Goal: Task Accomplishment & Management: Use online tool/utility

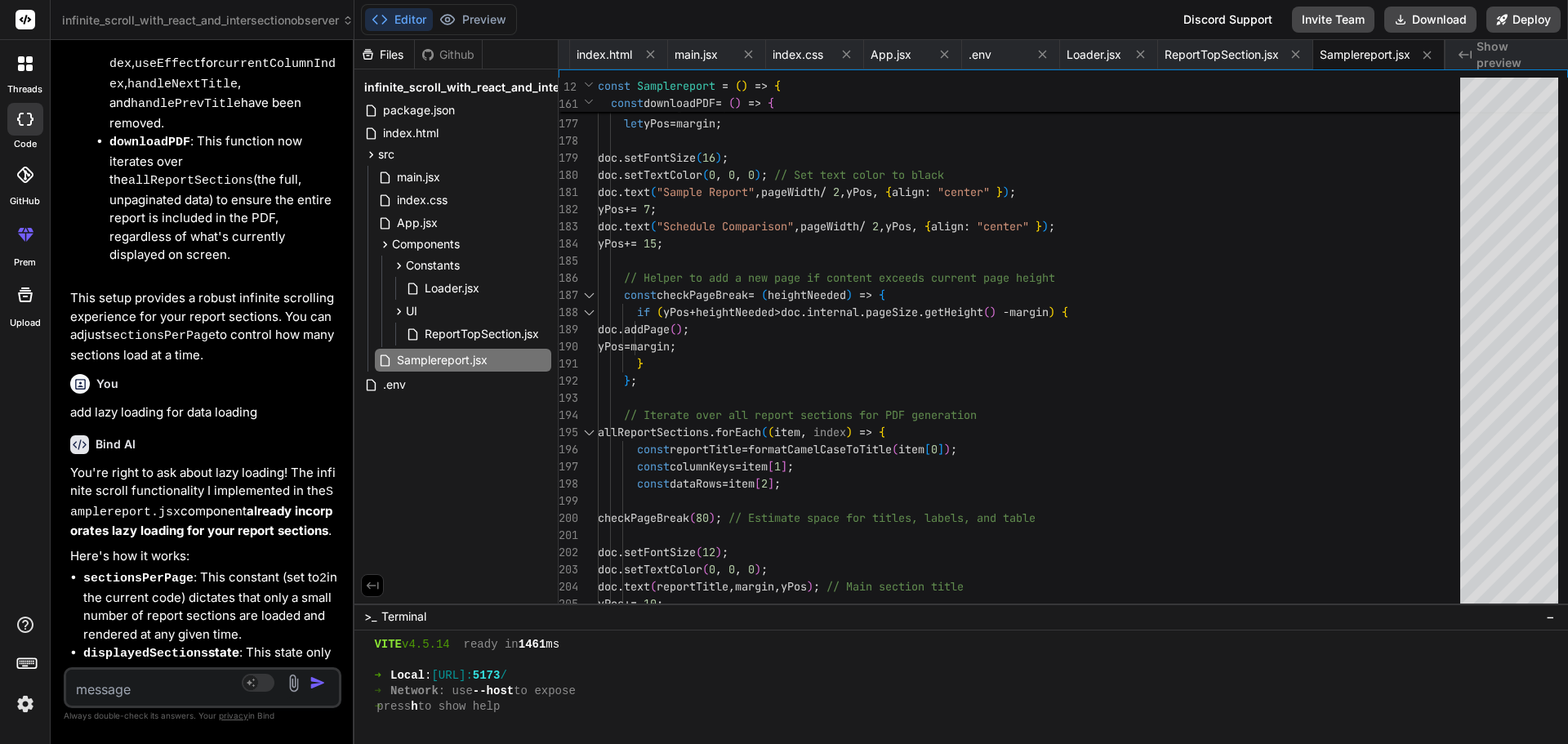
scroll to position [15248, 0]
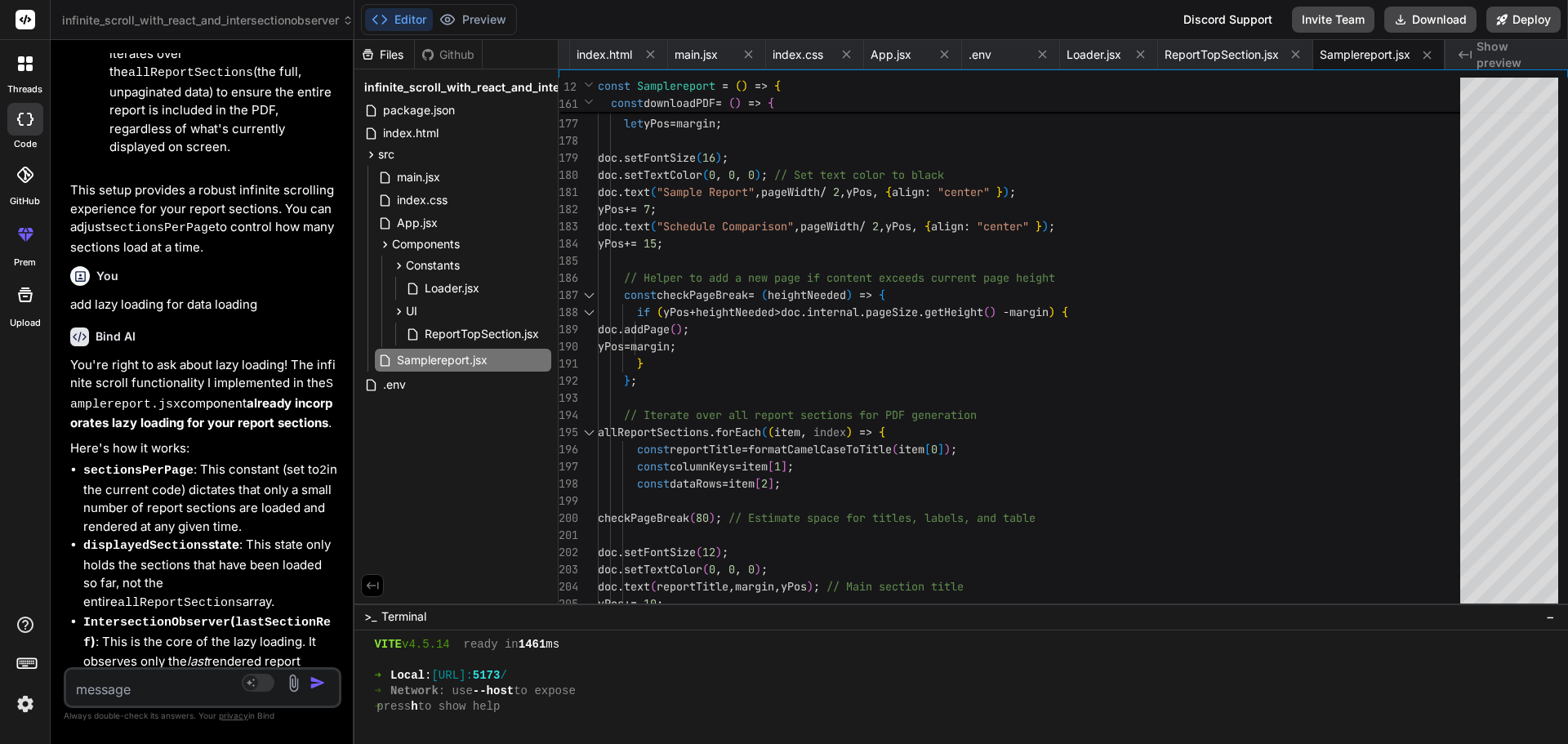
click at [152, 684] on textarea at bounding box center [179, 684] width 227 height 29
type textarea "<> <div className="container-fluid g-0"> <ReportTopSection downloadPDF={downloa…"
type textarea "x"
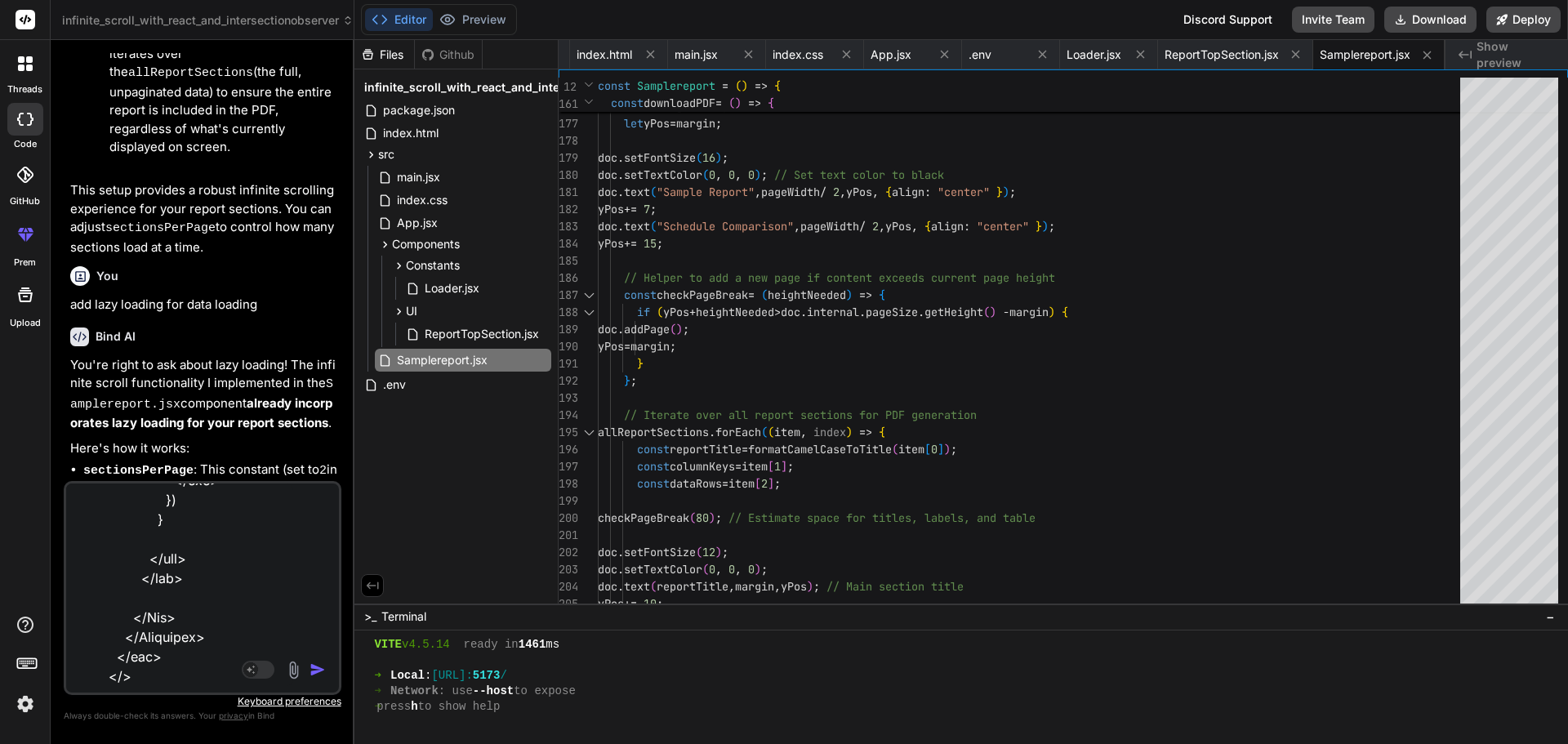
type textarea "<> <div className="container-fluid g-0"> <ReportTopSection downloadPDF={downloa…"
type textarea "x"
type textarea "<> <div className="container-fluid g-0"> <ReportTopSection downloadPDF={downloa…"
type textarea "x"
type textarea "<> <div className="container-fluid g-0"> <ReportTopSection downloadPDF={downloa…"
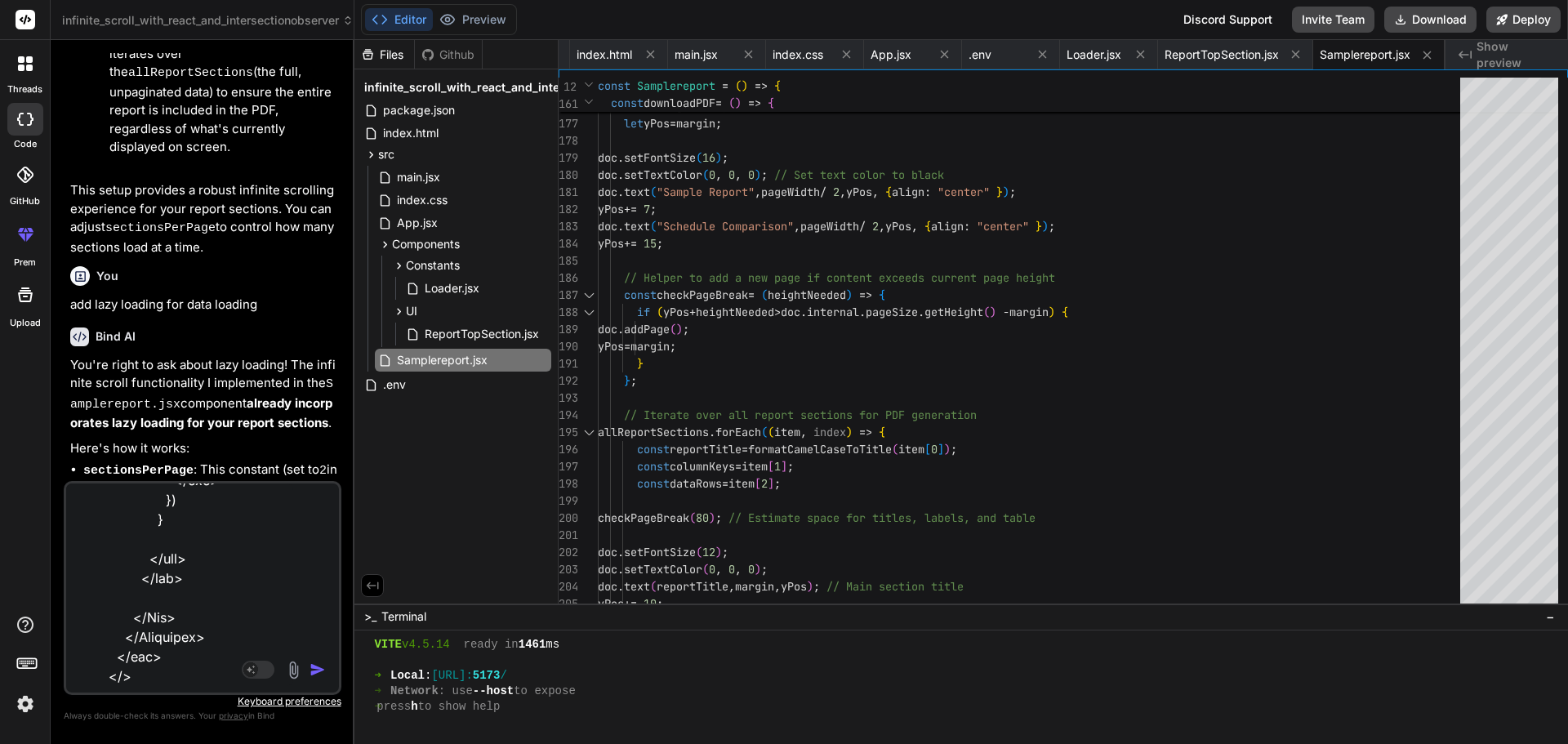
type textarea "x"
type textarea "<> <div className="container-fluid g-0"> <ReportTopSection downloadPDF={downloa…"
type textarea "x"
type textarea "<> <div className="container-fluid g-0"> <ReportTopSection downloadPDF={downloa…"
type textarea "x"
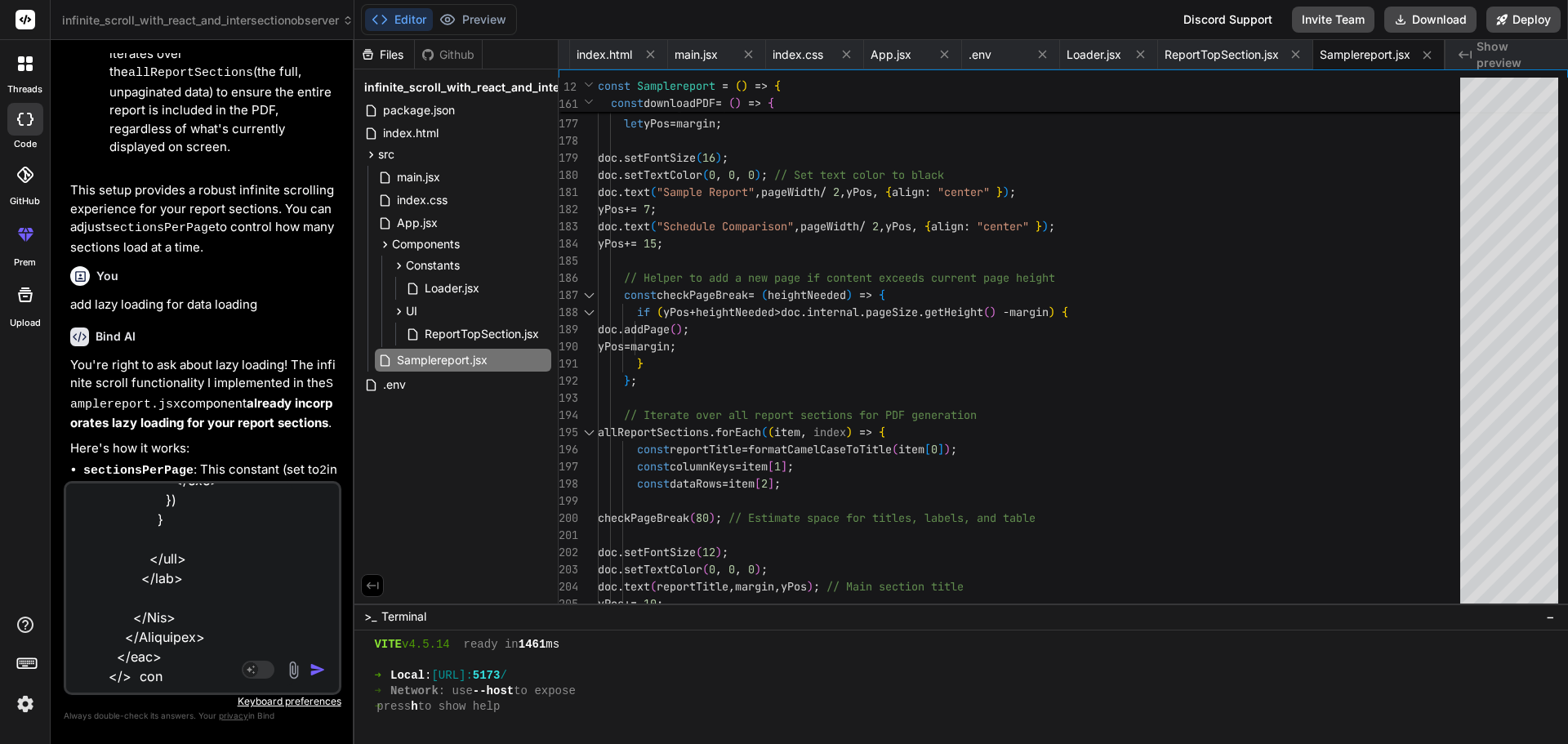
type textarea "<> <div className="container-fluid g-0"> <ReportTopSection downloadPDF={downloa…"
type textarea "x"
type textarea "<> <div className="container-fluid g-0"> <ReportTopSection downloadPDF={downloa…"
type textarea "x"
type textarea "<> <div className="container-fluid g-0"> <ReportTopSection downloadPDF={downloa…"
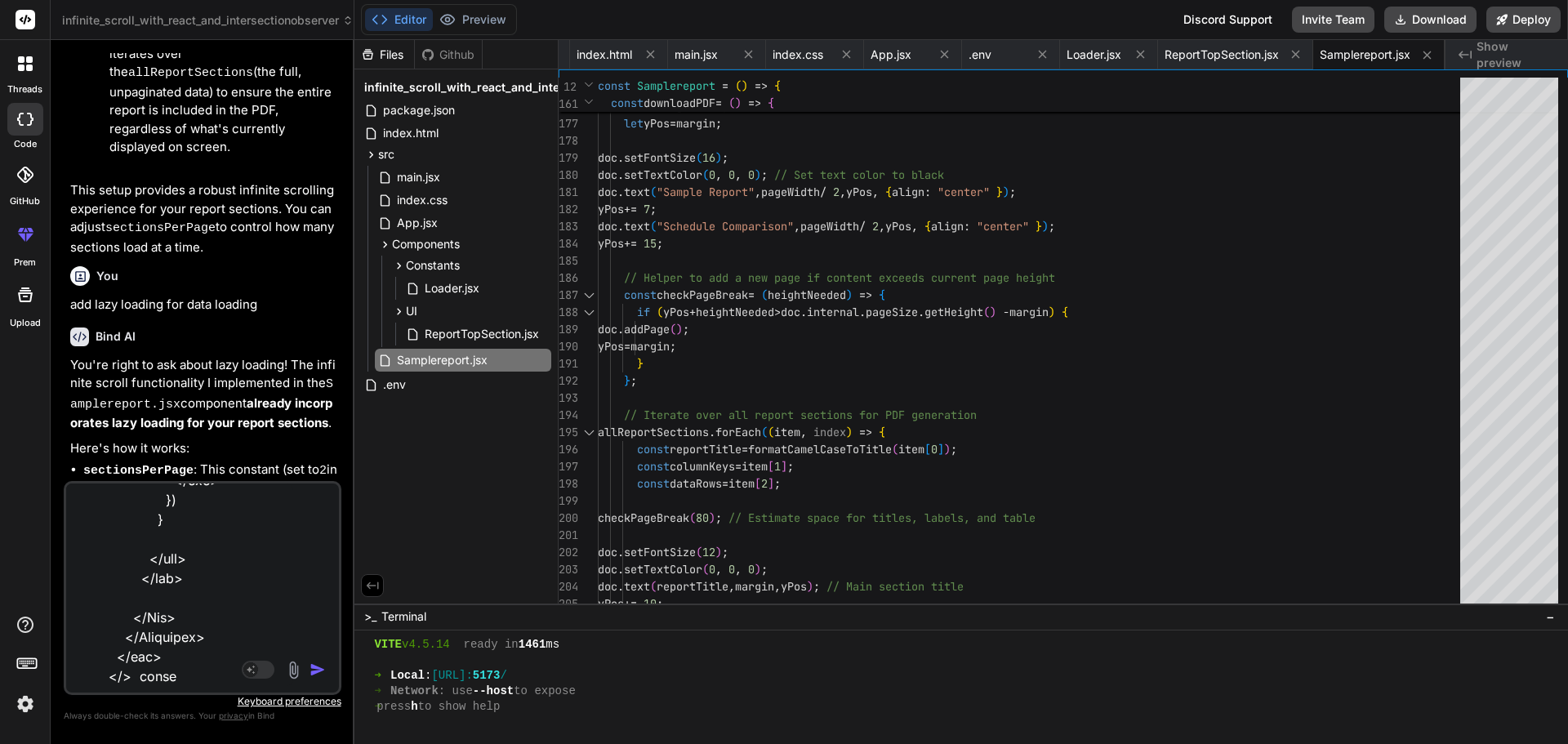
type textarea "x"
type textarea "<> <div className="container-fluid g-0"> <ReportTopSection downloadPDF={downloa…"
type textarea "x"
type textarea "<> <div className="container-fluid g-0"> <ReportTopSection downloadPDF={downloa…"
type textarea "x"
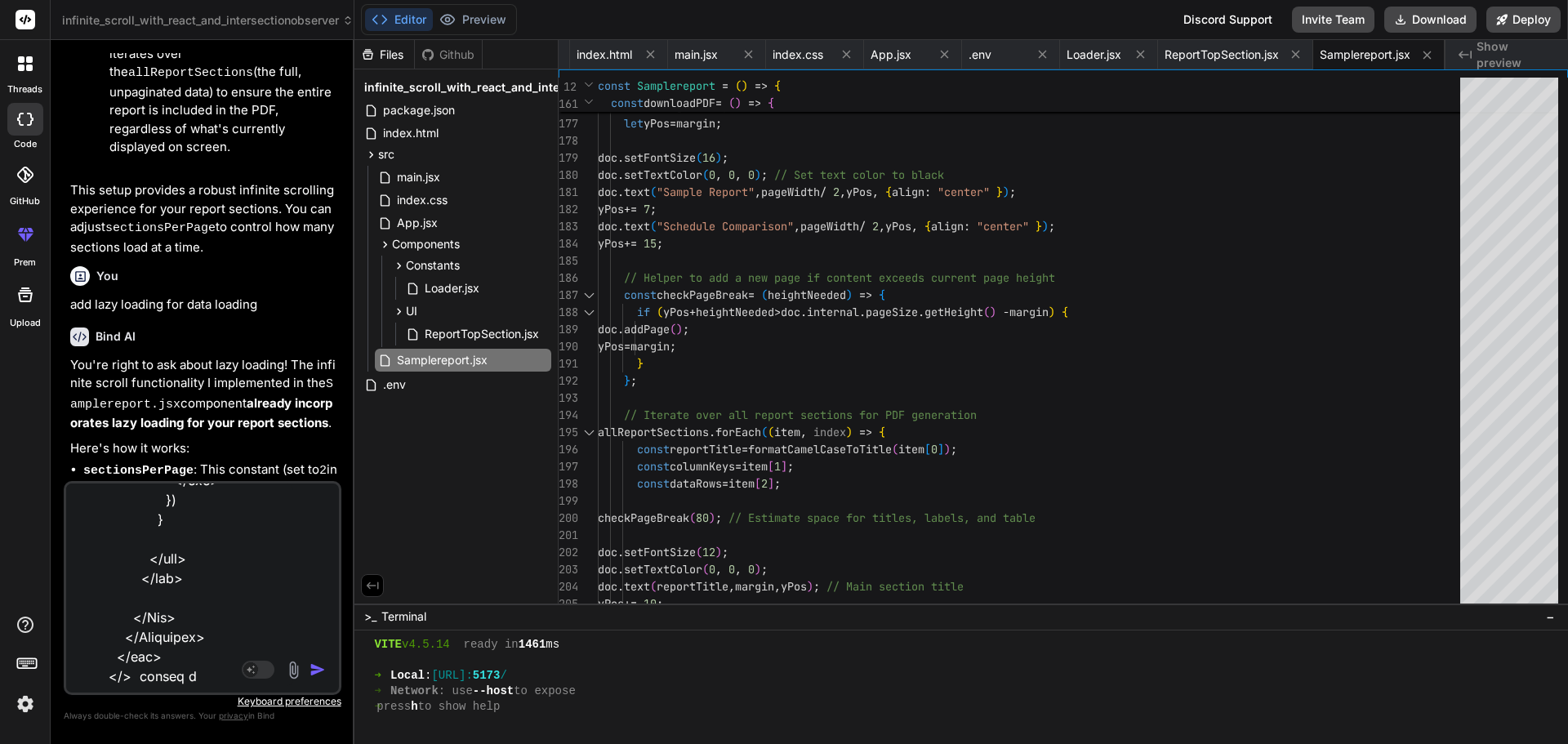
type textarea "<> <div className="container-fluid g-0"> <ReportTopSection downloadPDF={downloa…"
type textarea "x"
type textarea "<> <div className="container-fluid g-0"> <ReportTopSection downloadPDF={downloa…"
type textarea "x"
type textarea "<> <div className="container-fluid g-0"> <ReportTopSection downloadPDF={downloa…"
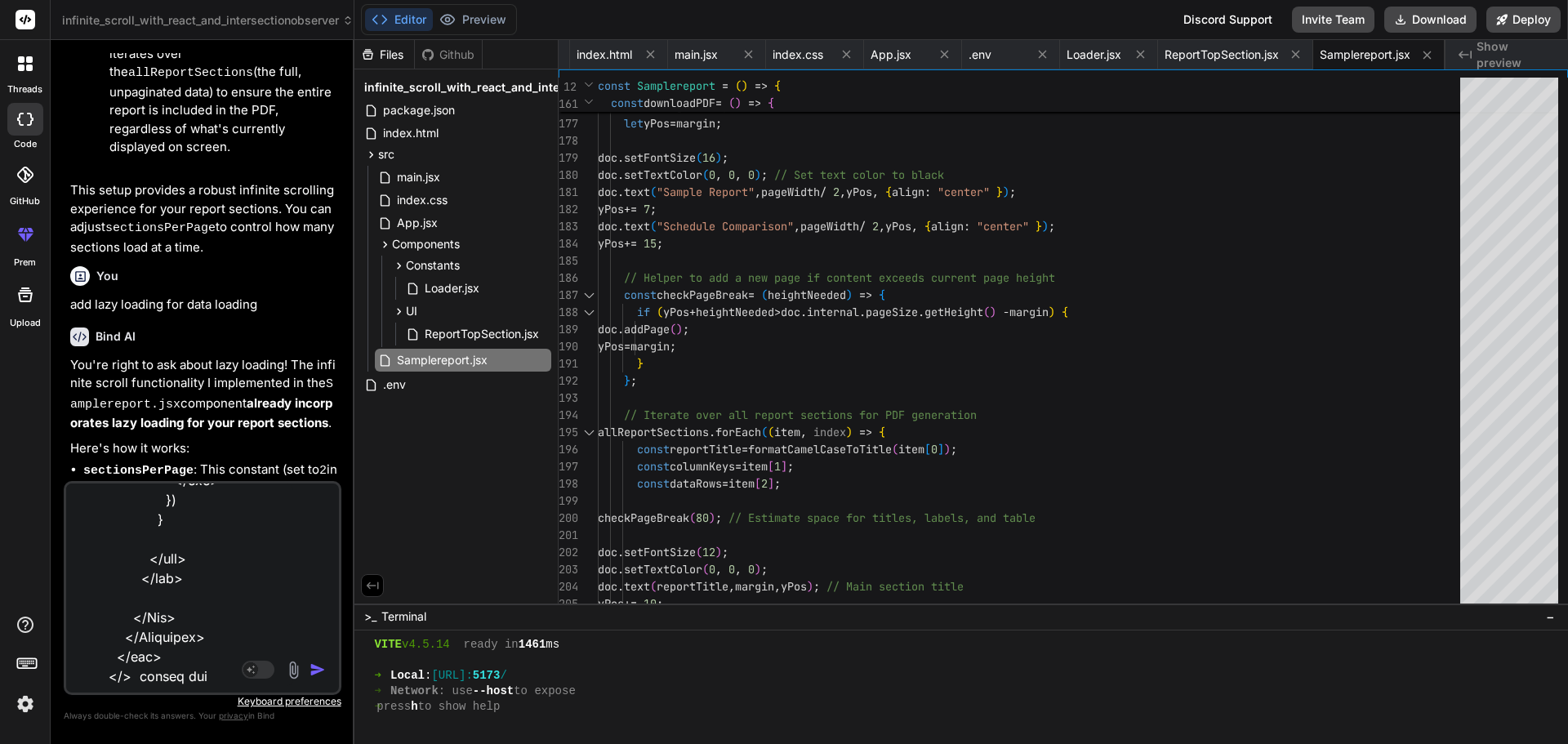
type textarea "x"
type textarea "<> <div className="container-fluid g-0"> <ReportTopSection downloadPDF={downloa…"
type textarea "x"
type textarea "<> <div className="container-fluid g-0"> <ReportTopSection downloadPDF={downloa…"
type textarea "x"
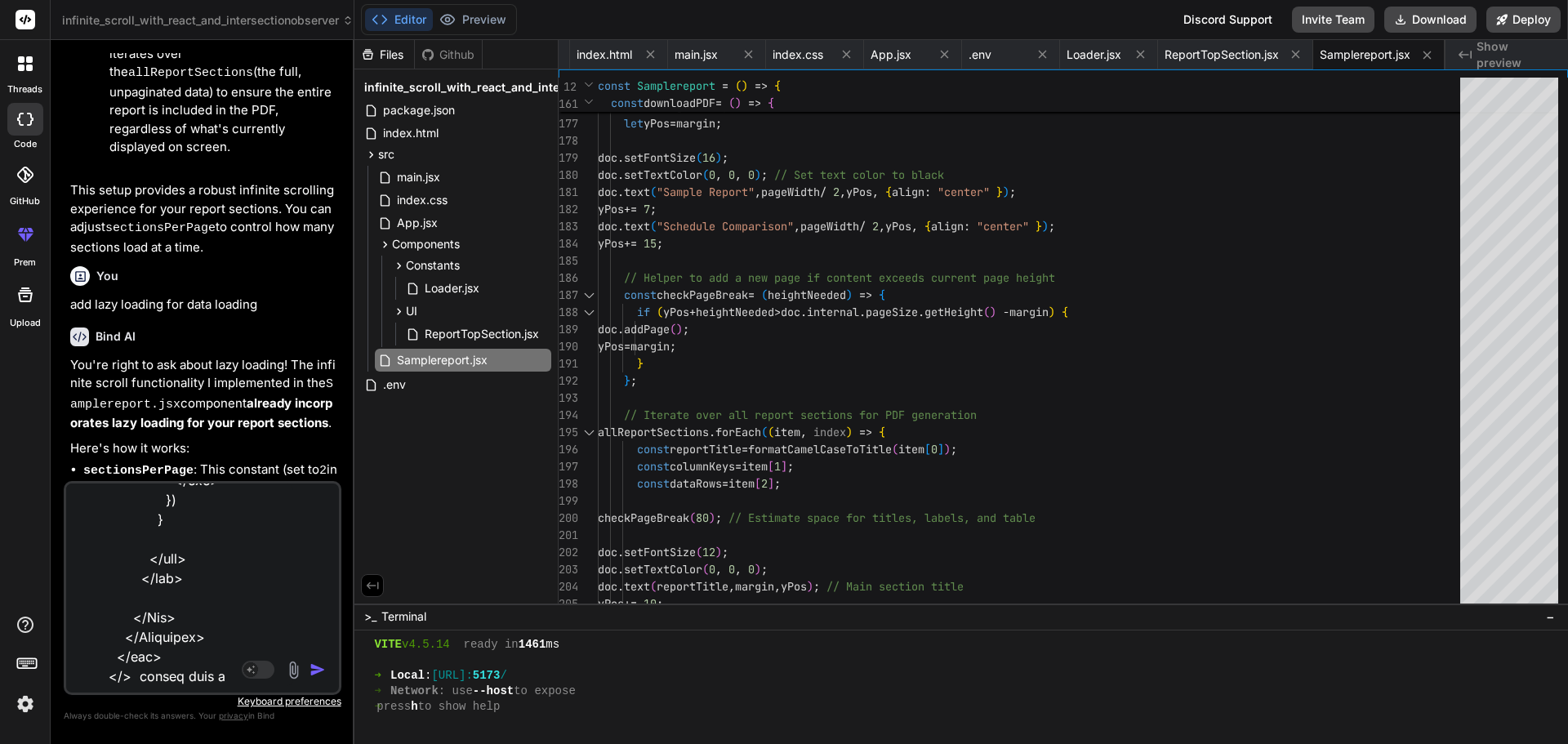
type textarea "<> <div className="container-fluid g-0"> <ReportTopSection downloadPDF={downloa…"
type textarea "x"
type textarea "<> <div className="container-fluid g-0"> <ReportTopSection downloadPDF={downloa…"
type textarea "x"
type textarea "<> <div className="container-fluid g-0"> <ReportTopSection downloadPDF={downloa…"
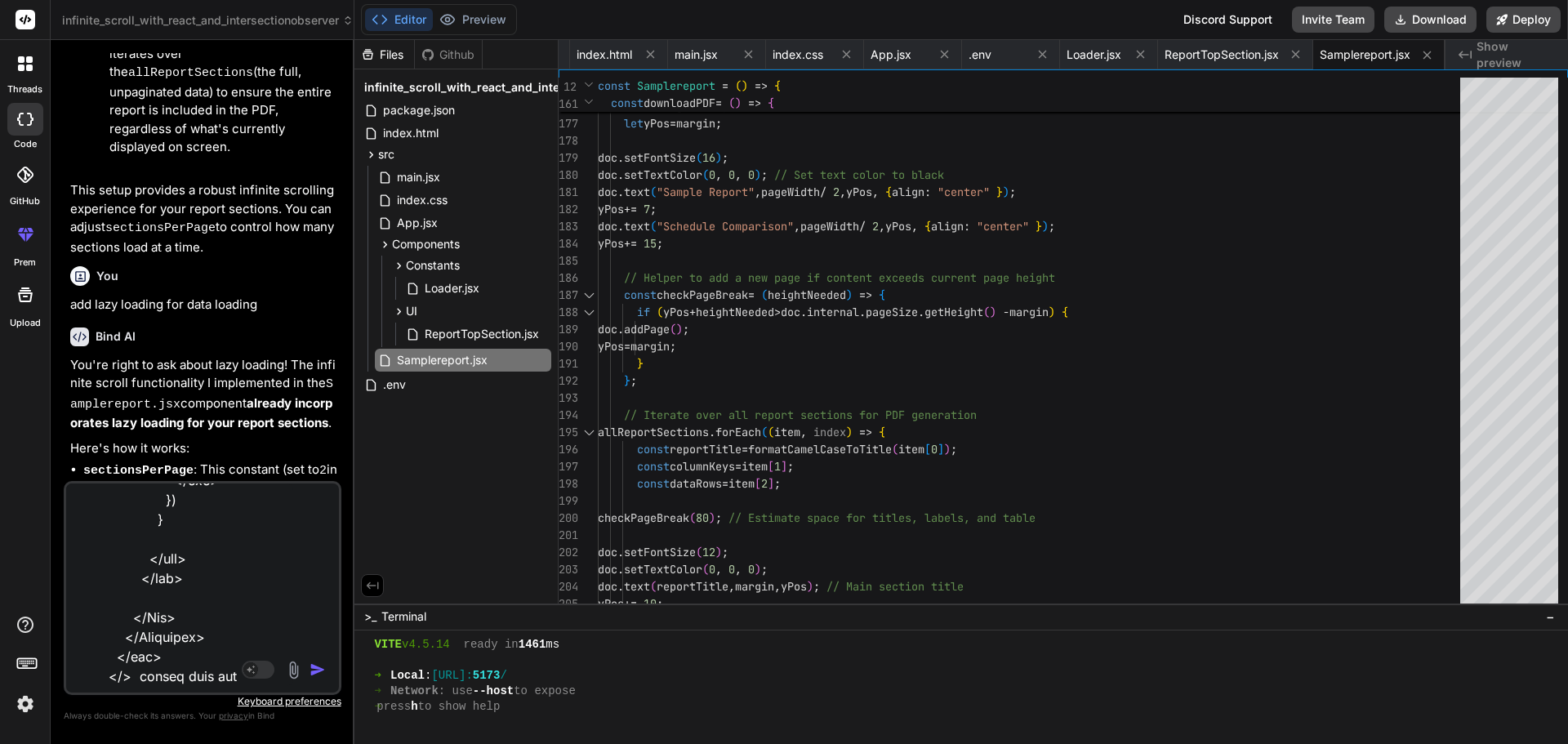
type textarea "x"
type textarea "<> <div className="container-fluid g-0"> <ReportTopSection downloadPDF={downloa…"
type textarea "x"
type textarea "<> <div className="container-fluid g-0"> <ReportTopSection downloadPDF={downloa…"
type textarea "x"
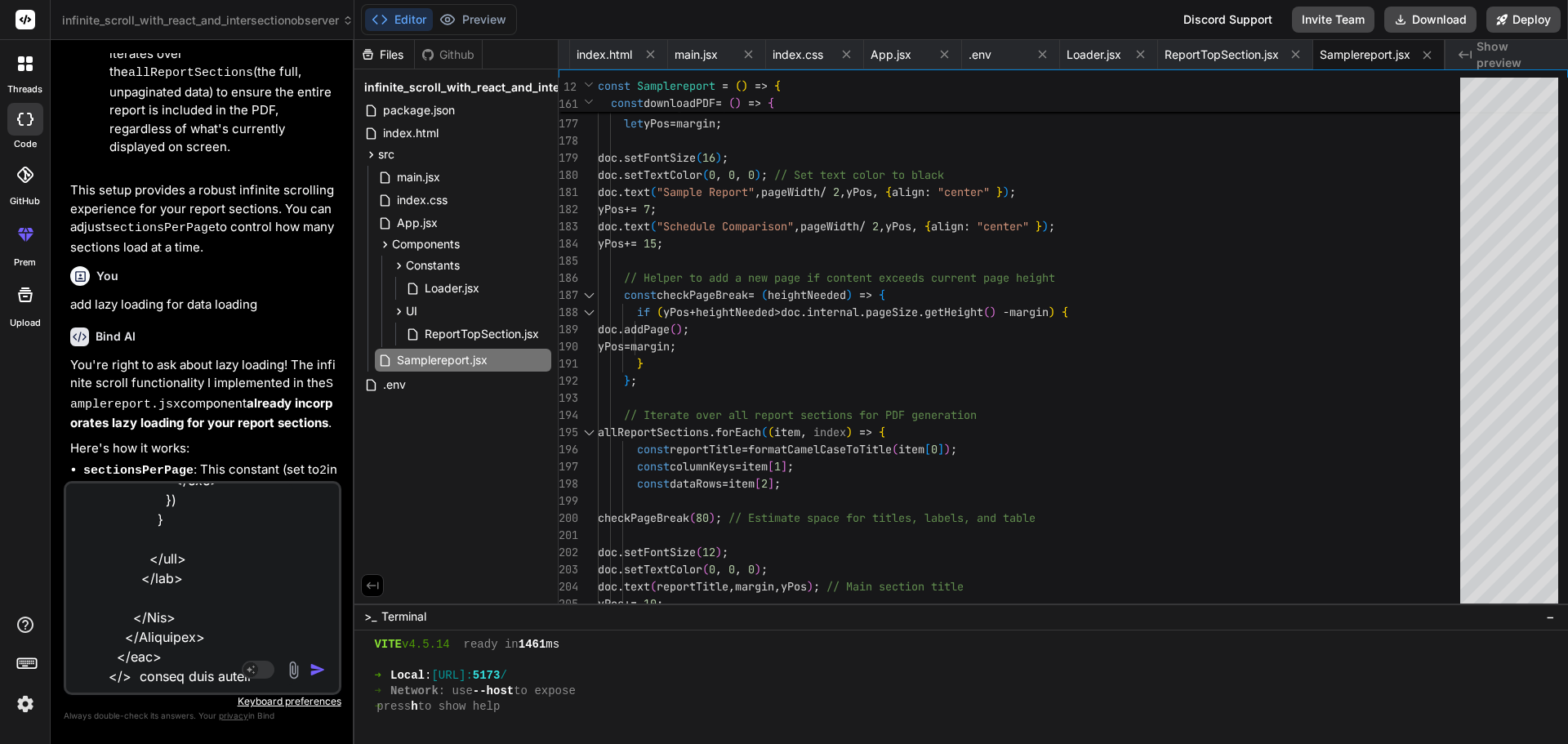
type textarea "<> <div className="container-fluid g-0"> <ReportTopSection downloadPDF={downloa…"
type textarea "x"
type textarea "<> <div className="container-fluid g-0"> <ReportTopSection downloadPDF={downloa…"
type textarea "x"
type textarea "<> <div className="container-fluid g-0"> <ReportTopSection downloadPDF={downloa…"
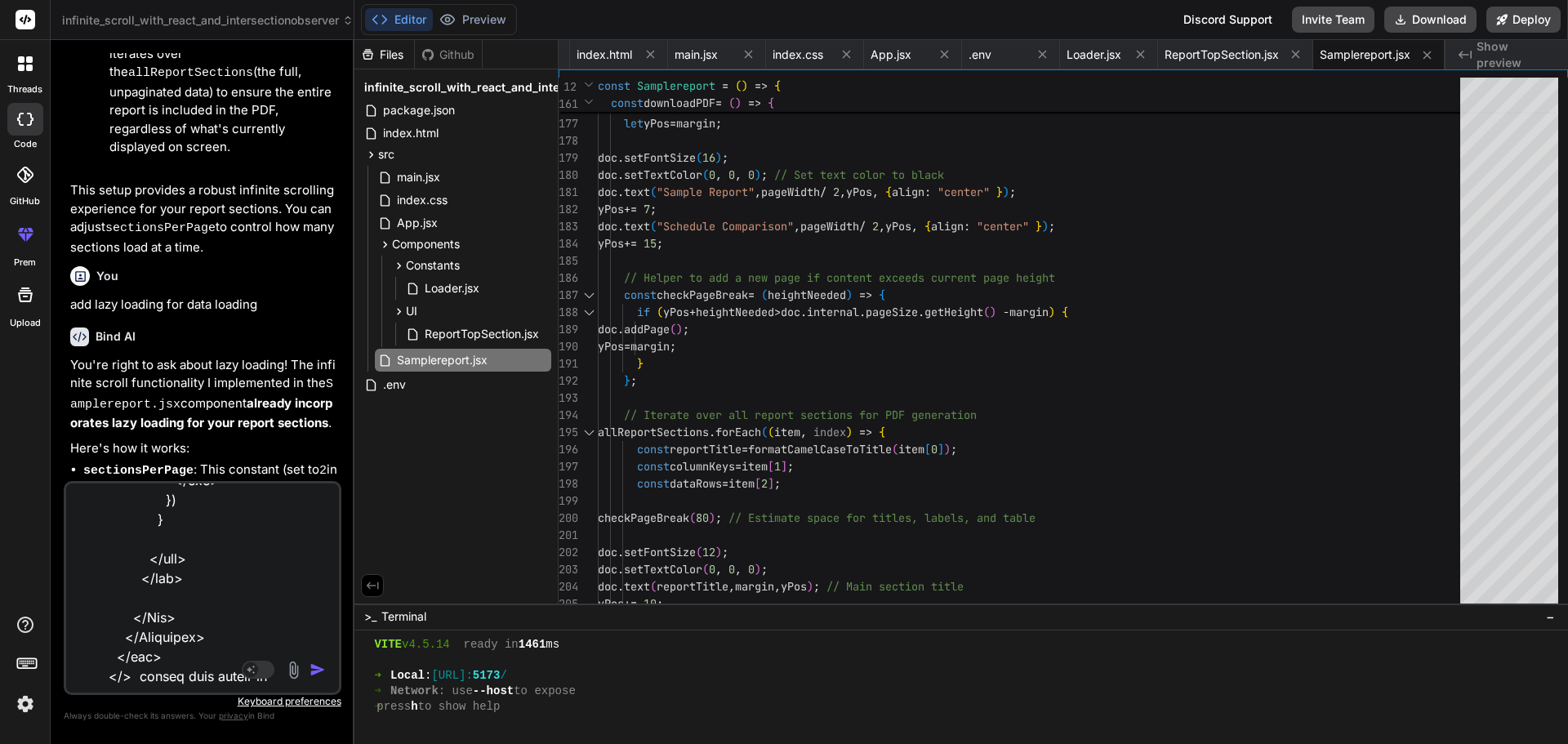
type textarea "x"
type textarea "<> <div className="container-fluid g-0"> <ReportTopSection downloadPDF={downloa…"
type textarea "x"
type textarea "<> <div className="container-fluid g-0"> <ReportTopSection downloadPDF={downloa…"
type textarea "x"
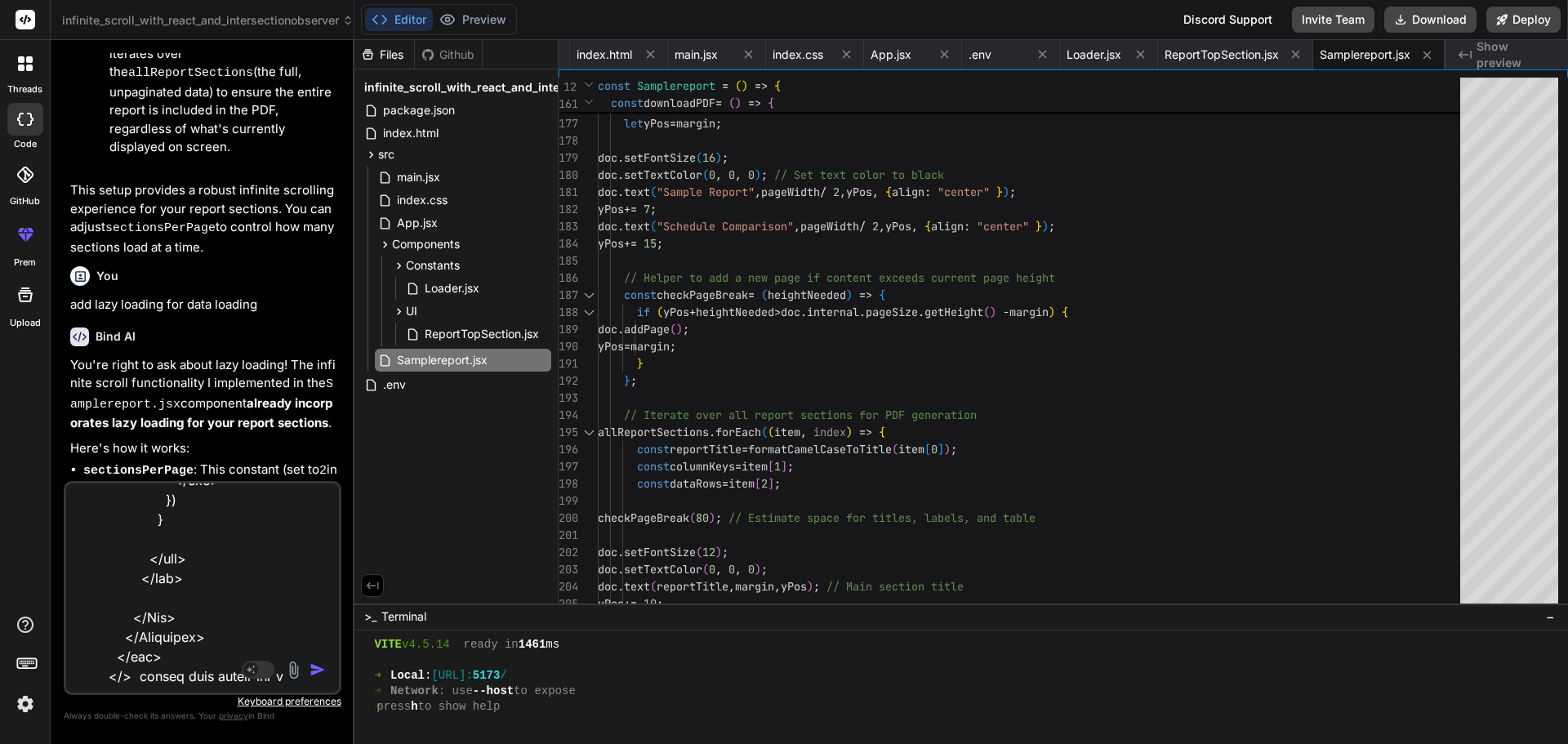
scroll to position [11453, 0]
type textarea "<> <div className="container-fluid g-0"> <ReportTopSection downloadPDF={downloa…"
type textarea "x"
type textarea "<> <div className="container-fluid g-0"> <ReportTopSection downloadPDF={downloa…"
type textarea "x"
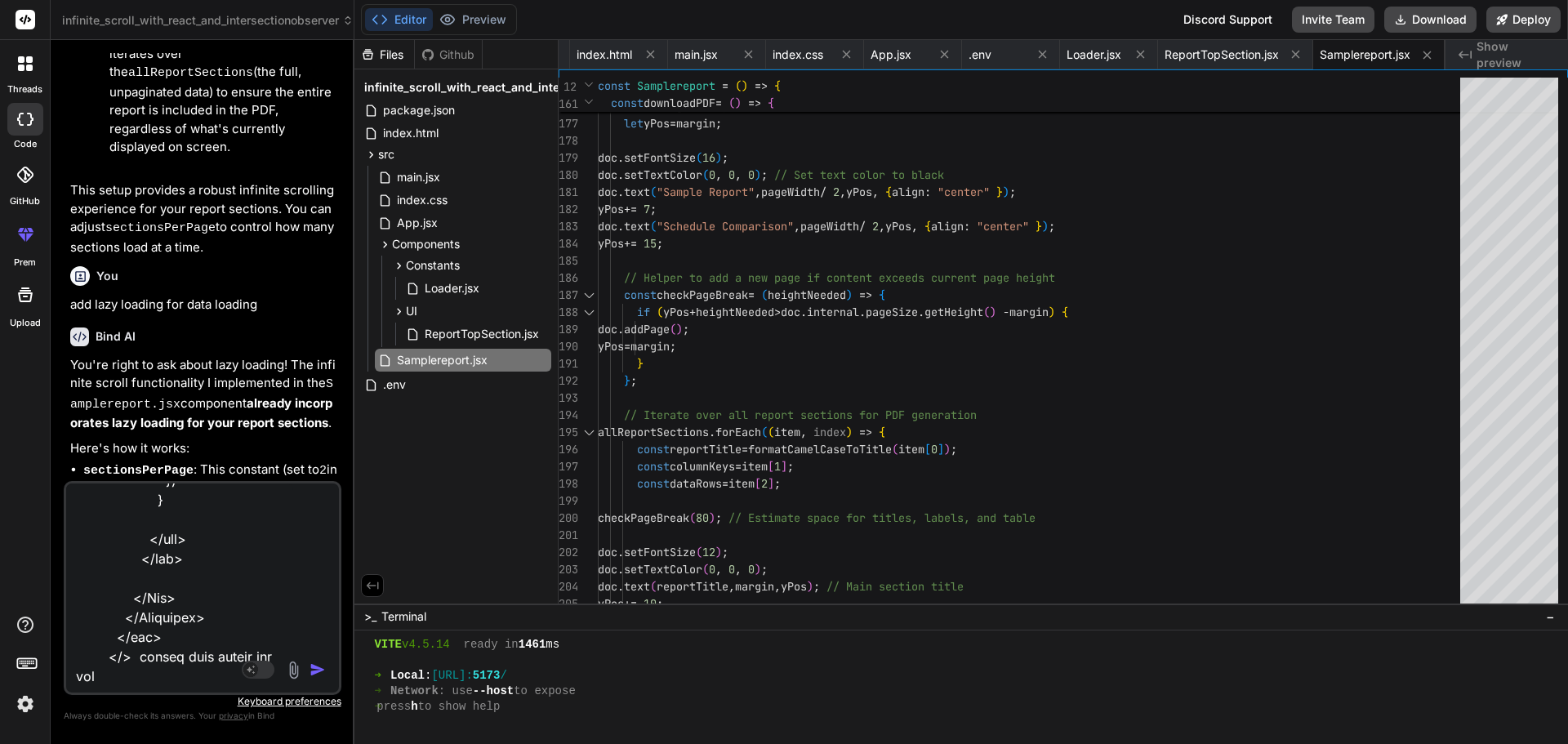
type textarea "<> <div className="container-fluid g-0"> <ReportTopSection downloadPDF={downloa…"
type textarea "x"
type textarea "<> <div className="container-fluid g-0"> <ReportTopSection downloadPDF={downloa…"
type textarea "x"
type textarea "<> <div className="container-fluid g-0"> <ReportTopSection downloadPDF={downloa…"
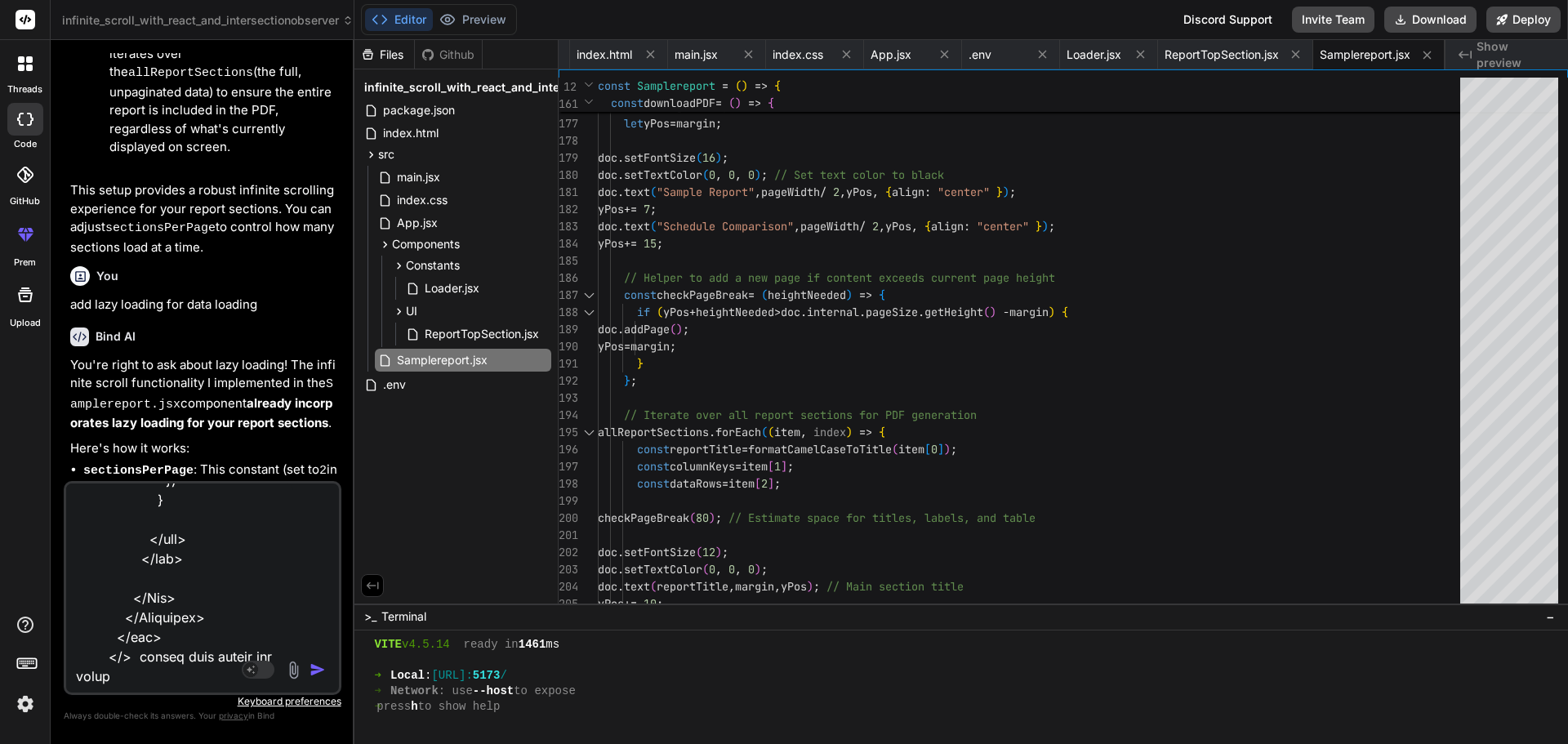
type textarea "x"
type textarea "<> <div className="container-fluid g-0"> <ReportTopSection downloadPDF={downloa…"
type textarea "x"
type textarea "<> <div className="container-fluid g-0"> <ReportTopSection downloadPDF={downloa…"
type textarea "x"
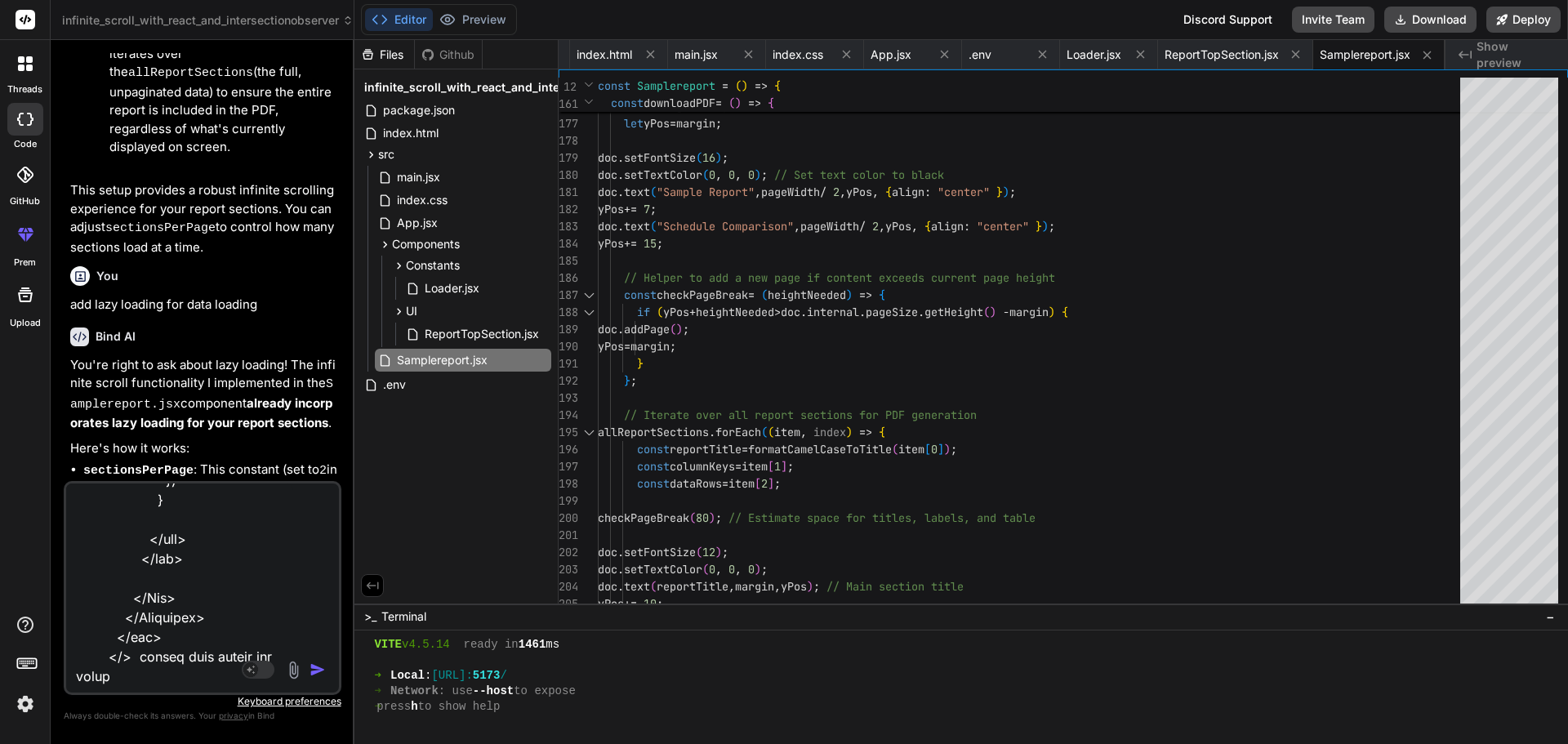
type textarea "<> <div className="container-fluid g-0"> <ReportTopSection downloadPDF={downloa…"
type textarea "x"
type textarea "<> <div className="container-fluid g-0"> <ReportTopSection downloadPDF={downloa…"
type textarea "x"
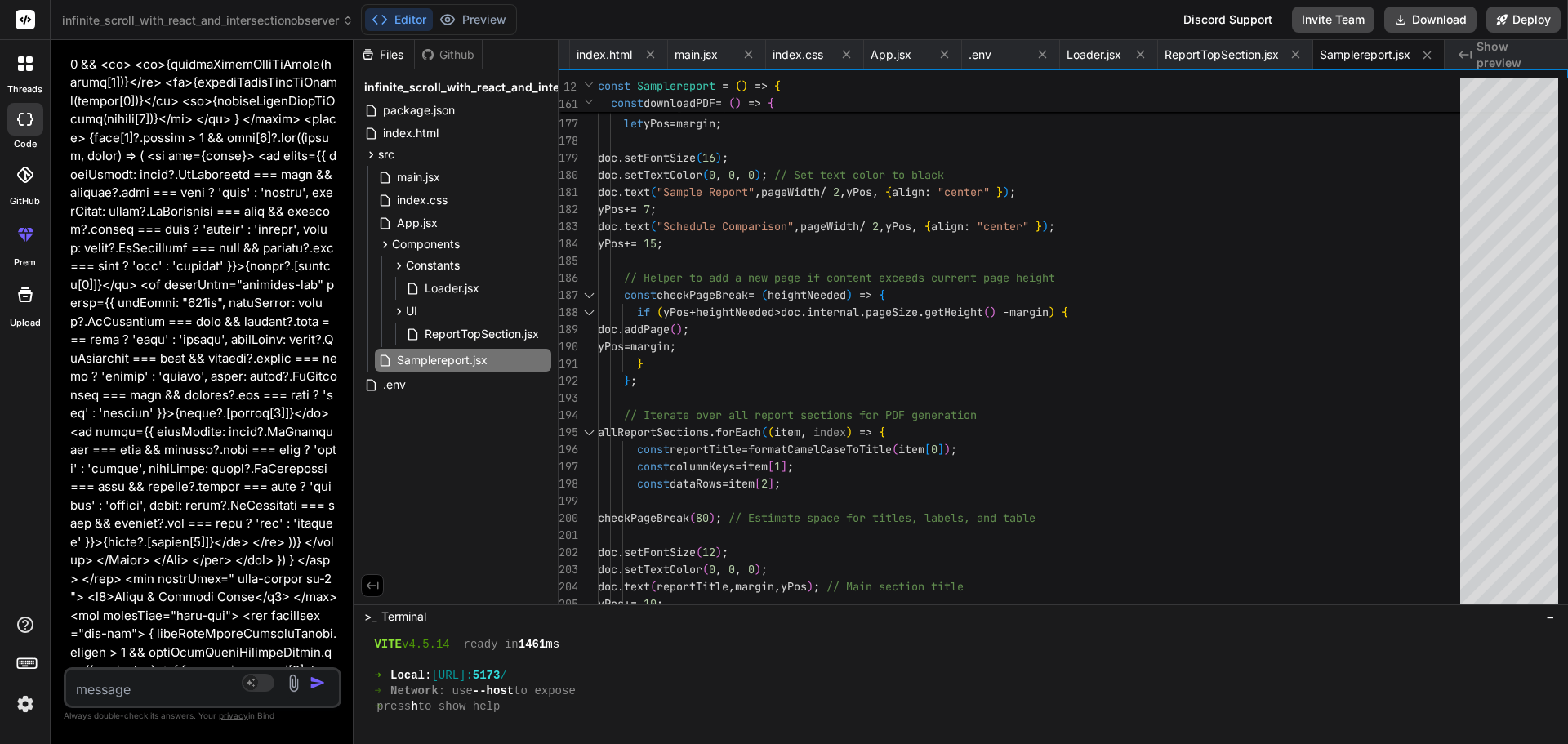
scroll to position [19040, 0]
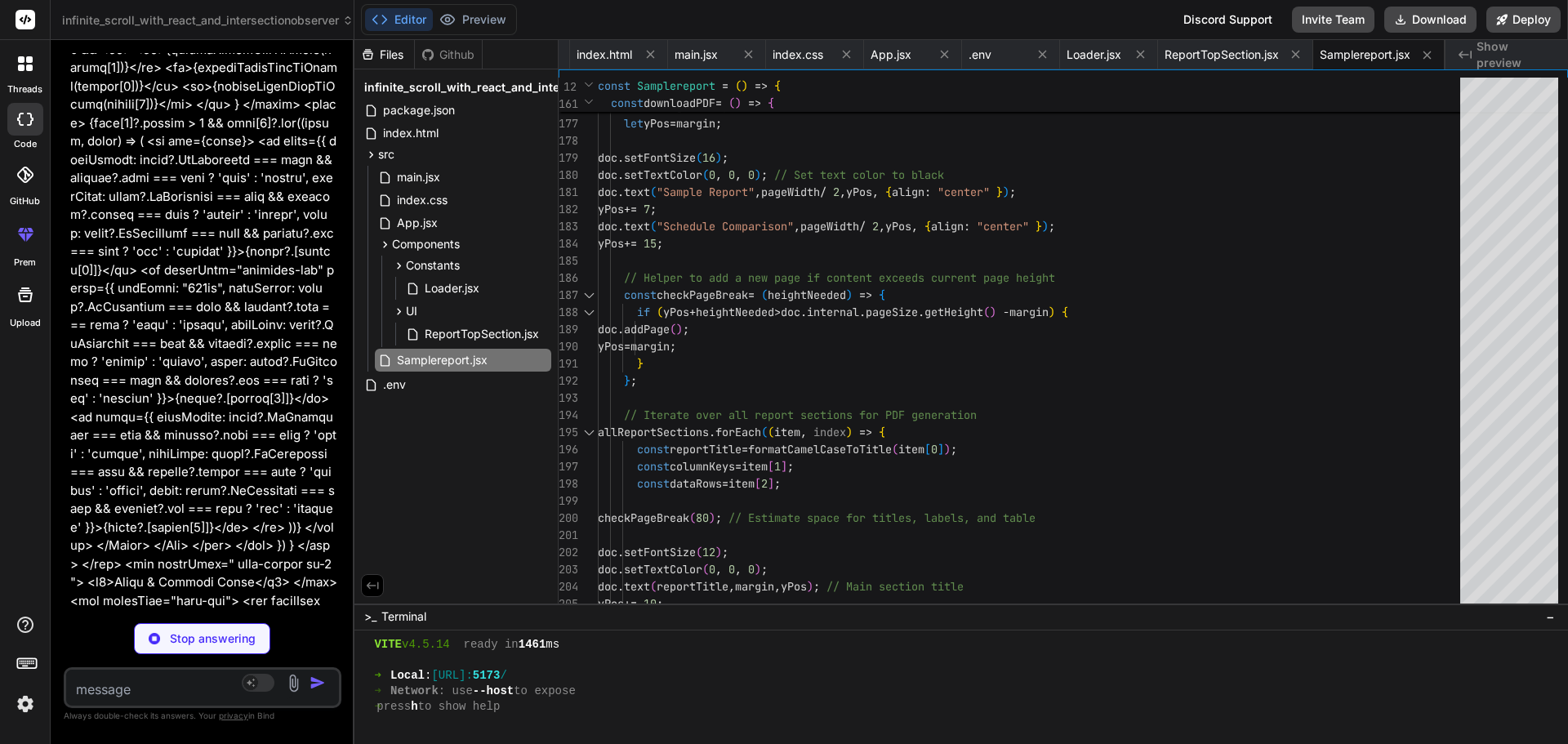
type textarea "x"
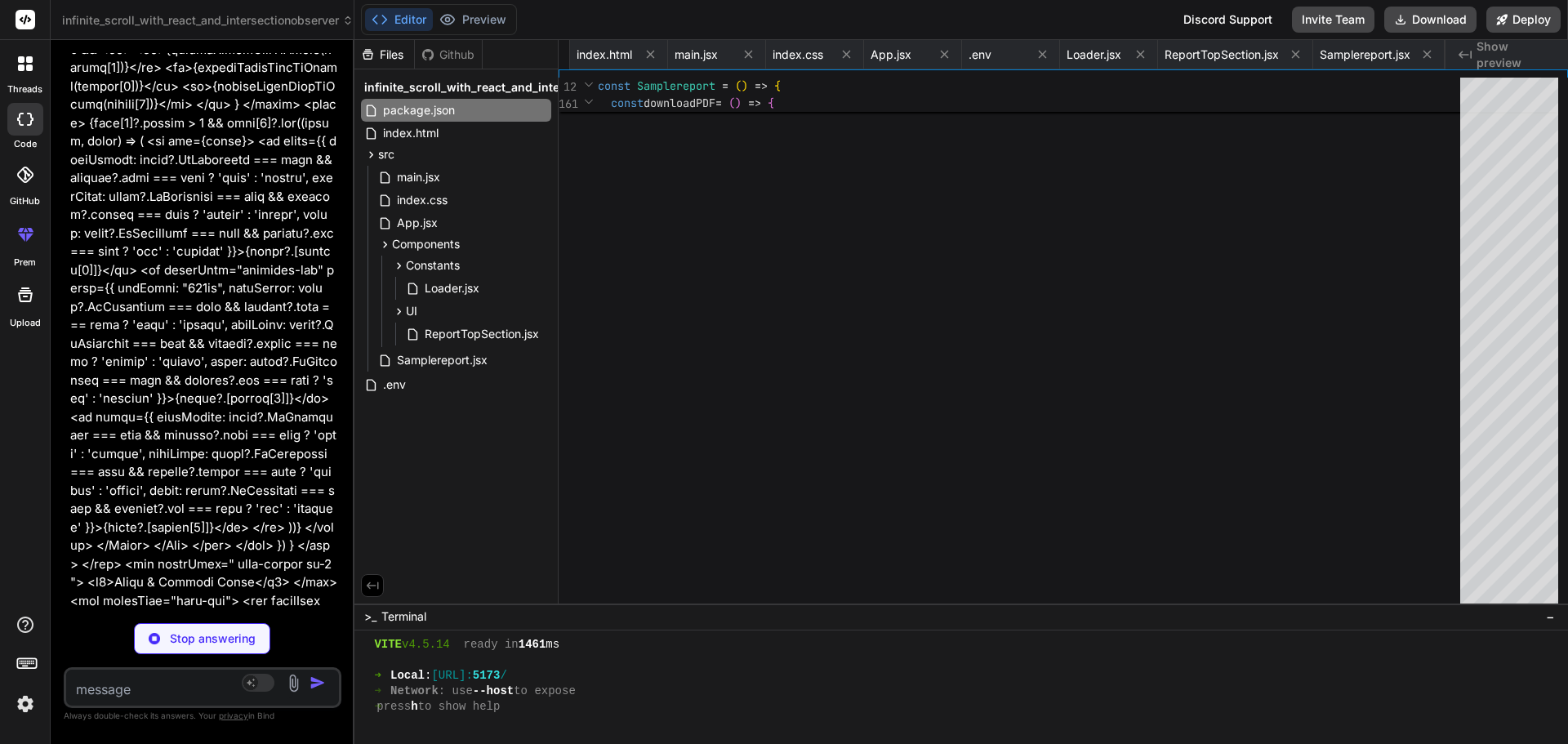
type textarea "x"
type textarea "<script type="module" src="/src/main.jsx"></script> </body> </html>"
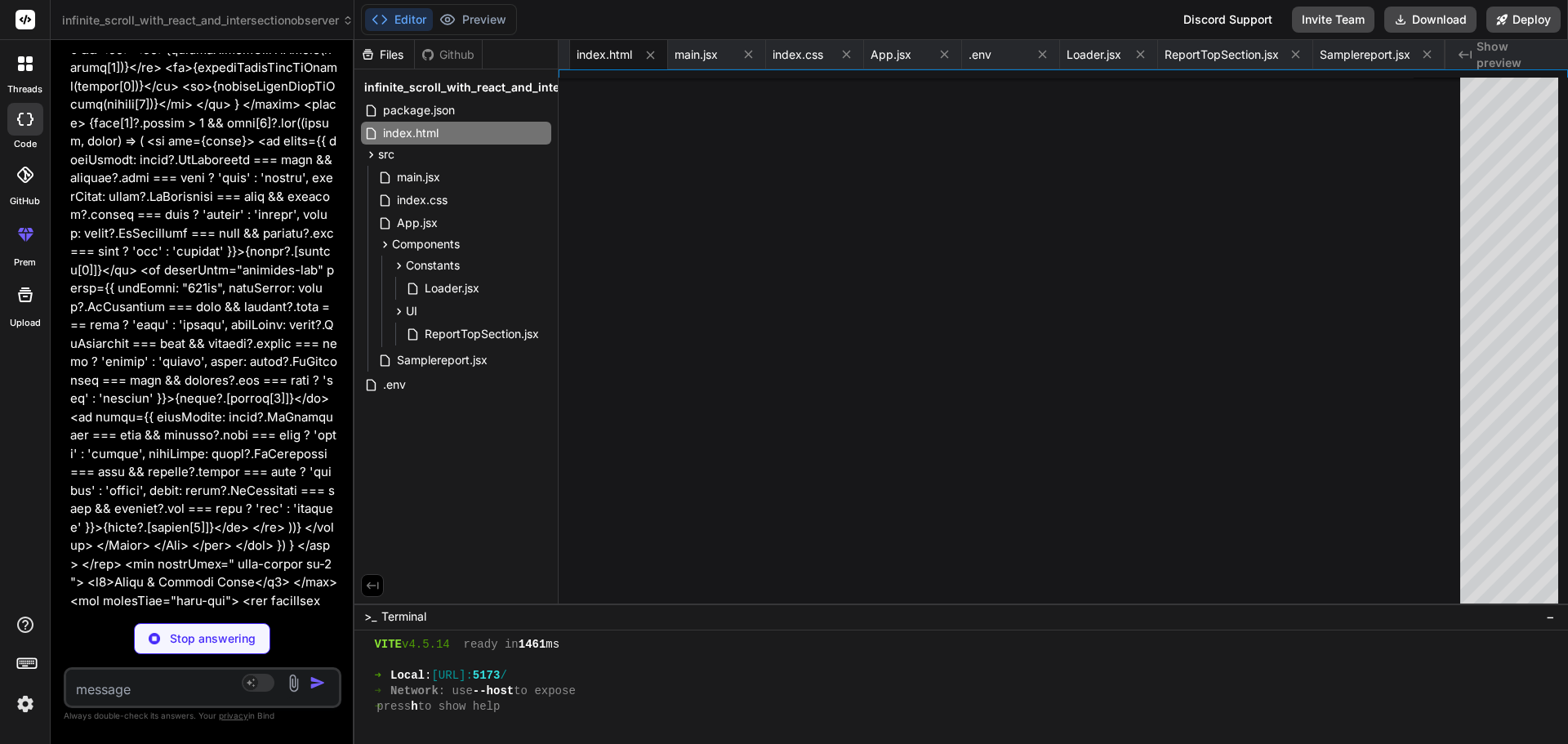
type textarea "x"
type textarea "</Provider> </React.StrictMode>, );"
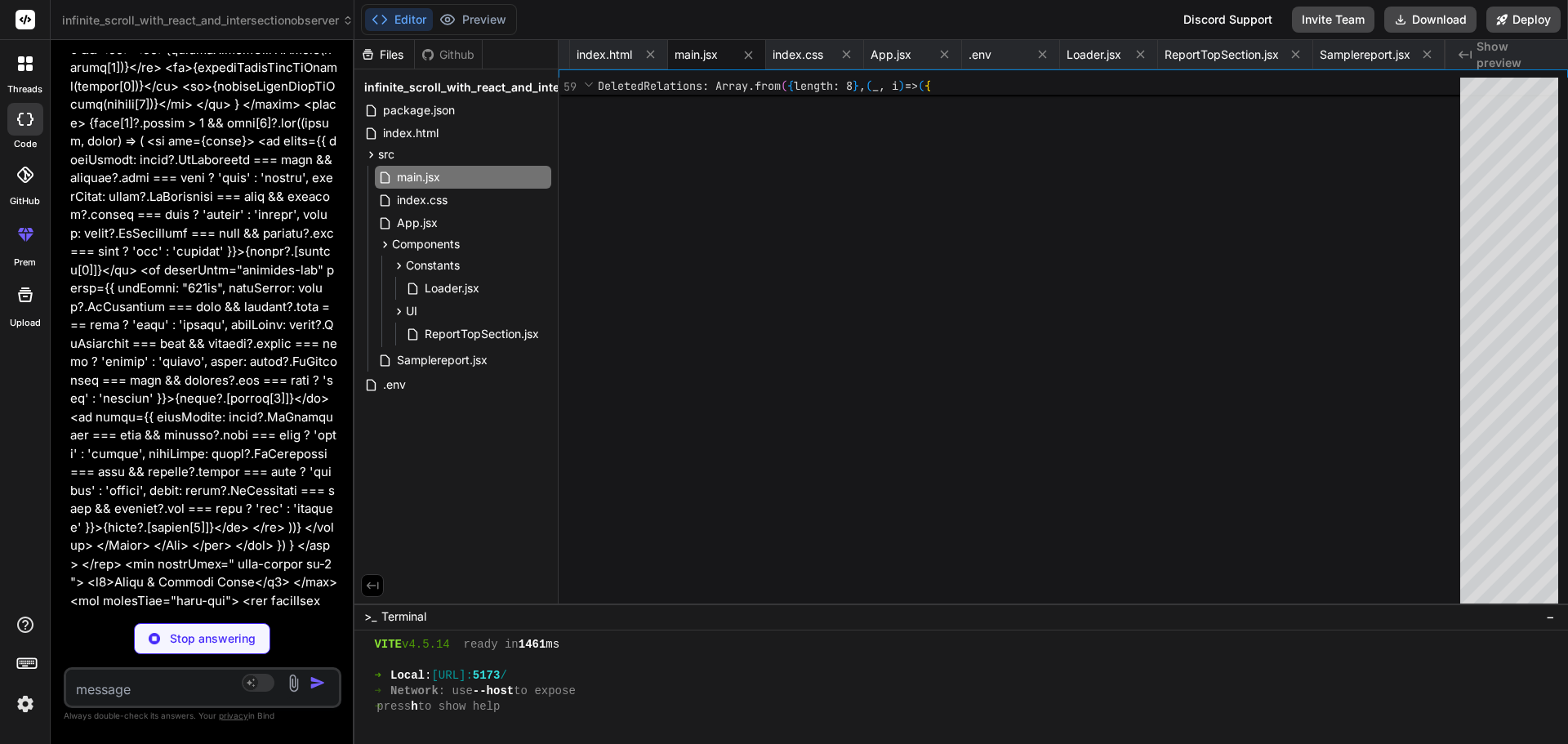
type textarea "x"
type textarea "overflow: hidden; text-overflow: ellipsis; }"
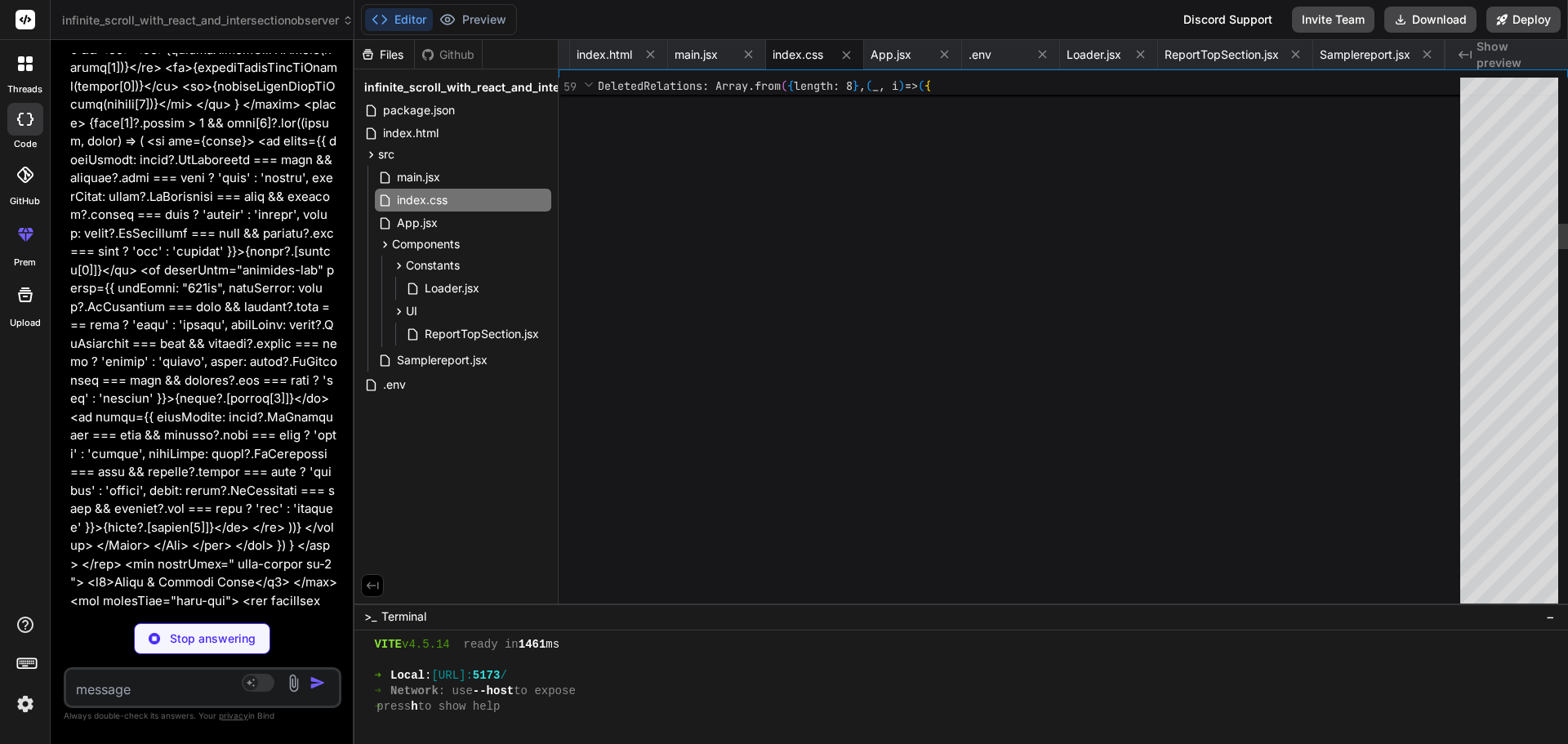
type textarea "x"
type textarea "); }; export default Loader;"
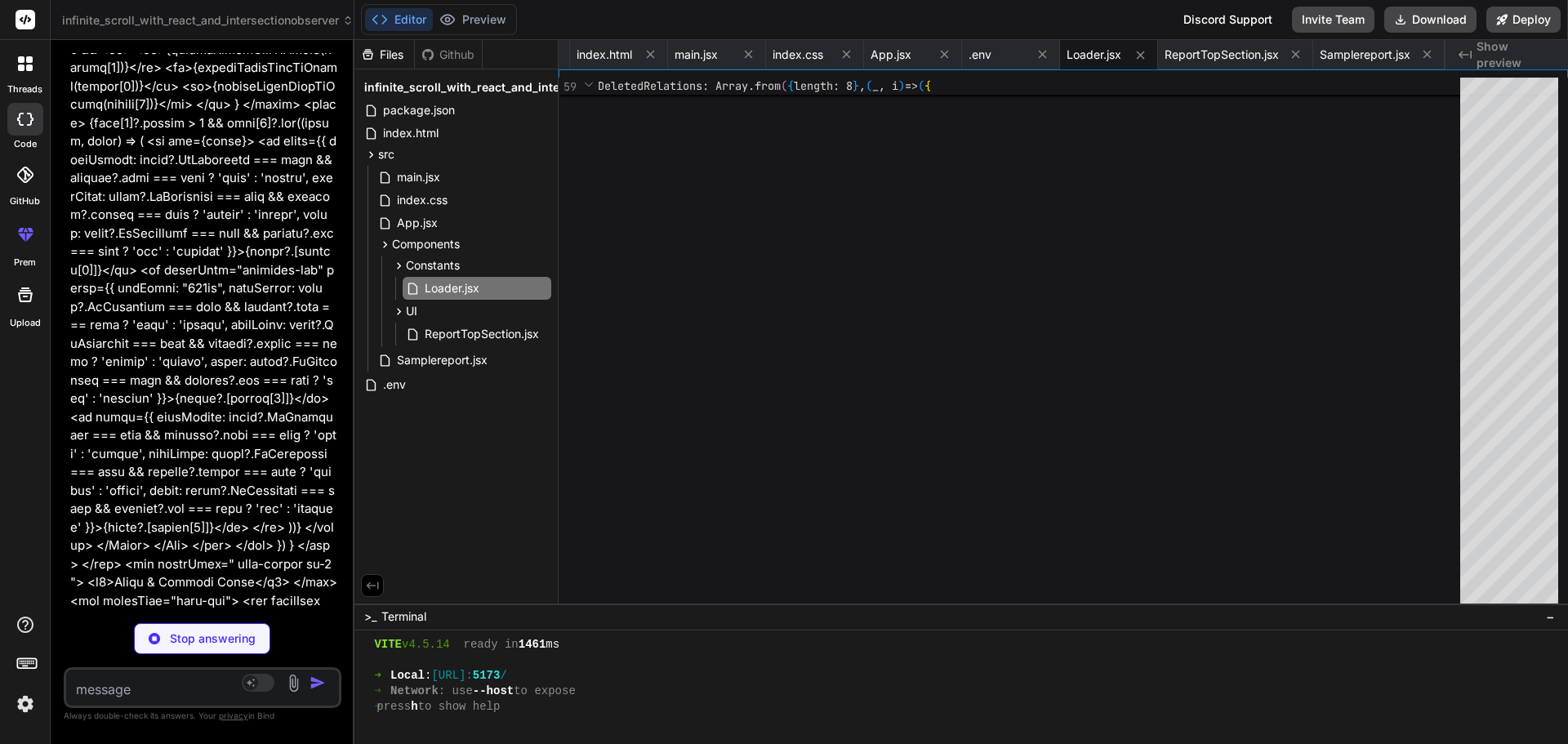
type textarea "x"
type textarea "<button className="btn btn-primary" onClick={downloadPDF}>Download PDF</button>…"
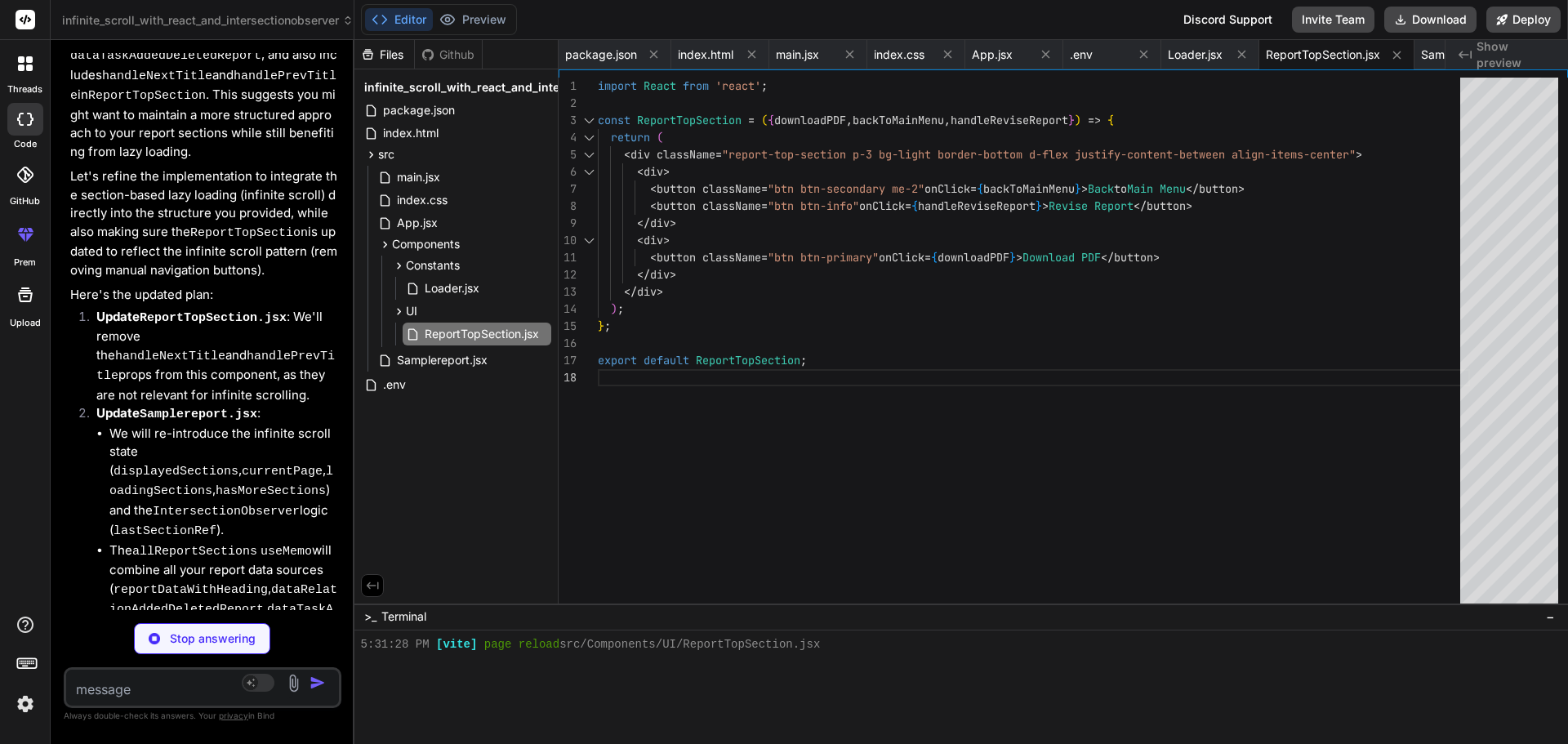
scroll to position [20562, 0]
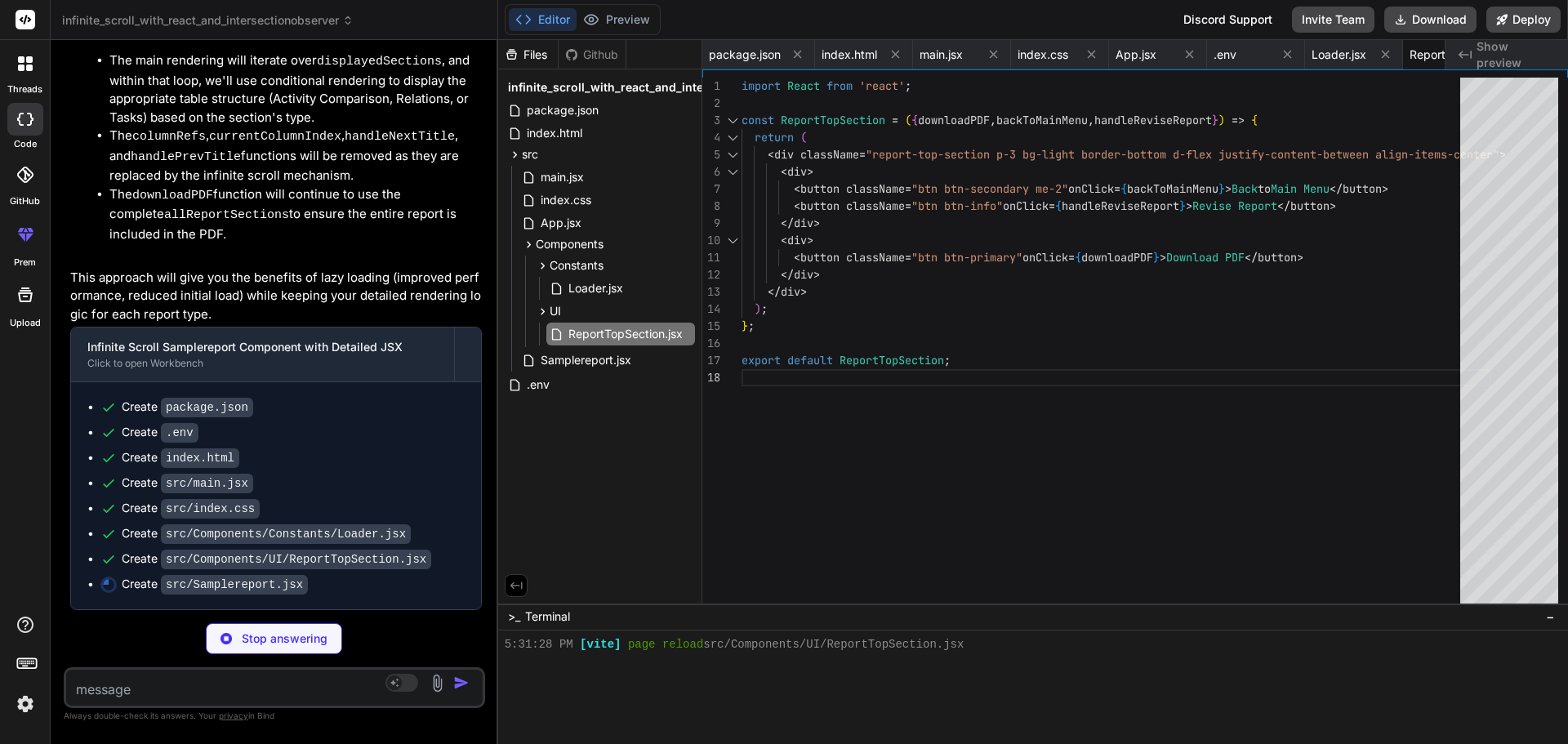
type textarea "x"
type textarea "<div> <button className="btn btn-primary" onClick={downloadPDF}>Download PDF</b…"
type textarea "x"
type textarea "</div> <div> <button className="btn btn-primary" onClick={downloadPDF}>Download…"
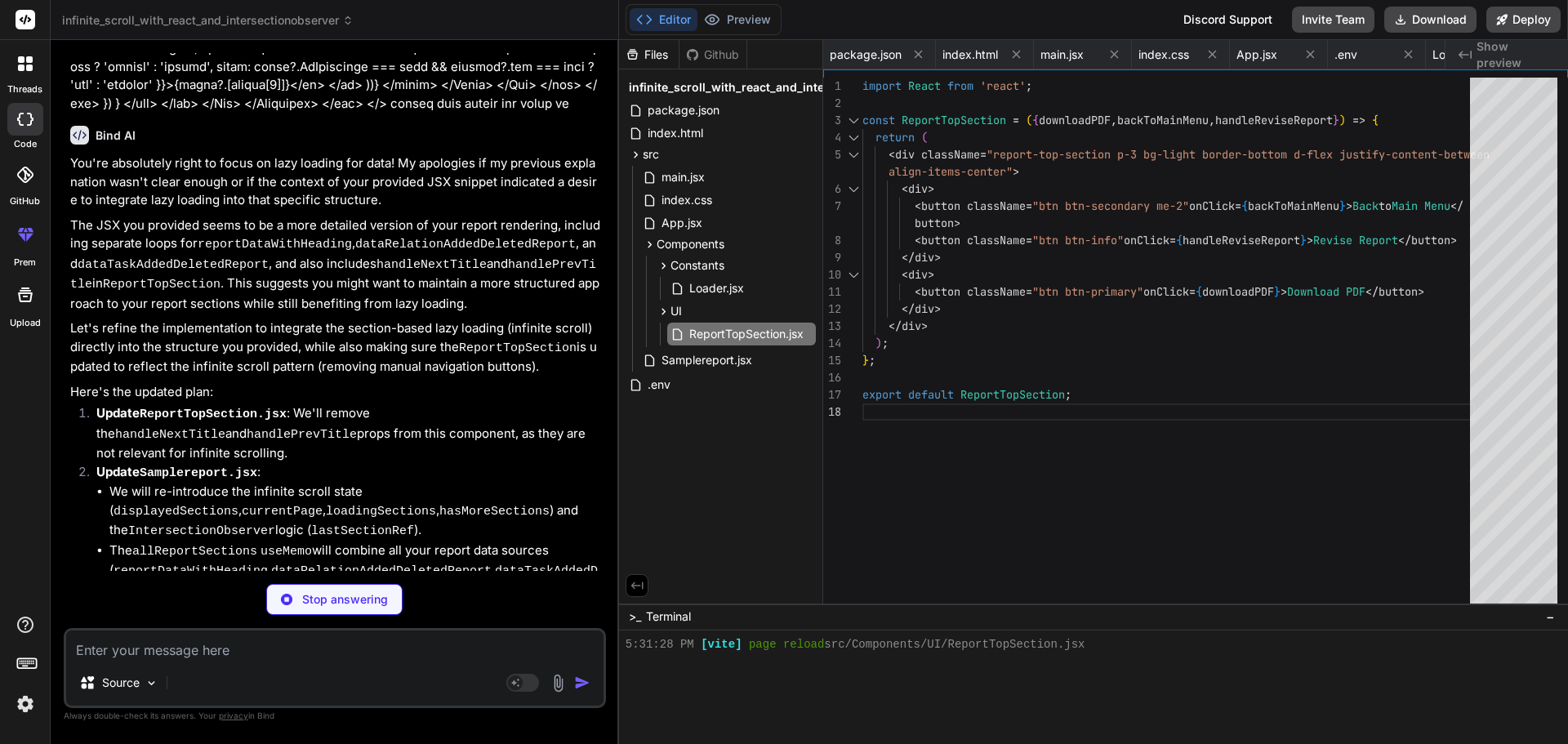
type textarea "x"
type textarea "<div> <button className="btn btn-primary" onClick={downloadPDF}>Download PDF</b…"
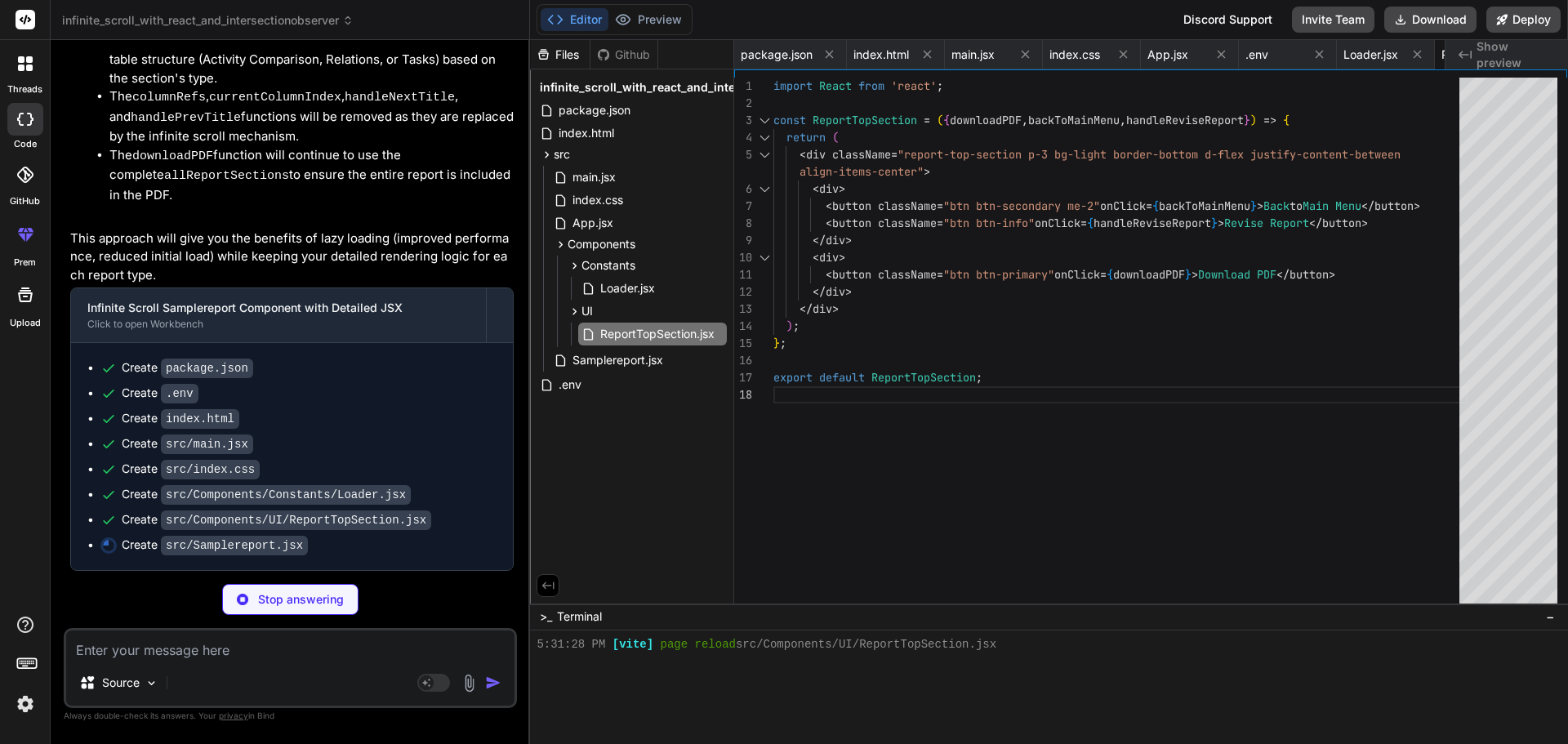
type textarea "x"
type textarea "<button className="btn btn-primary" onClick={downloadPDF}>Download PDF</button>…"
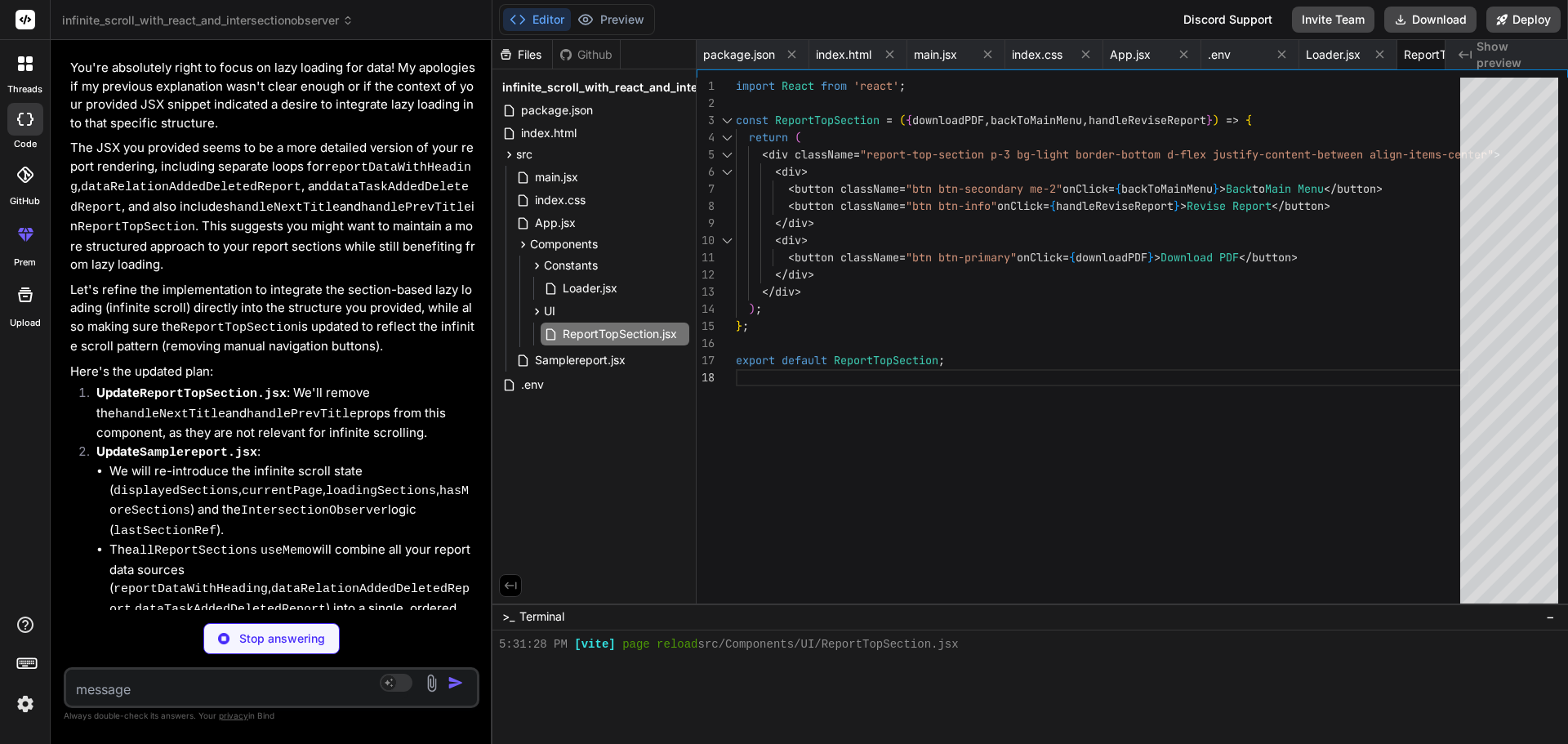
scroll to position [13894, 0]
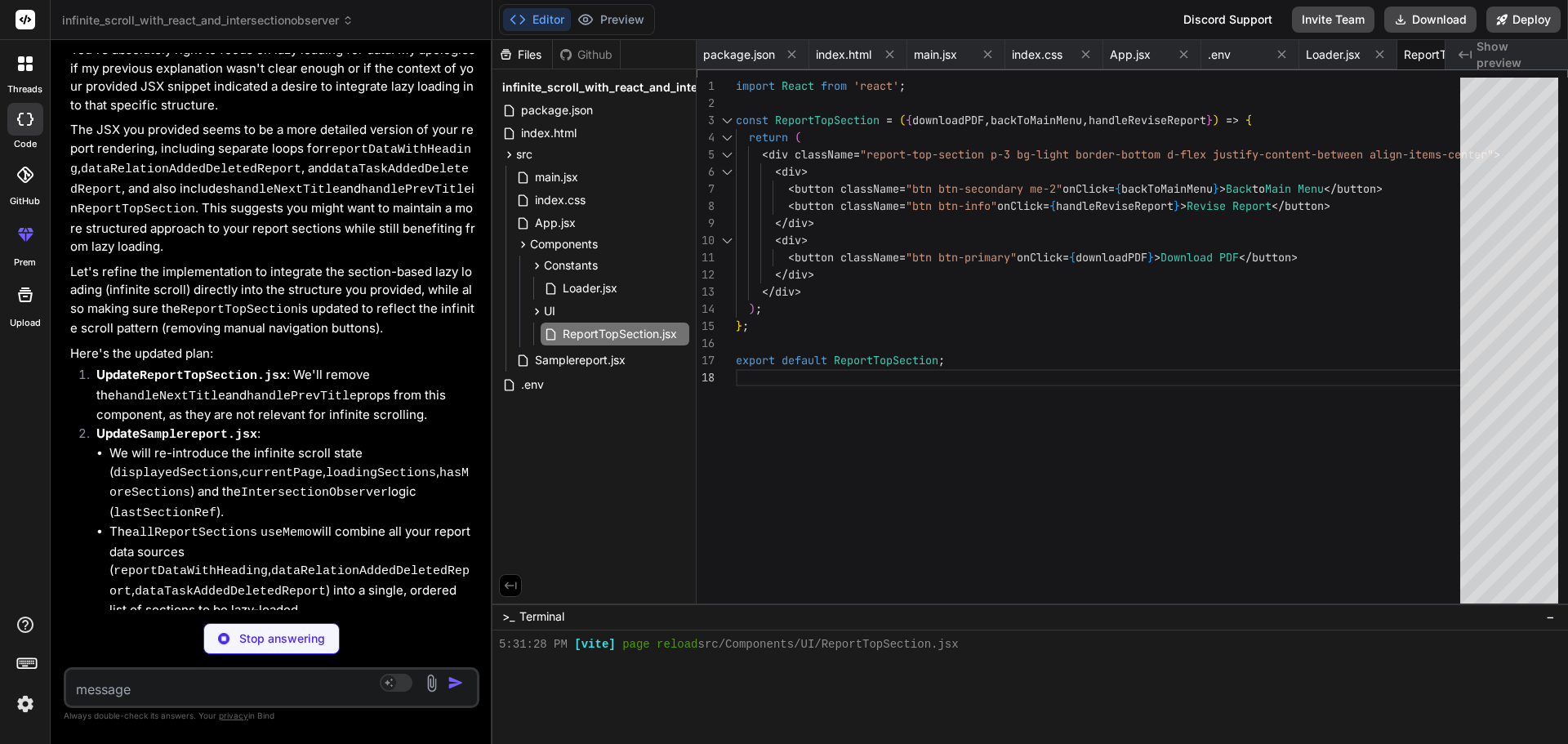
drag, startPoint x: 354, startPoint y: 510, endPoint x: 457, endPoint y: 534, distance: 105.8
click at [457, 534] on div "Bind AI Web Search Created with Pixso. Code Generator You { reportDataWithHeadi…" at bounding box center [271, 392] width 442 height 704
type textarea "x"
click at [554, 365] on span "Samplereport.jsx" at bounding box center [580, 360] width 94 height 20
type textarea "</div> ); }; export default Samplereport;"
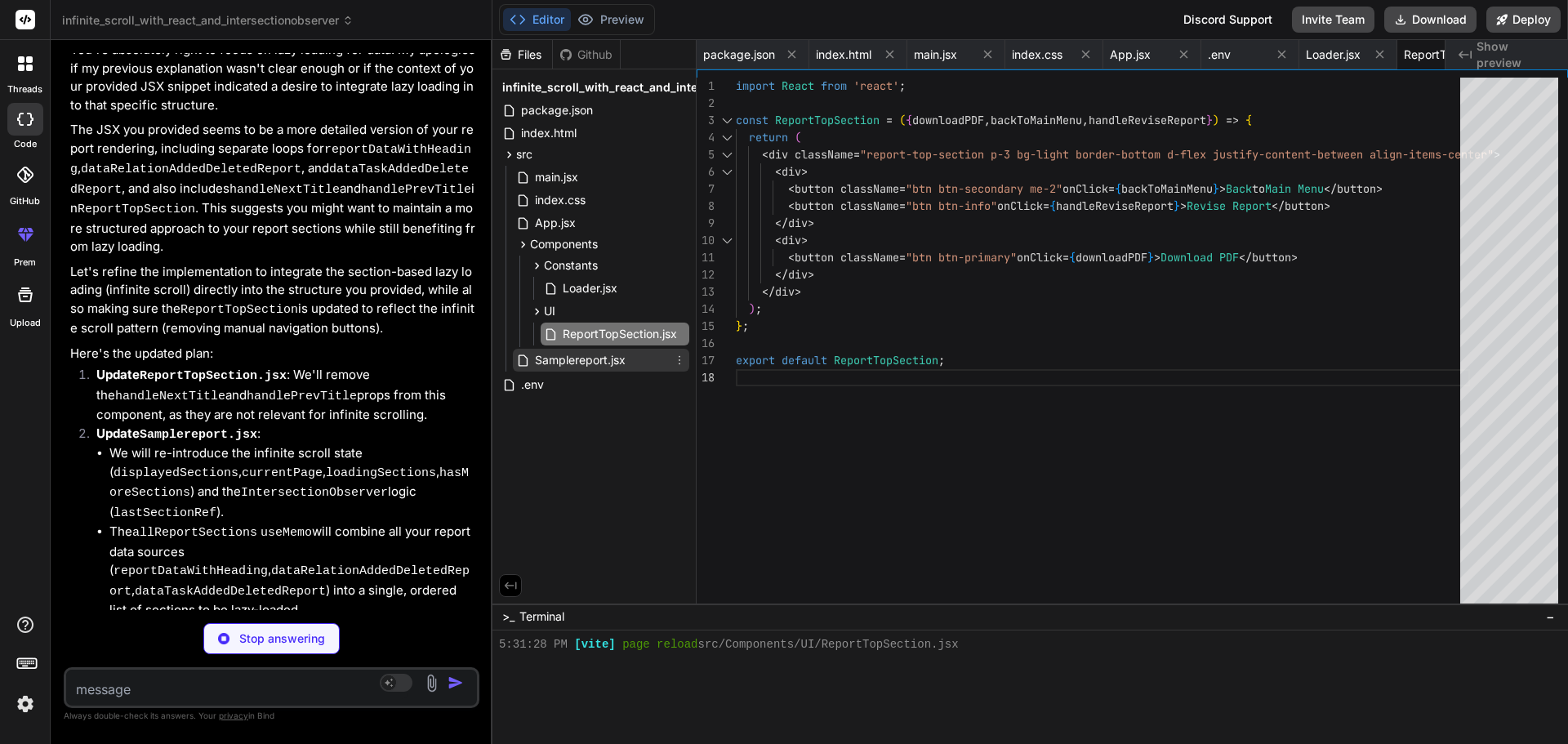
scroll to position [0, 241]
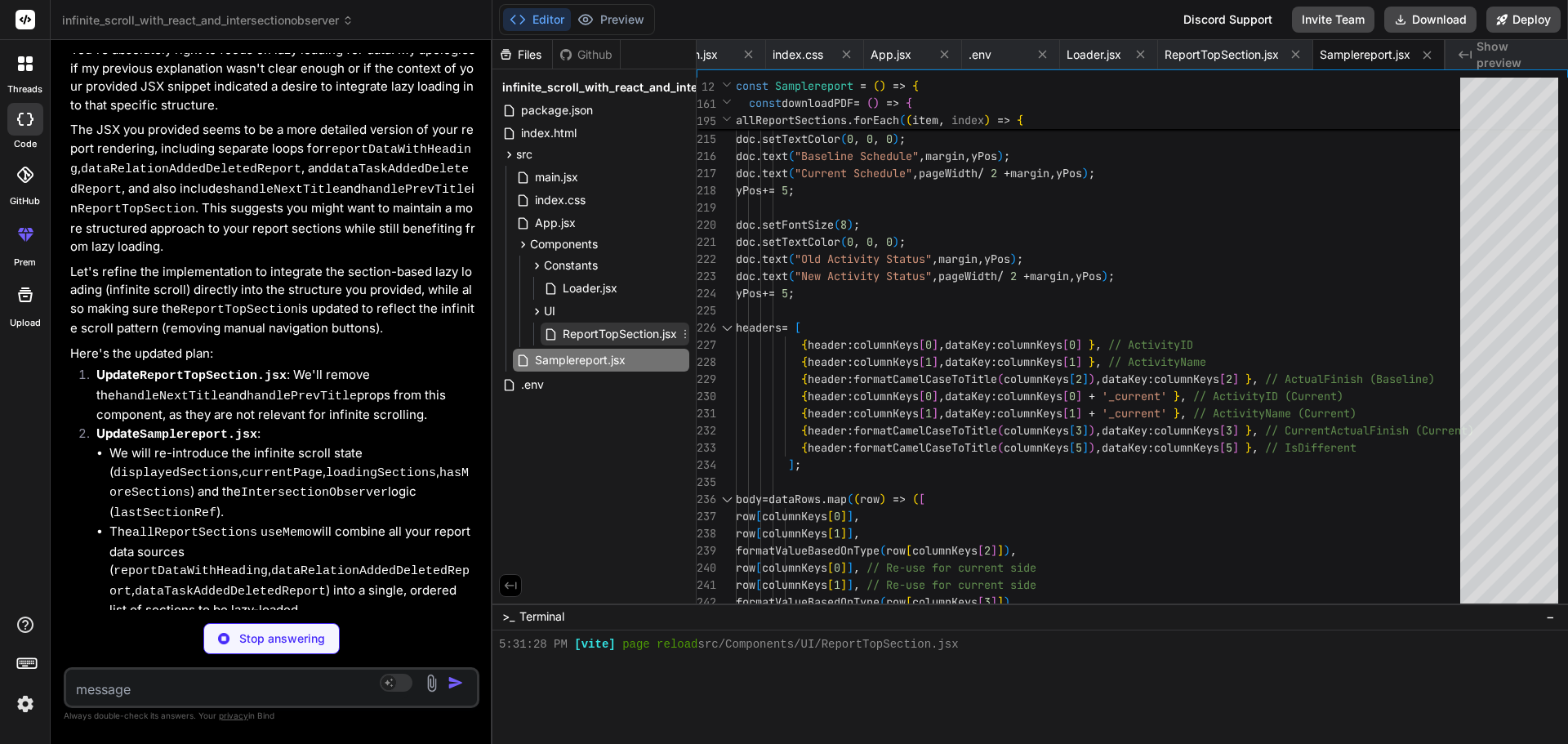
type textarea "x"
click at [603, 334] on span "ReportTopSection.jsx" at bounding box center [620, 334] width 118 height 20
type textarea "<button className="btn btn-primary" onClick={downloadPDF}>Download PDF</button>…"
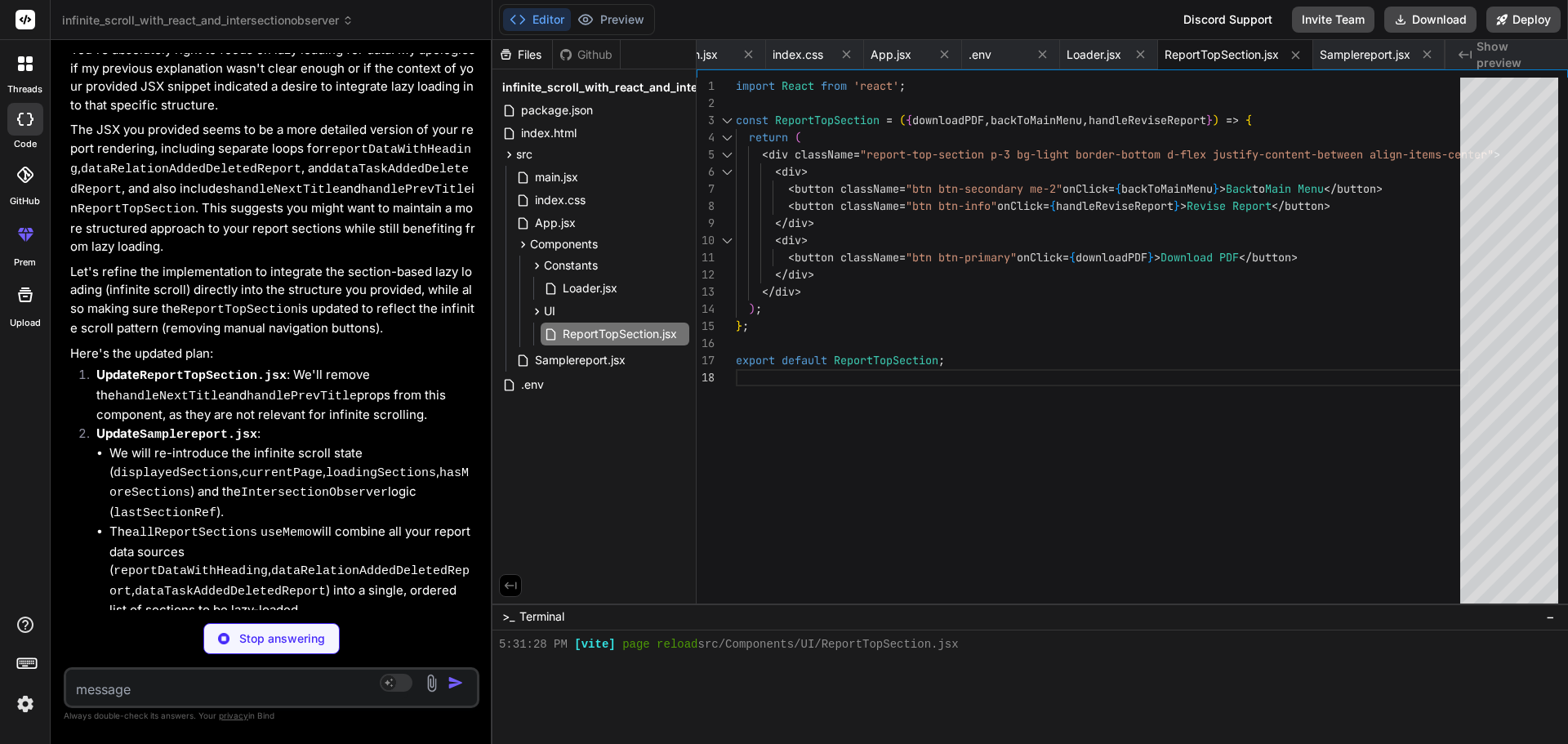
type textarea "x"
type textarea "export default Samplereport;"
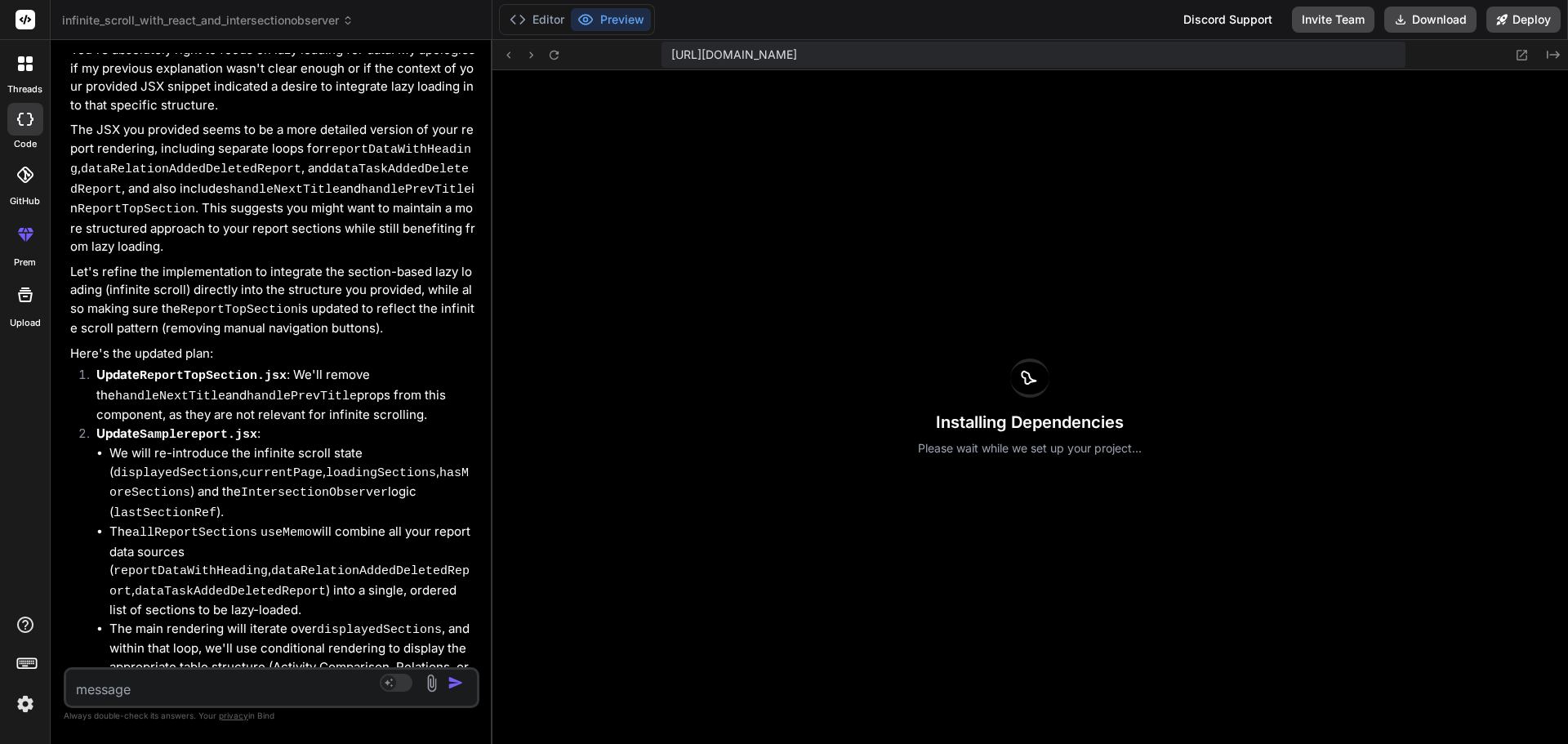
type textarea "x"
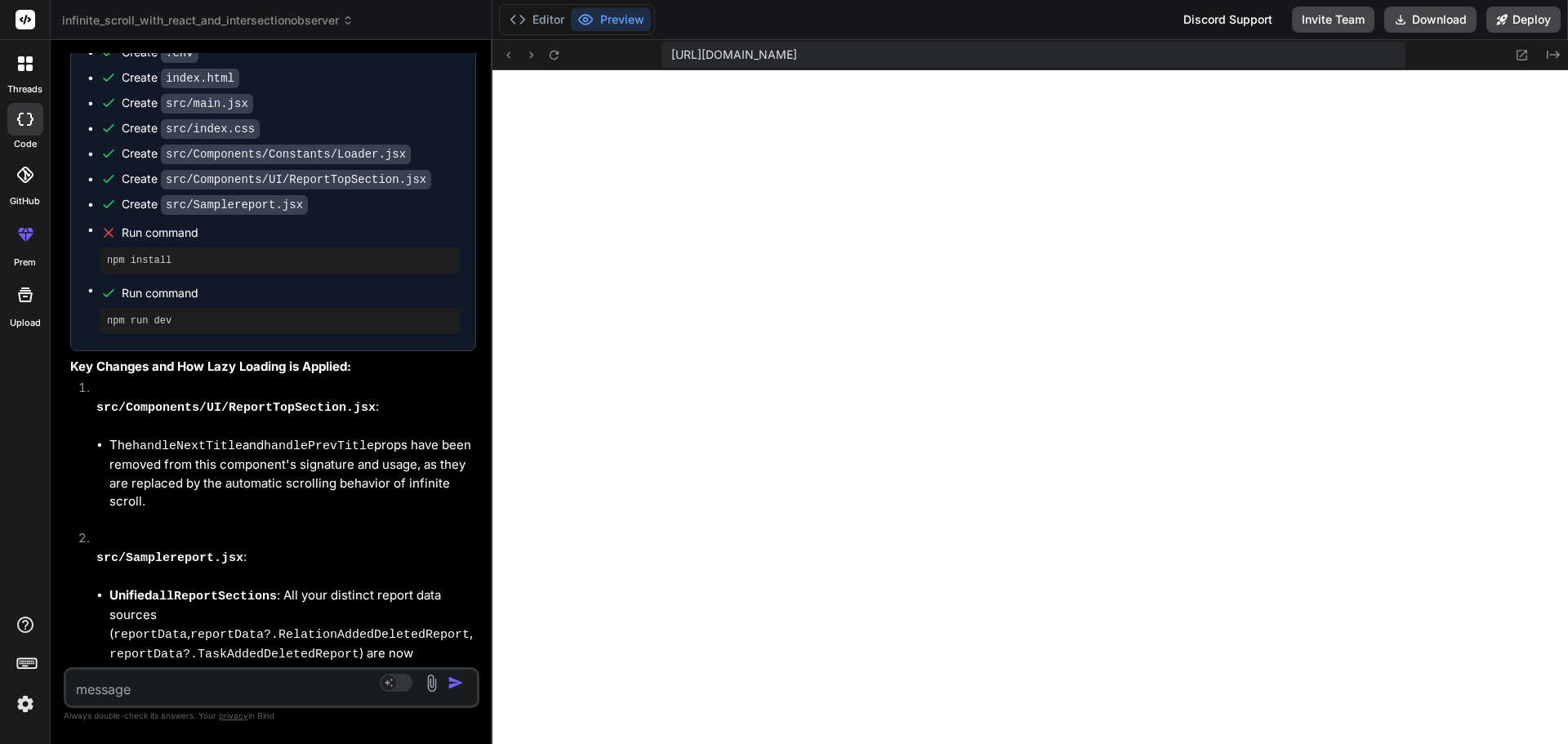
scroll to position [14916, 0]
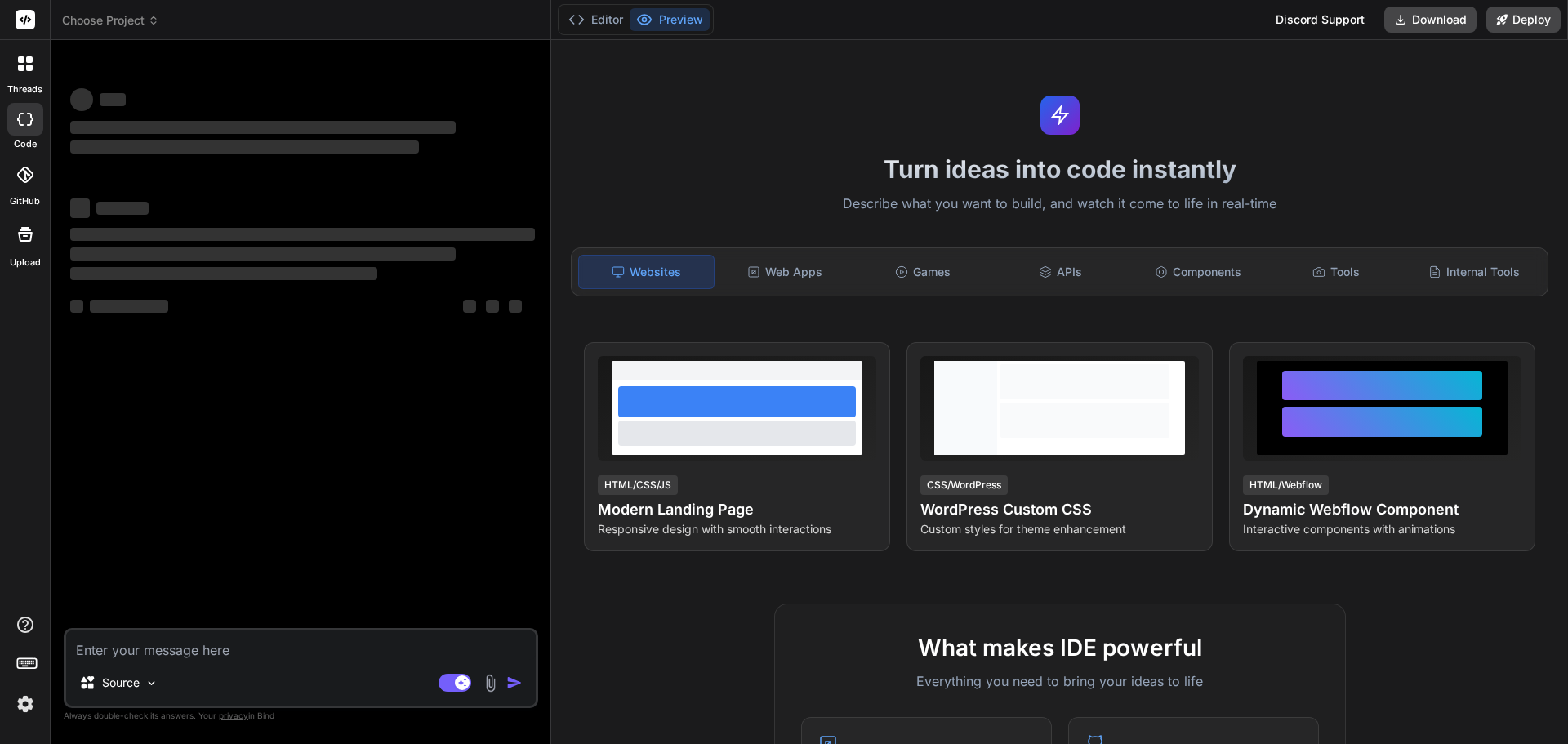
click at [32, 714] on img at bounding box center [25, 704] width 28 height 28
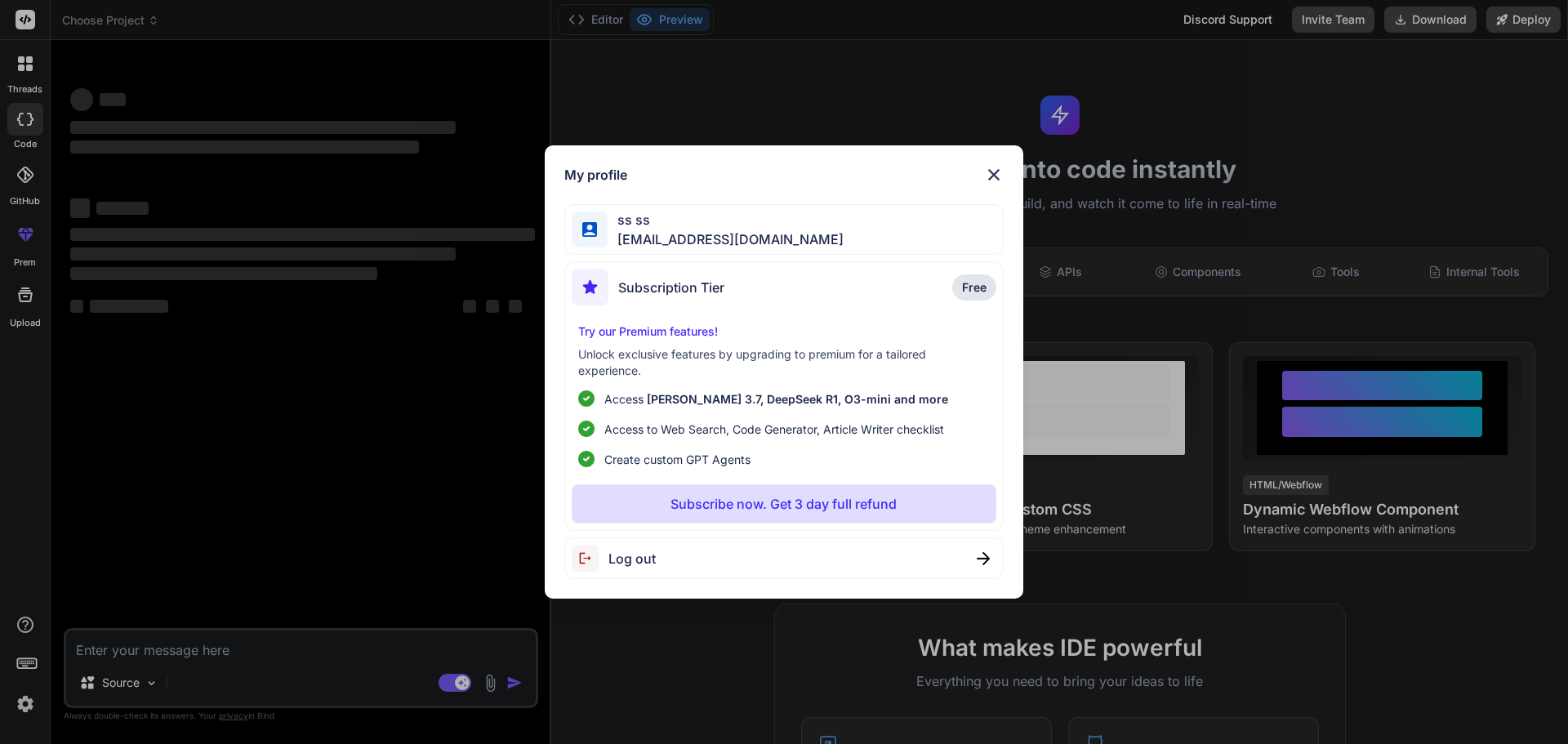
click at [993, 171] on img at bounding box center [994, 175] width 20 height 20
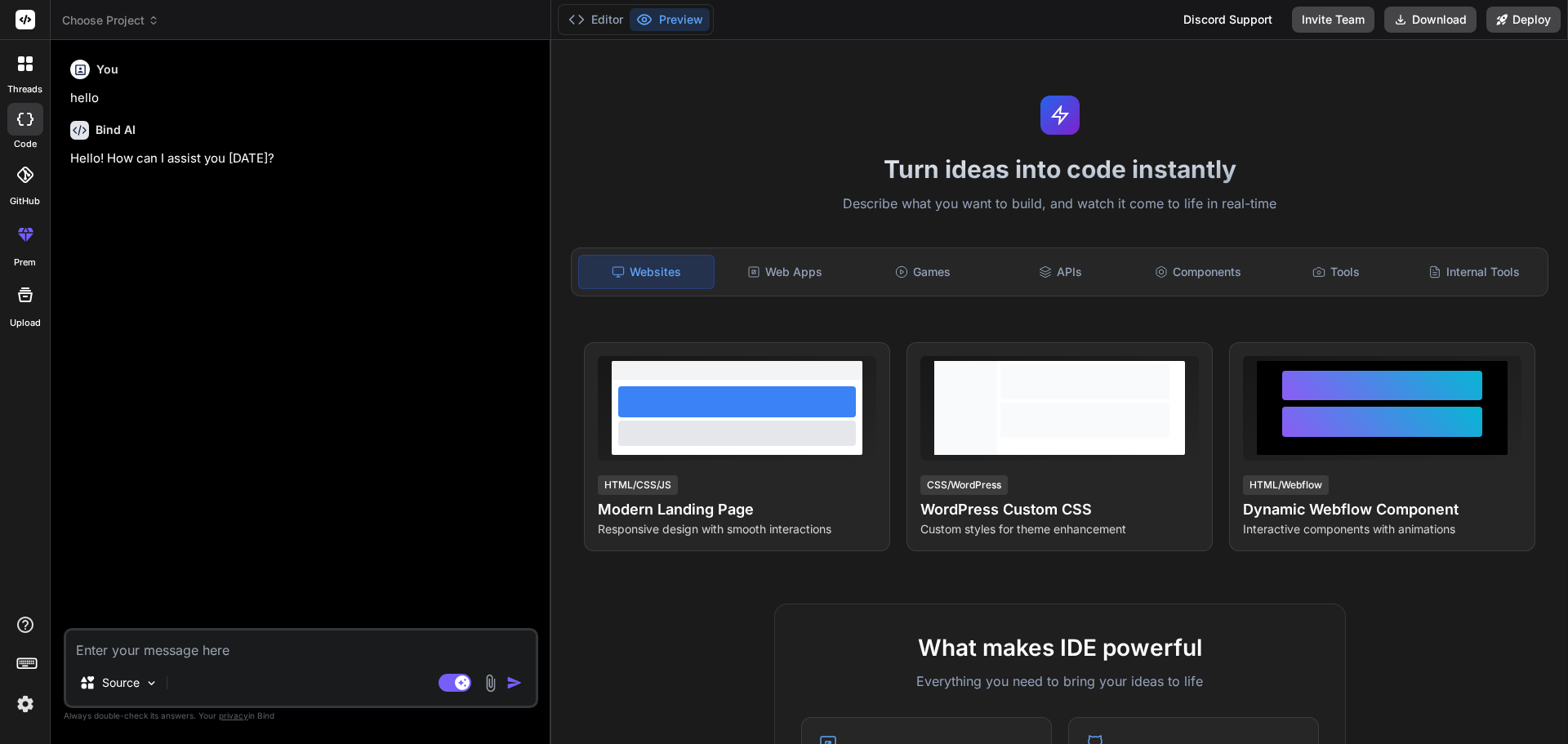
type textarea "x"
click at [111, 644] on textarea at bounding box center [300, 645] width 470 height 29
paste textarea "<> <div className="container-fluid g-0"> <ReportTopSection downloadPDF={downloa…"
type textarea "<> <div className="container-fluid g-0"> <ReportTopSection downloadPDF={downloa…"
type textarea "x"
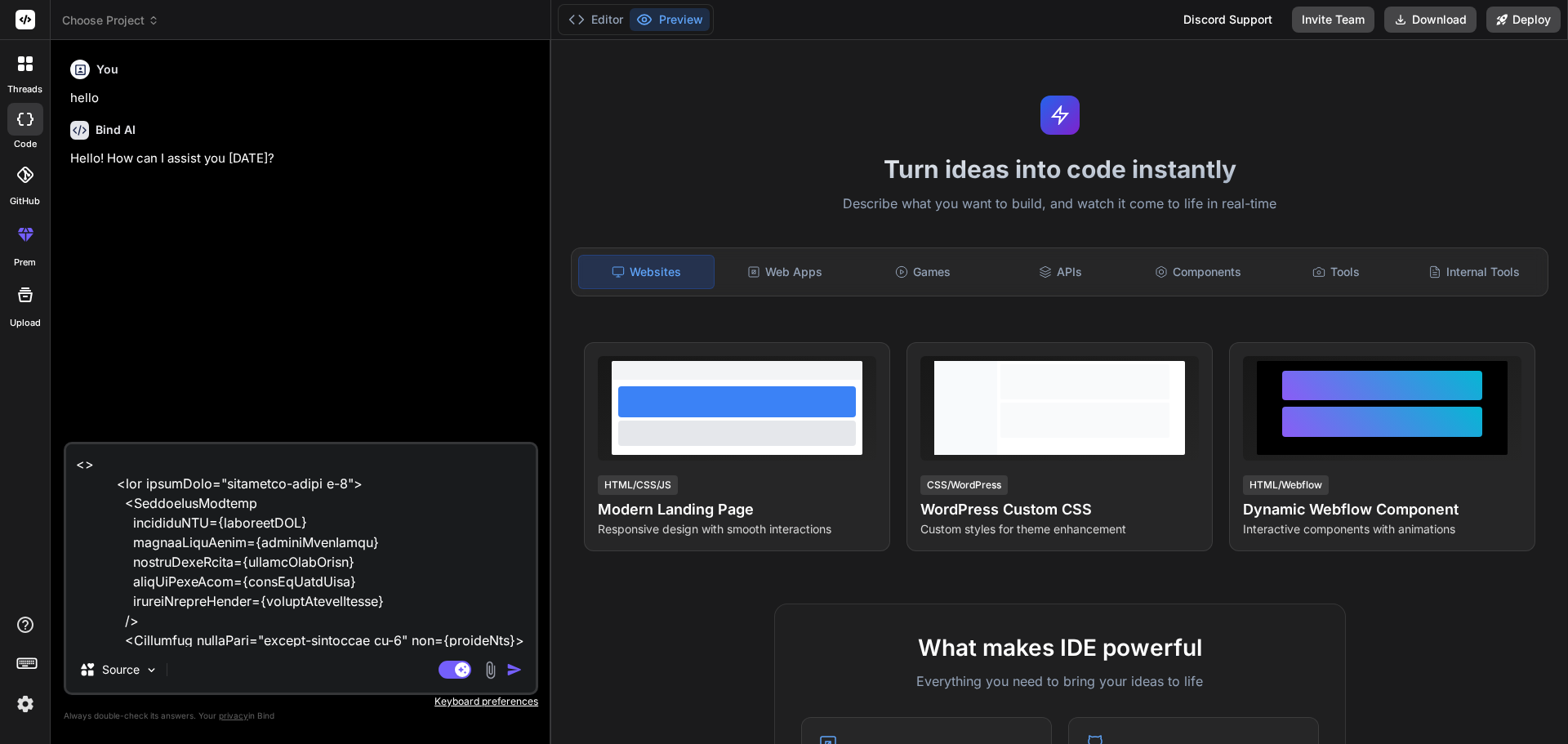
scroll to position [6630, 0]
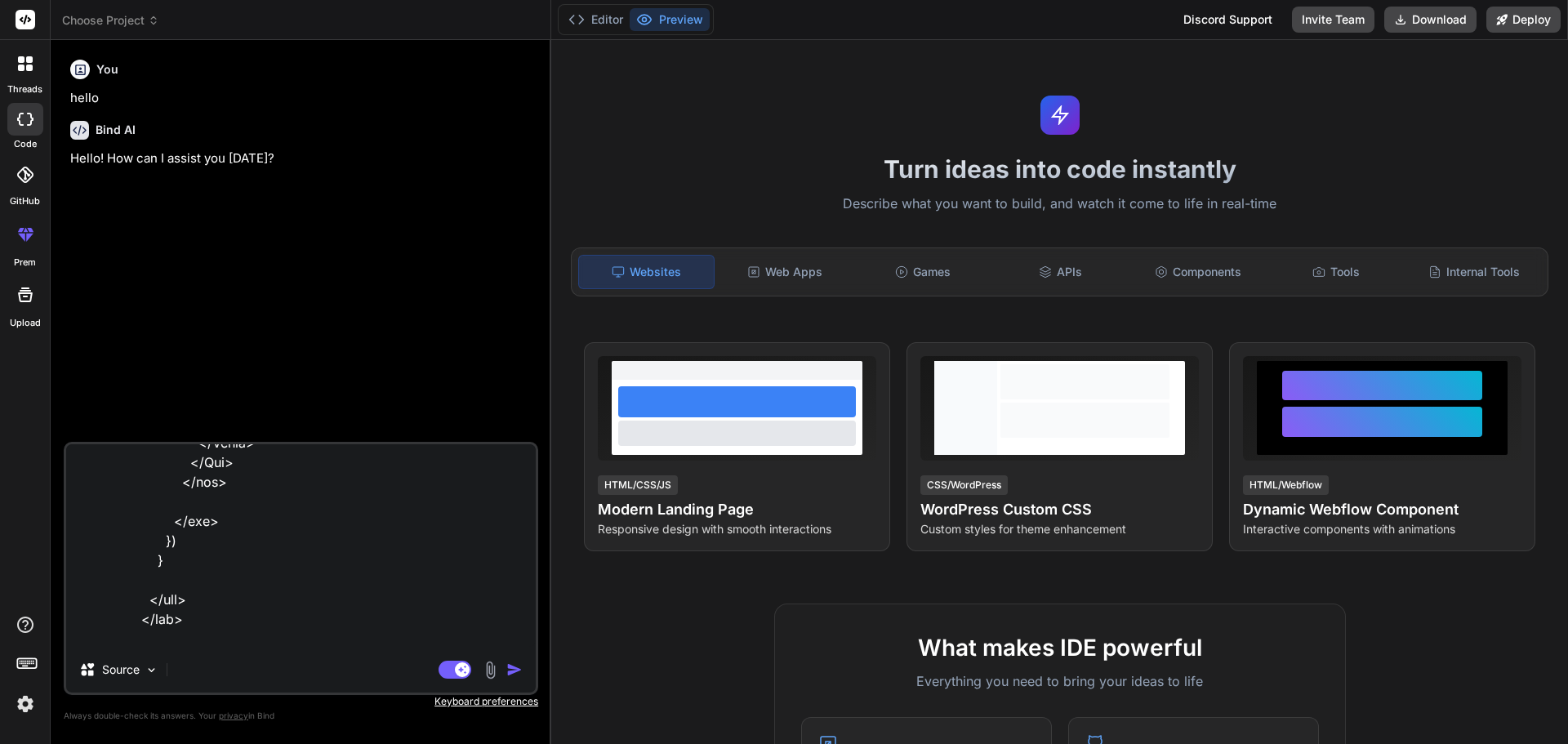
type textarea "<> <div className="container-fluid g-0"> <ReportTopSection downloadPDF={downloa…"
type textarea "x"
type textarea "<> <div className="container-fluid g-0"> <ReportTopSection downloadPDF={downloa…"
type textarea "x"
type textarea "<> <div className="container-fluid g-0"> <ReportTopSection downloadPDF={downloa…"
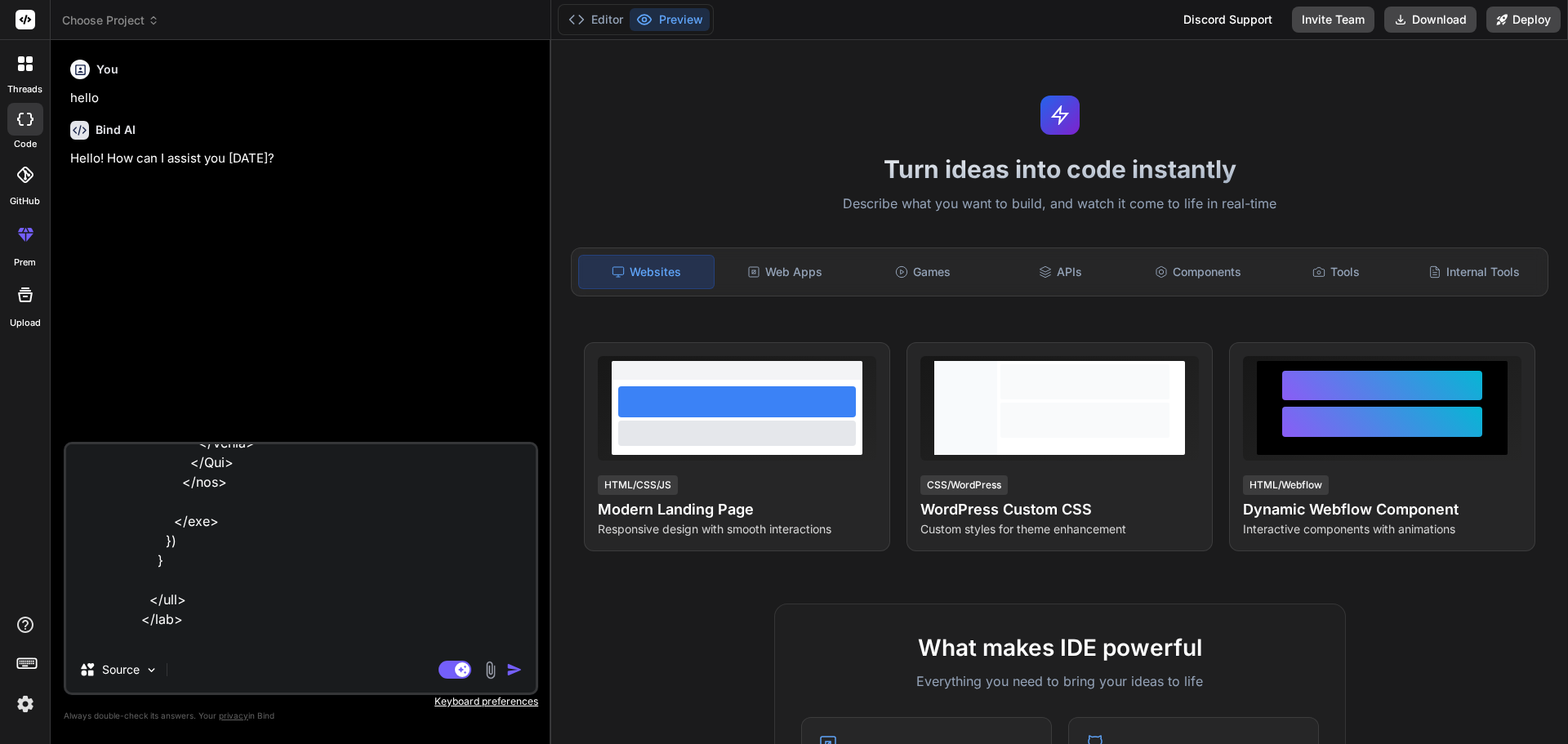
type textarea "x"
type textarea "<> <div className="container-fluid g-0"> <ReportTopSection downloadPDF={downloa…"
type textarea "x"
type textarea "<> <div className="container-fluid g-0"> <ReportTopSection downloadPDF={downloa…"
type textarea "x"
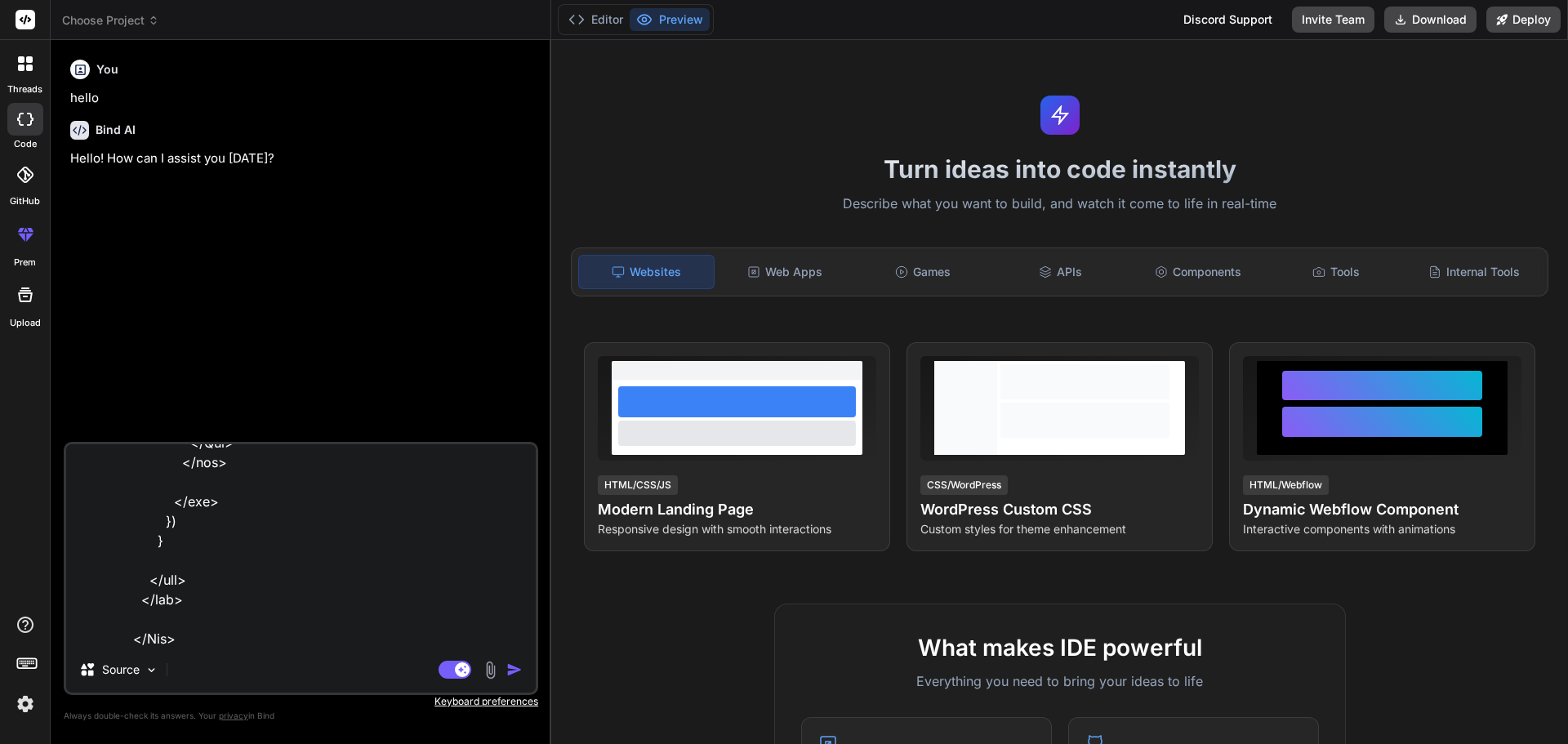
type textarea "<> <div className="container-fluid g-0"> <ReportTopSection downloadPDF={downloa…"
type textarea "x"
type textarea "<> <div className="container-fluid g-0"> <ReportTopSection downloadPDF={downloa…"
type textarea "x"
type textarea "<> <div className="container-fluid g-0"> <ReportTopSection downloadPDF={downloa…"
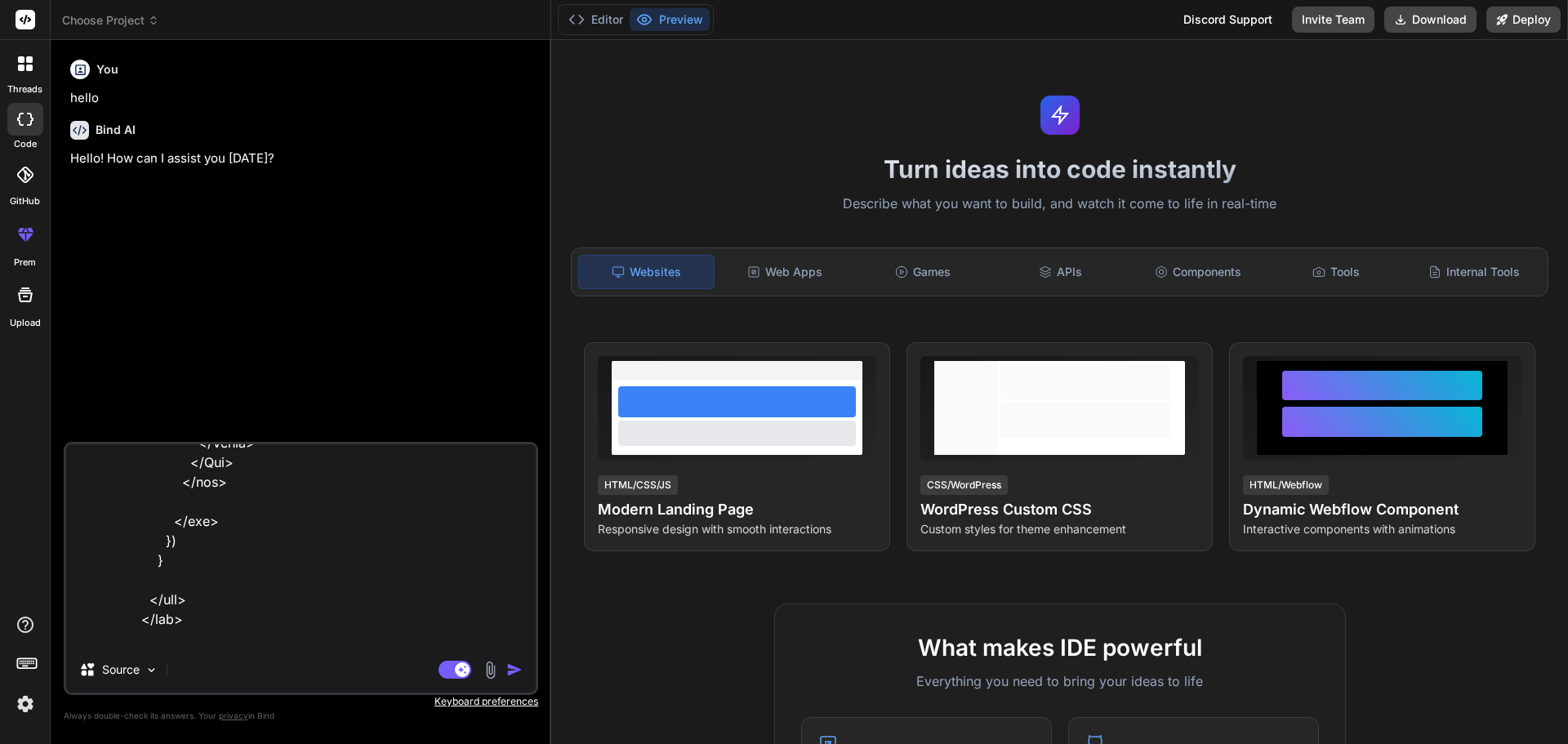
type textarea "x"
type textarea "<> <div className="container-fluid g-0"> <ReportTopSection downloadPDF={downloa…"
type textarea "x"
type textarea "<> <div className="container-fluid g-0"> <ReportTopSection downloadPDF={downloa…"
type textarea "x"
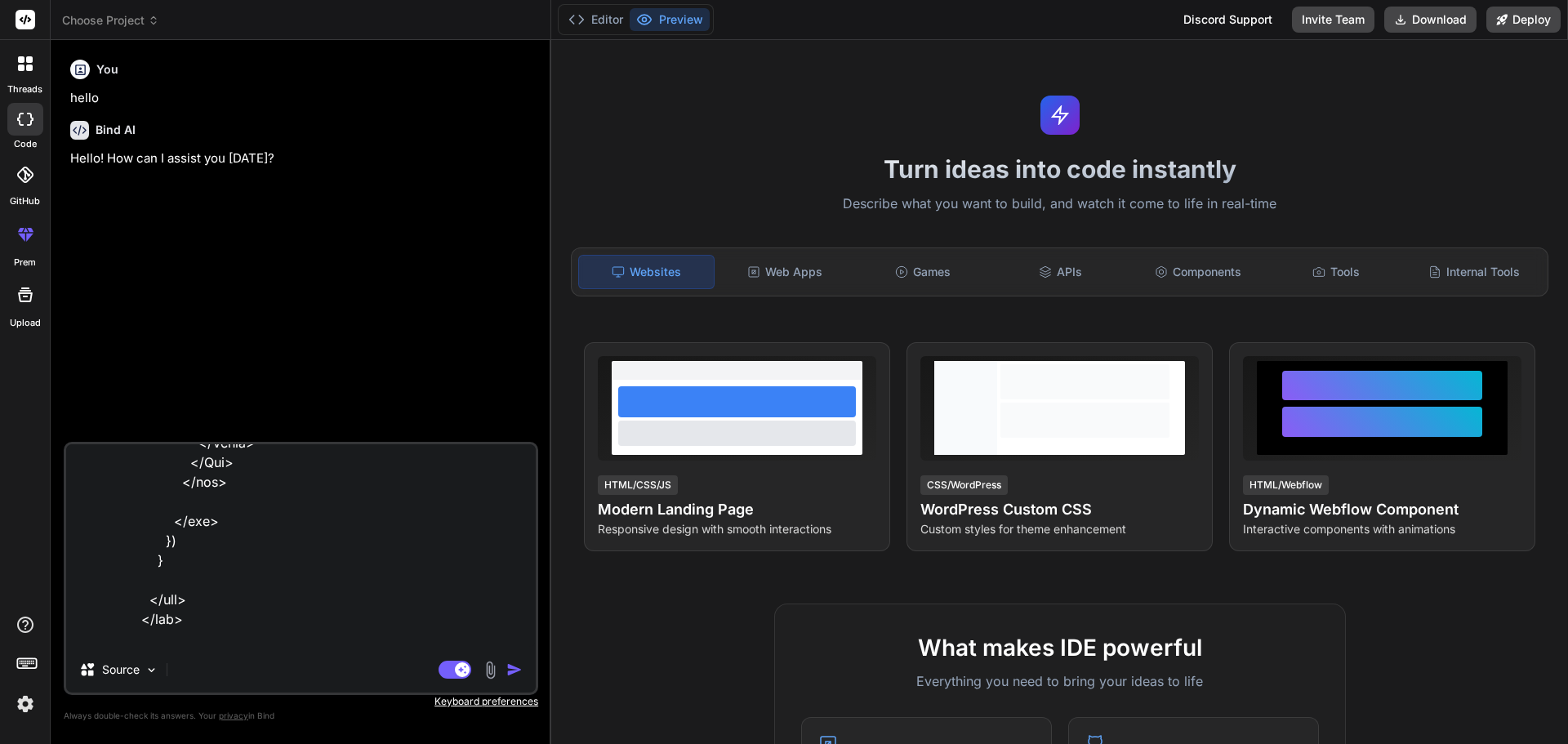
type textarea "<> <div className="container-fluid g-0"> <ReportTopSection downloadPDF={downloa…"
type textarea "x"
type textarea "<> <div className="container-fluid g-0"> <ReportTopSection downloadPDF={downloa…"
type textarea "x"
type textarea "<> <div className="container-fluid g-0"> <ReportTopSection downloadPDF={downloa…"
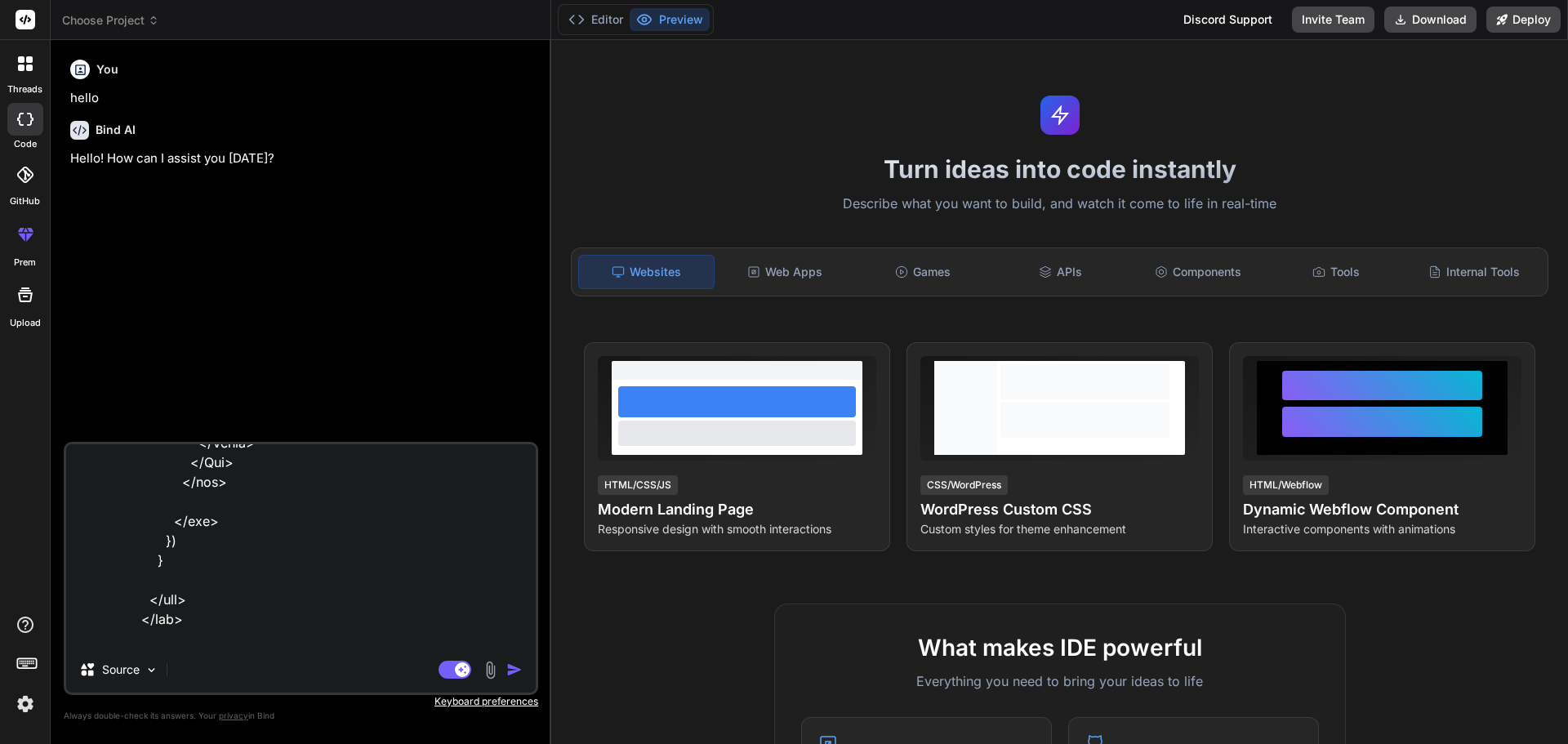
type textarea "x"
type textarea "<> <div className="container-fluid g-0"> <ReportTopSection downloadPDF={downloa…"
type textarea "x"
type textarea "<> <div className="container-fluid g-0"> <ReportTopSection downloadPDF={downloa…"
type textarea "x"
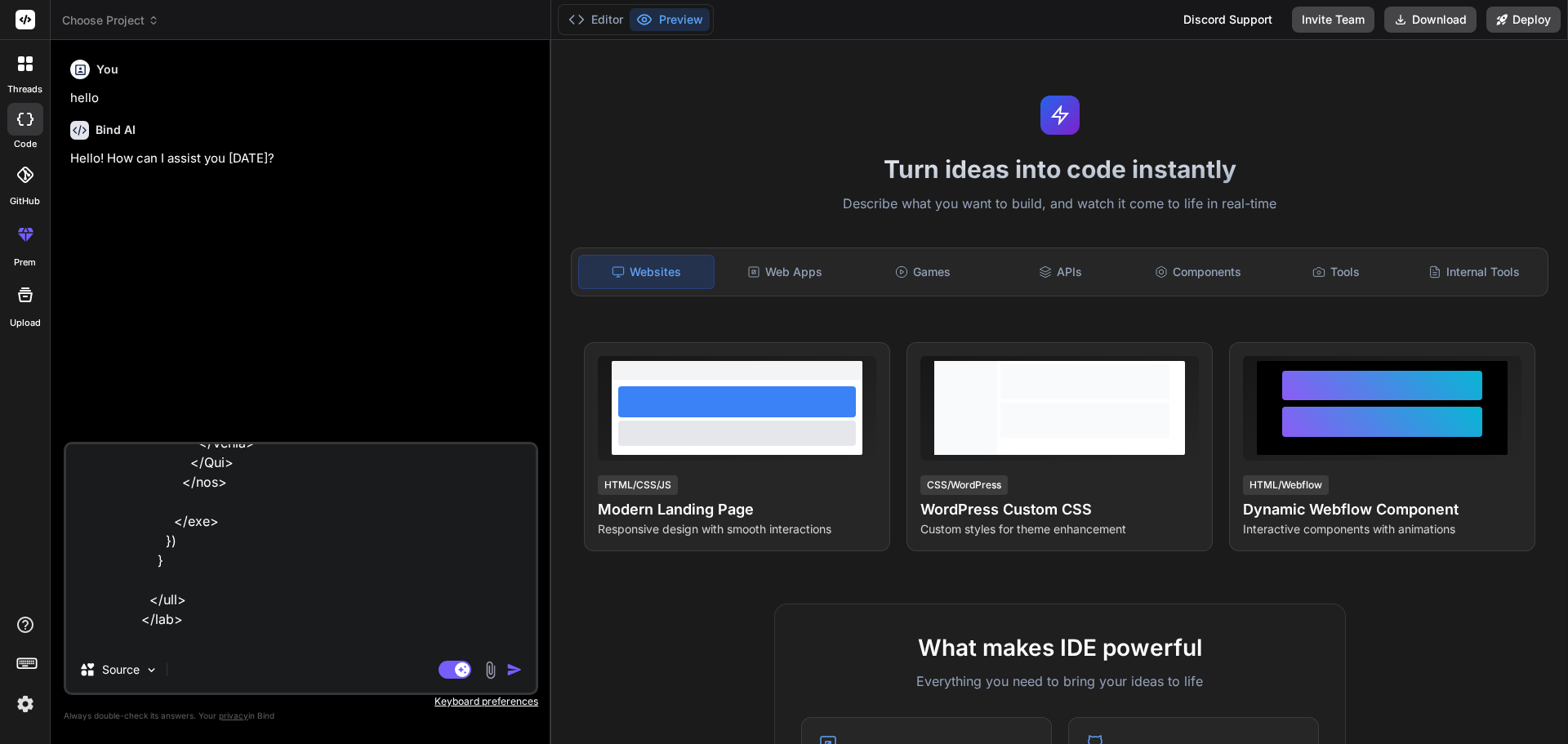
type textarea "<> <div className="container-fluid g-0"> <ReportTopSection downloadPDF={downloa…"
type textarea "x"
type textarea "<> <div className="container-fluid g-0"> <ReportTopSection downloadPDF={downloa…"
type textarea "x"
type textarea "<> <div className="container-fluid g-0"> <ReportTopSection downloadPDF={downloa…"
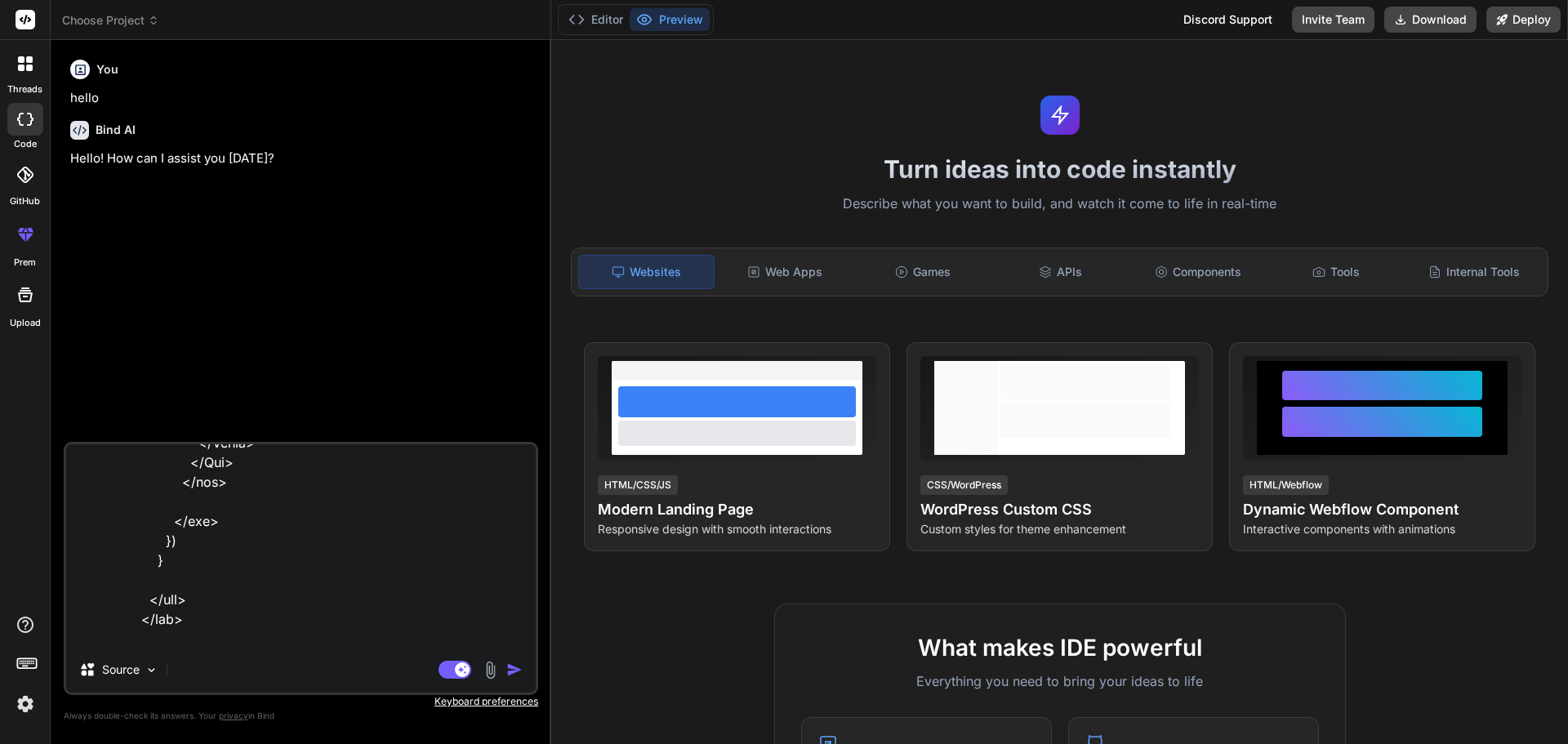
type textarea "x"
type textarea "<> <div className="container-fluid g-0"> <ReportTopSection downloadPDF={downloa…"
type textarea "x"
type textarea "<> <div className="container-fluid g-0"> <ReportTopSection downloadPDF={downloa…"
type textarea "x"
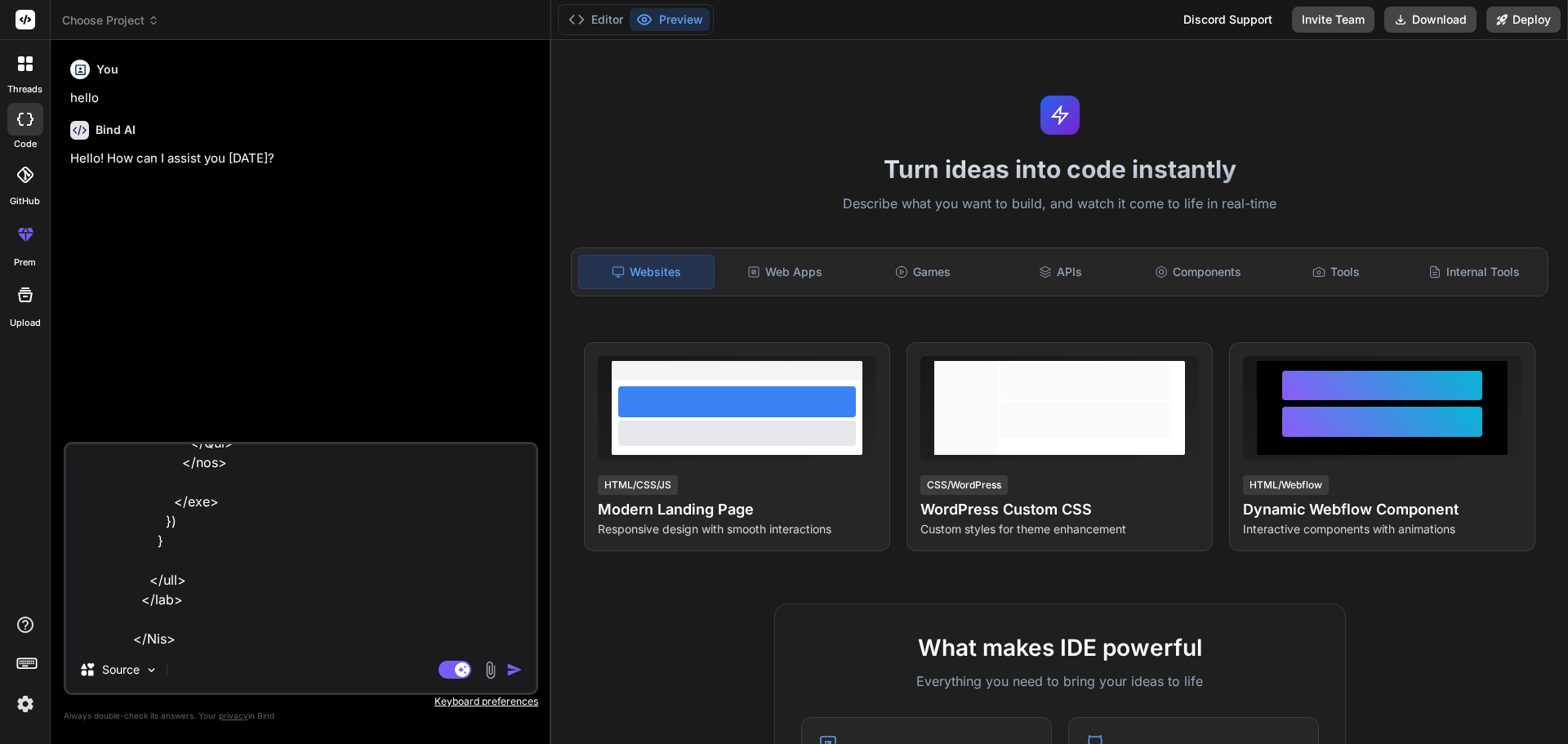
type textarea "<> <div className="container-fluid g-0"> <ReportTopSection downloadPDF={downloa…"
type textarea "x"
type textarea "<> <div className="container-fluid g-0"> <ReportTopSection downloadPDF={downloa…"
type textarea "x"
type textarea "<> <div className="container-fluid g-0"> <ReportTopSection downloadPDF={downloa…"
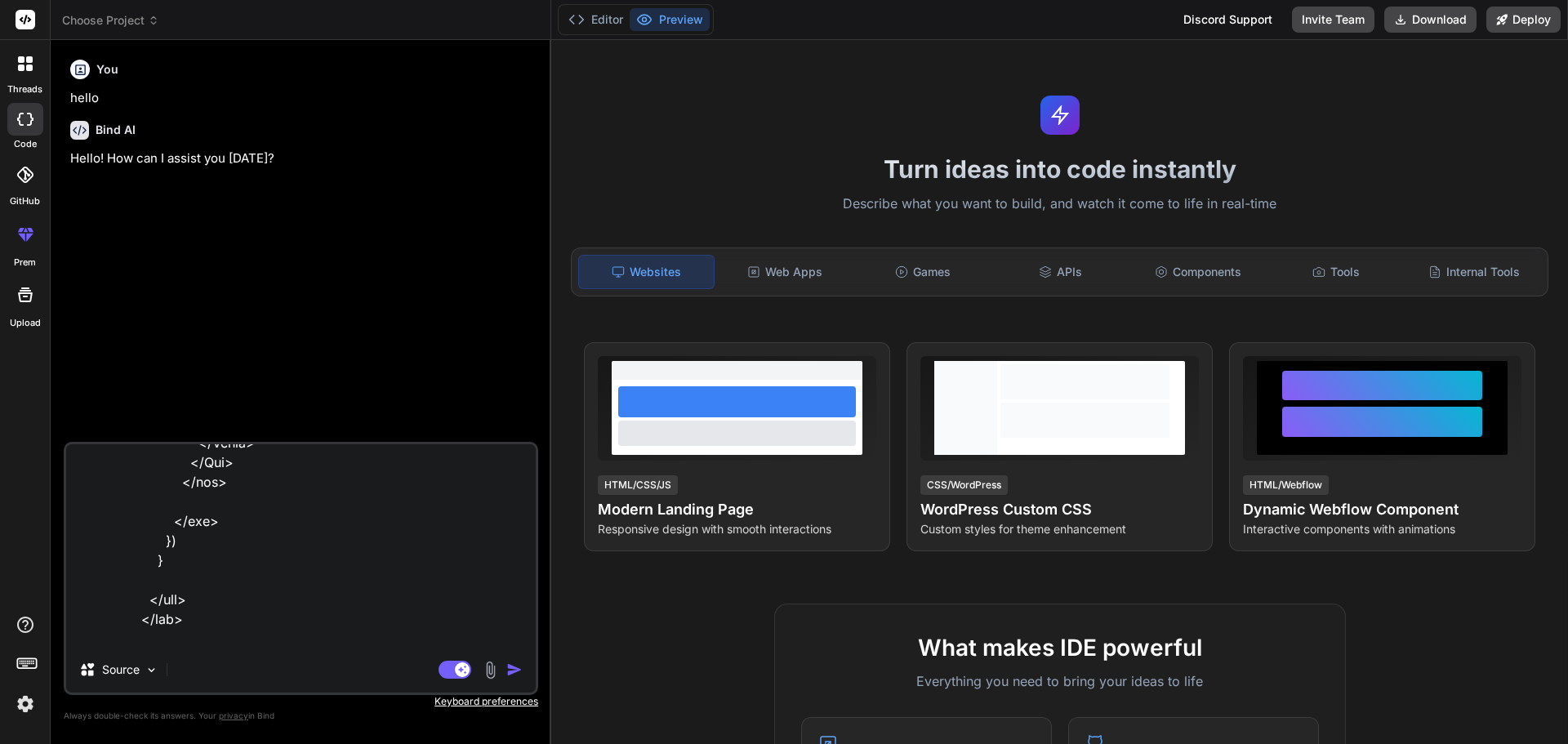
type textarea "x"
type textarea "<> <div className="container-fluid g-0"> <ReportTopSection downloadPDF={downloa…"
type textarea "x"
type textarea "<> <div className="container-fluid g-0"> <ReportTopSection downloadPDF={downloa…"
type textarea "x"
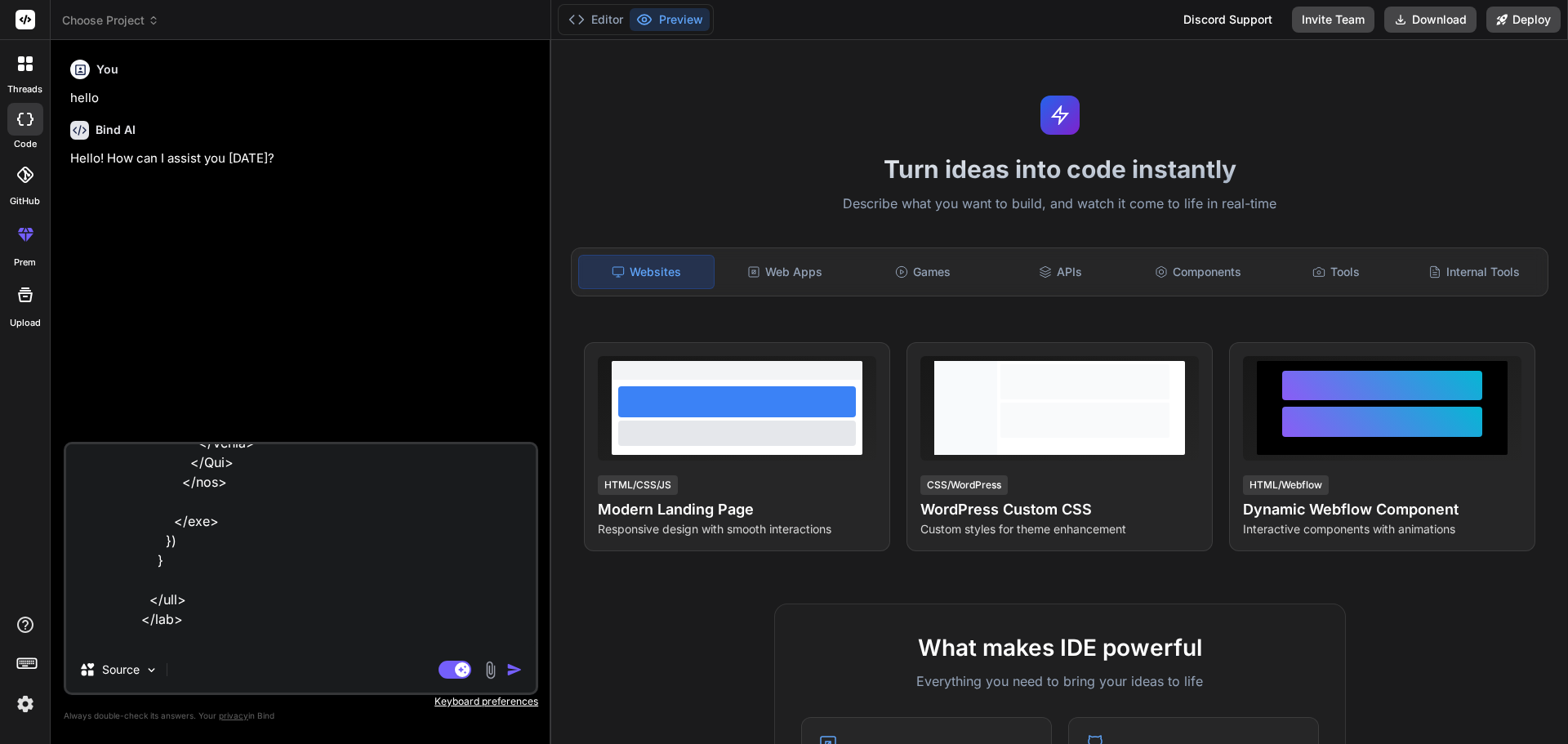
type textarea "<> <div className="container-fluid g-0"> <ReportTopSection downloadPDF={downloa…"
type textarea "x"
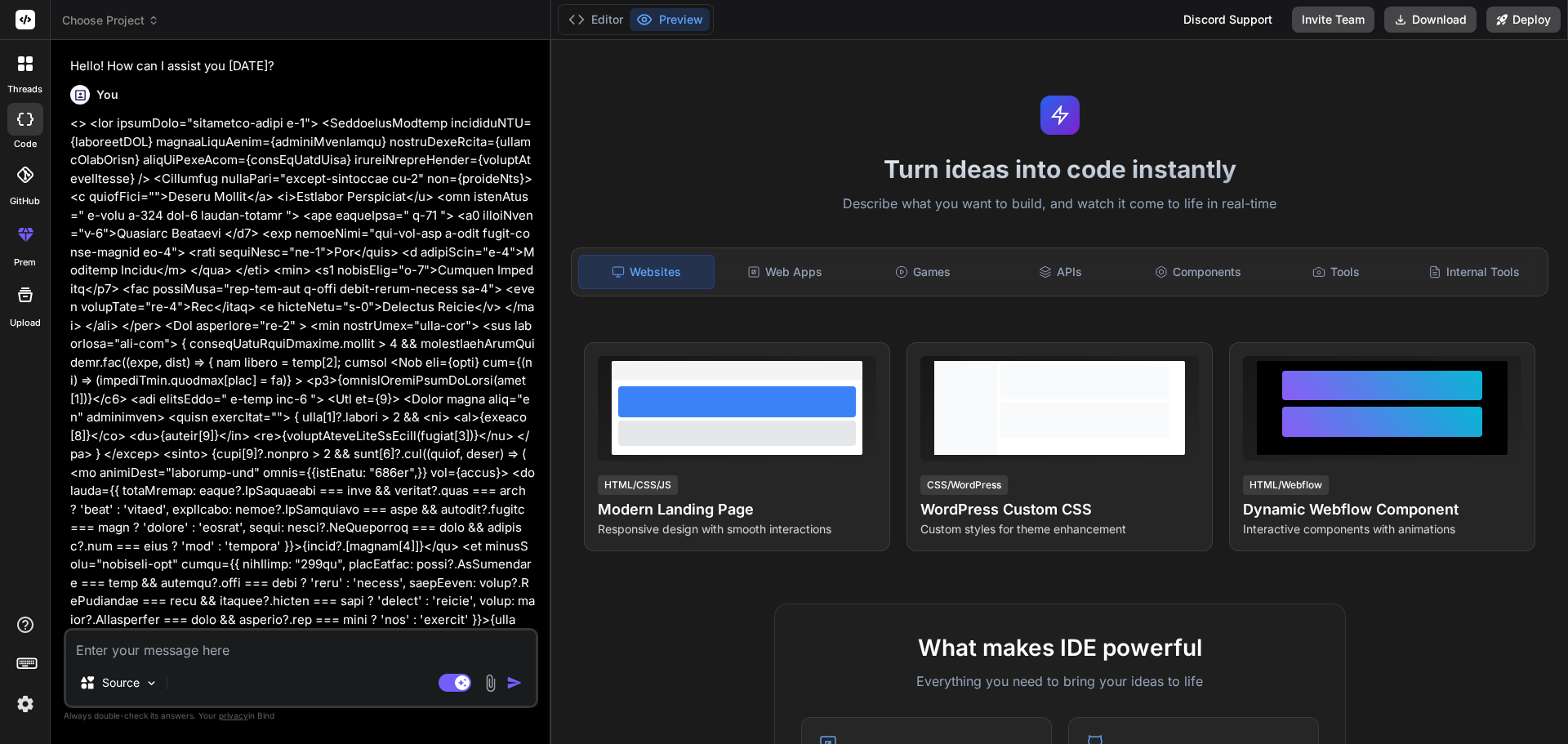
scroll to position [118, 0]
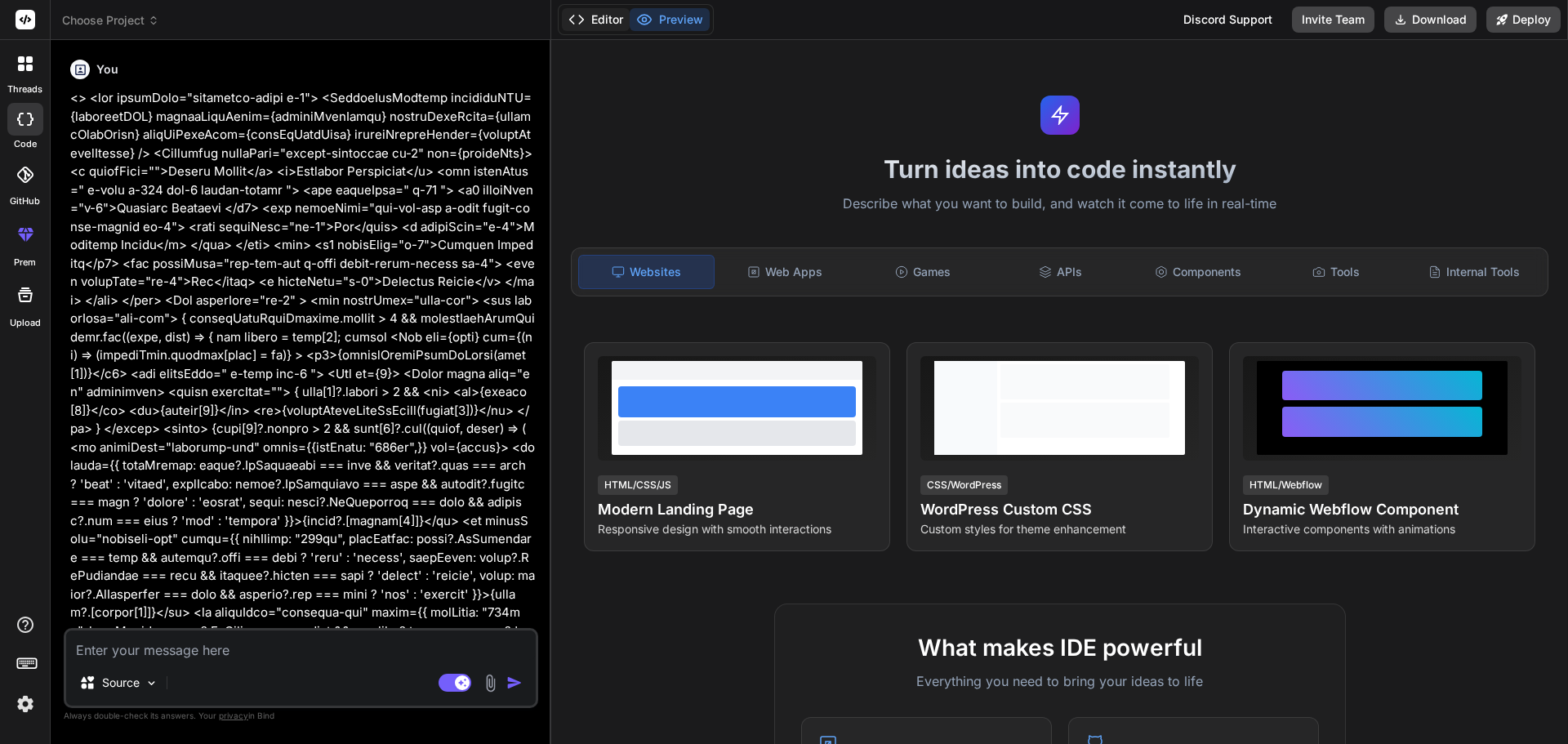
type textarea "x"
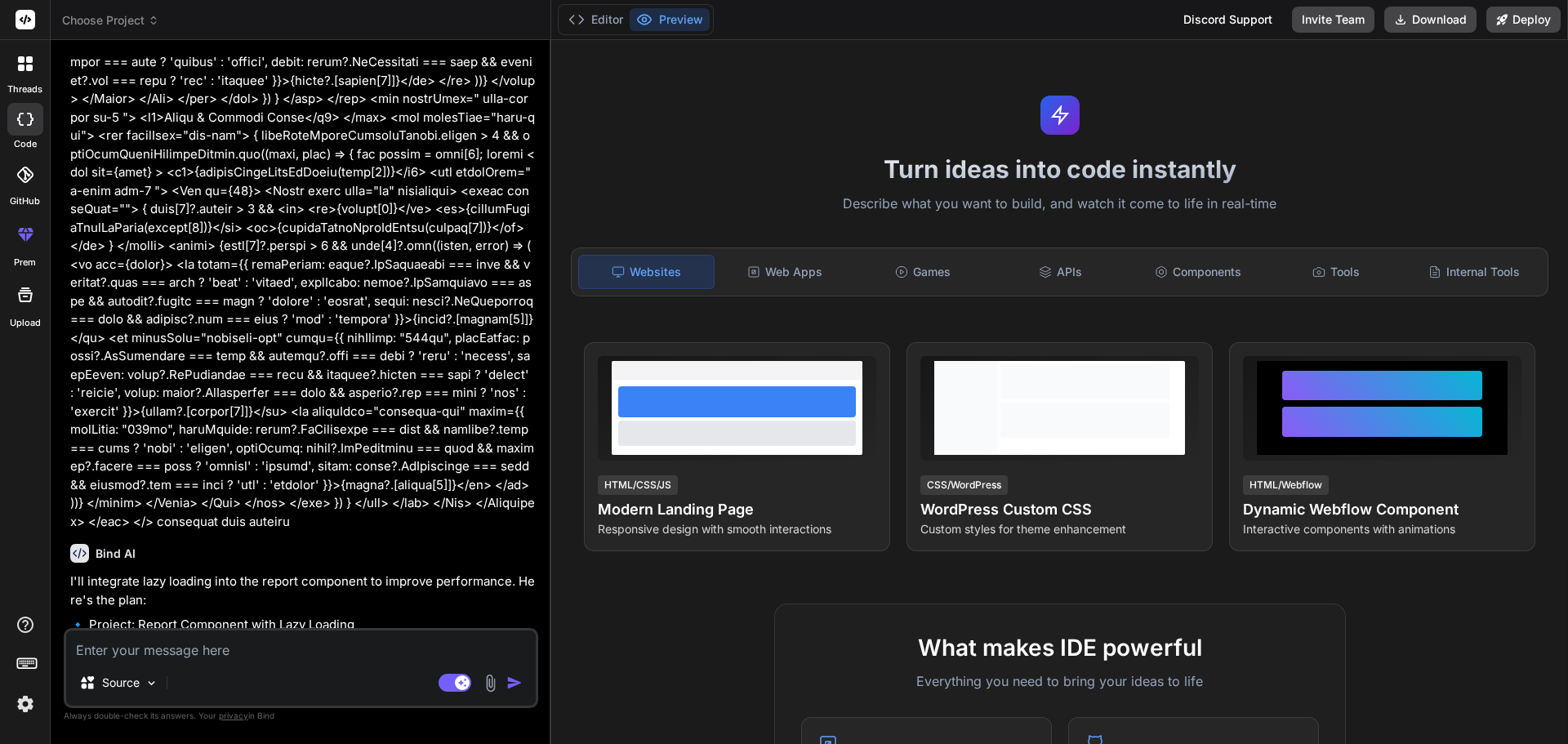
scroll to position [1865, 0]
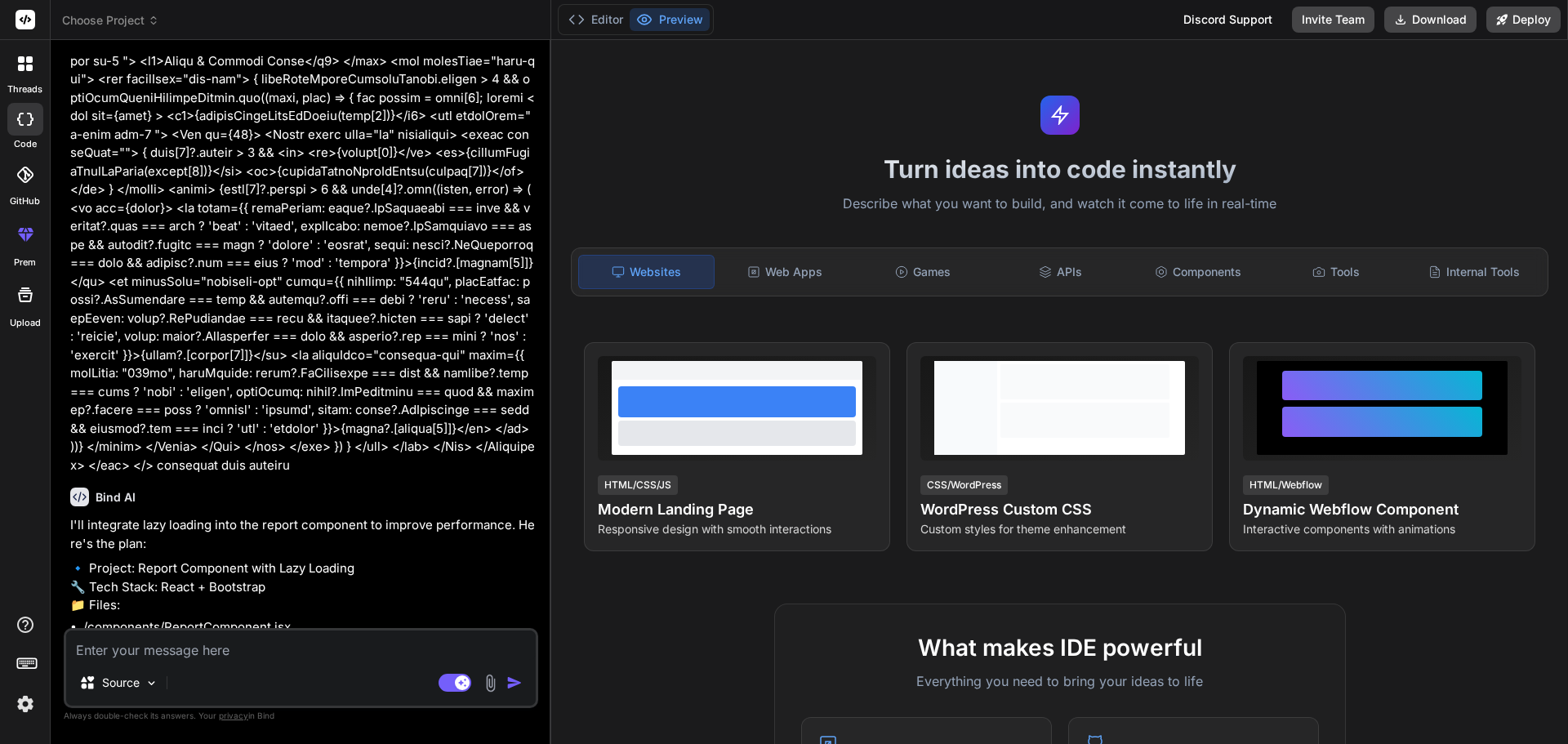
type textarea "g"
type textarea "x"
type textarea "ge"
type textarea "x"
type textarea "gen"
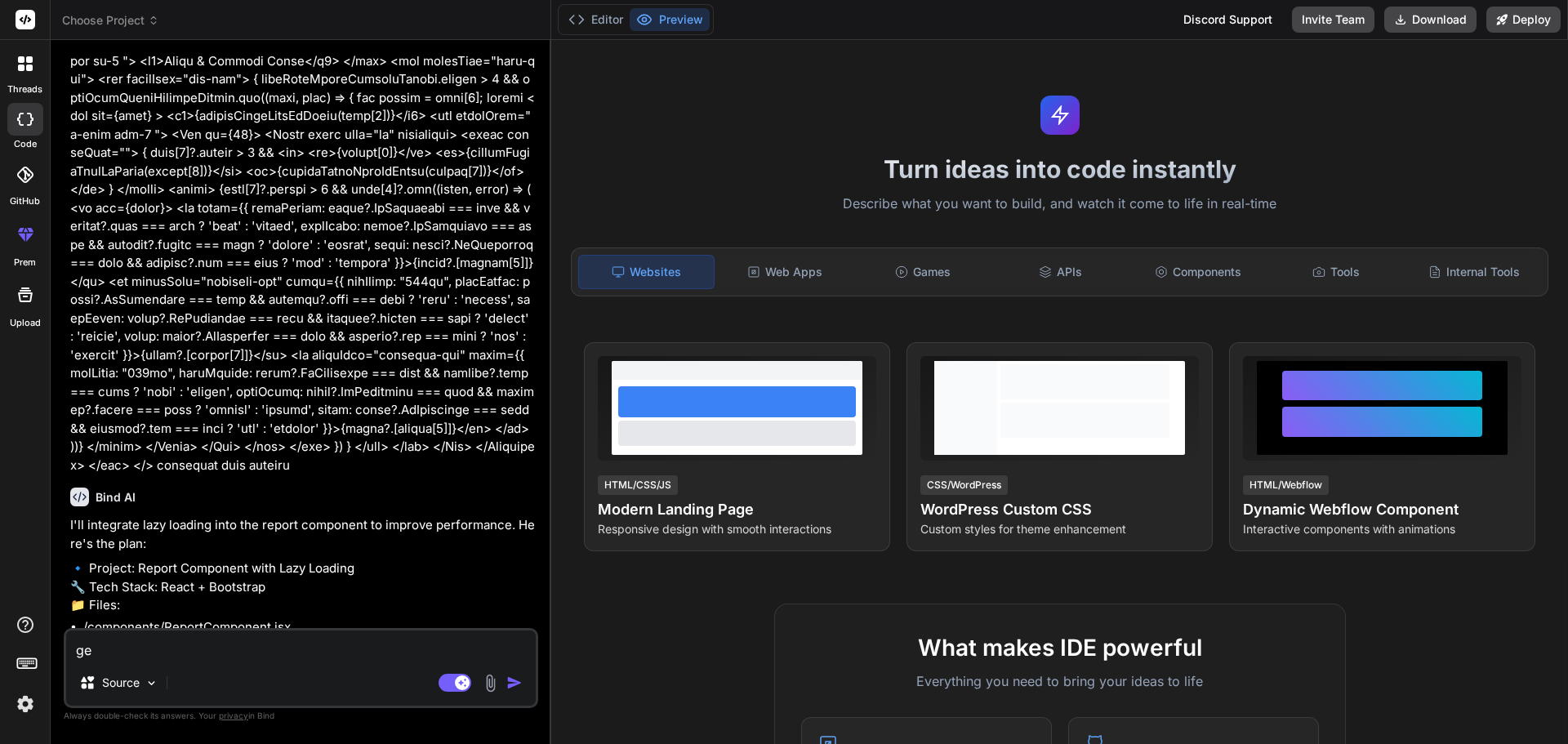
type textarea "x"
type textarea "genr"
type textarea "x"
type textarea "genra"
type textarea "x"
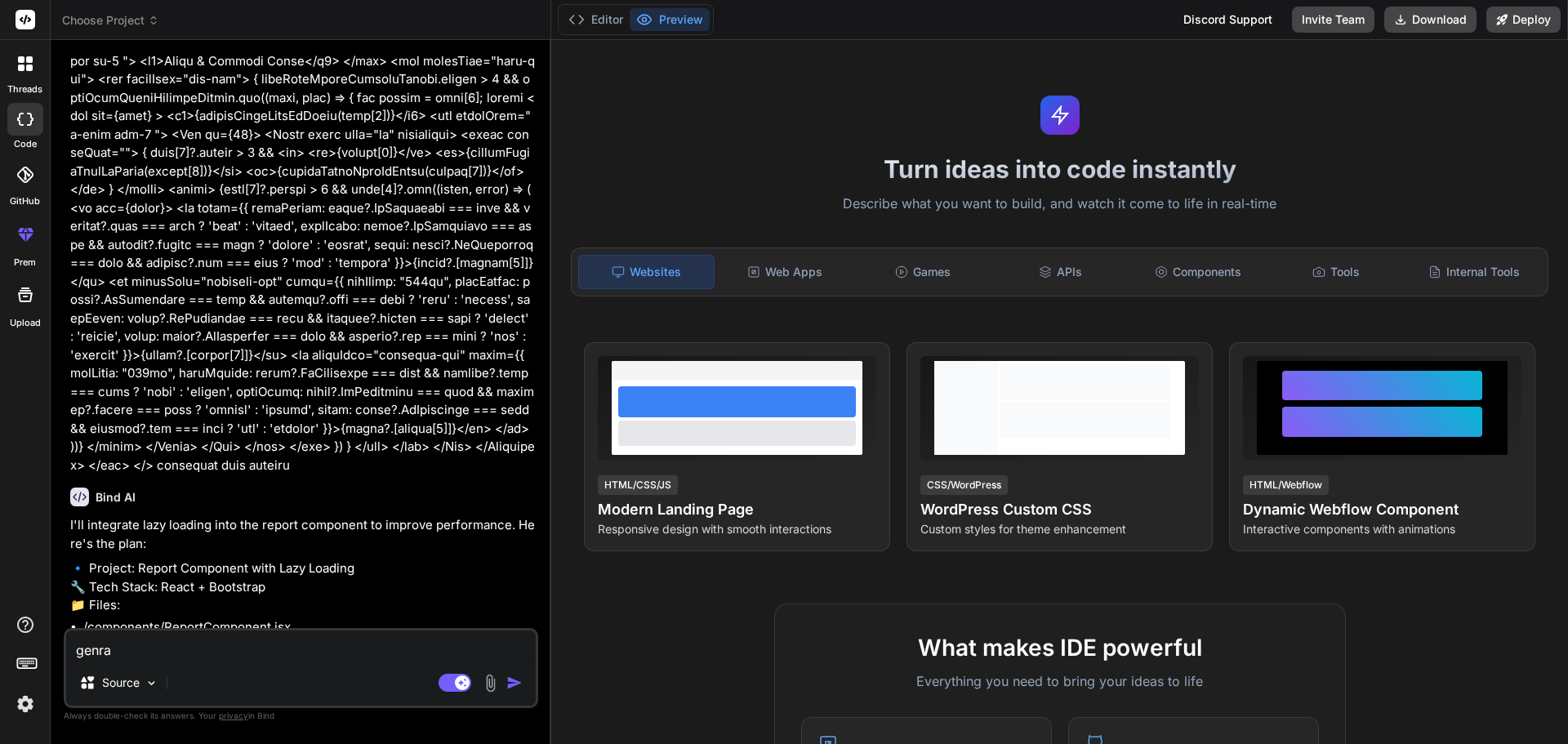
type textarea "genrat"
type textarea "x"
type textarea "genrate"
type textarea "x"
type textarea "genrate"
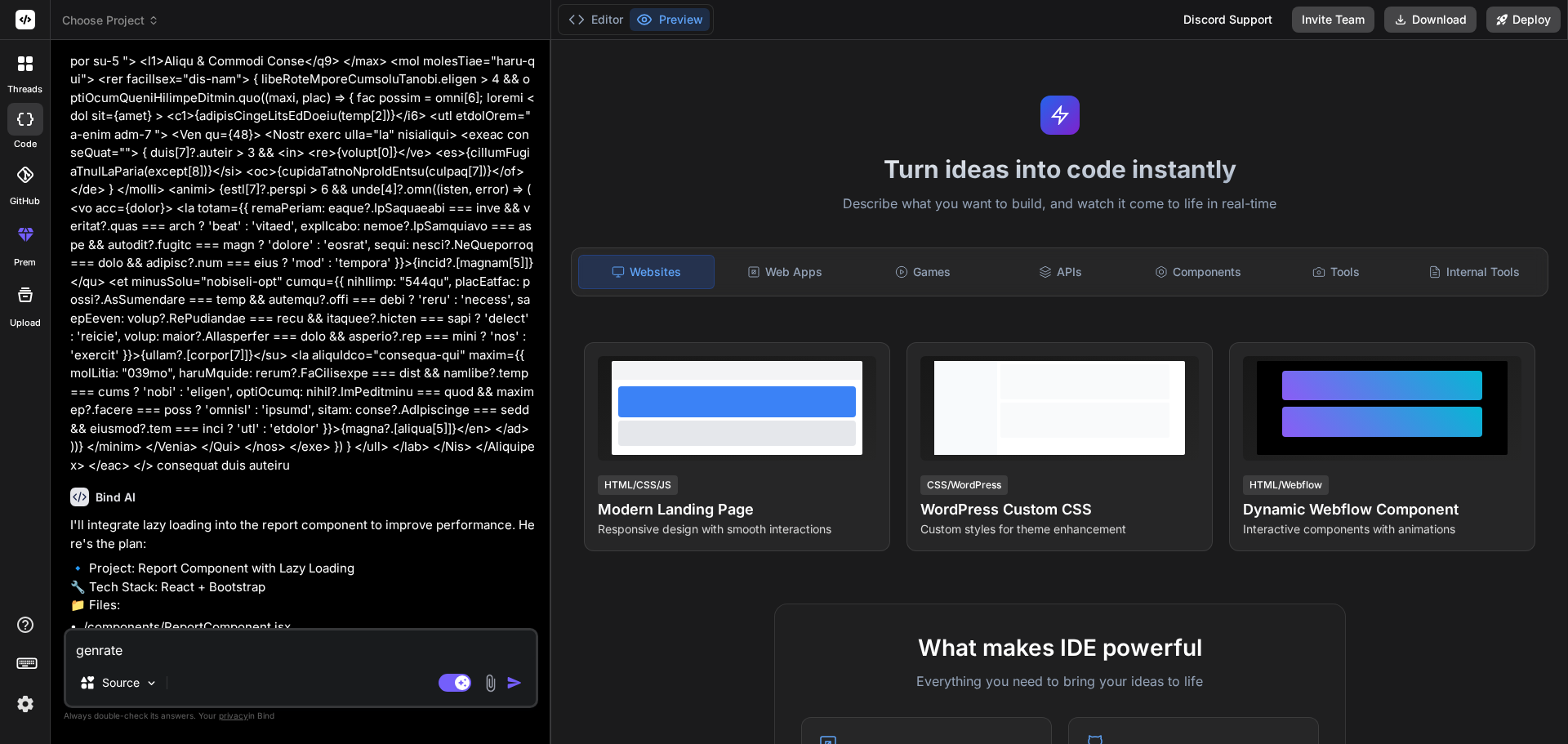
type textarea "x"
type textarea "genrate c"
type textarea "x"
type textarea "genrate co"
type textarea "x"
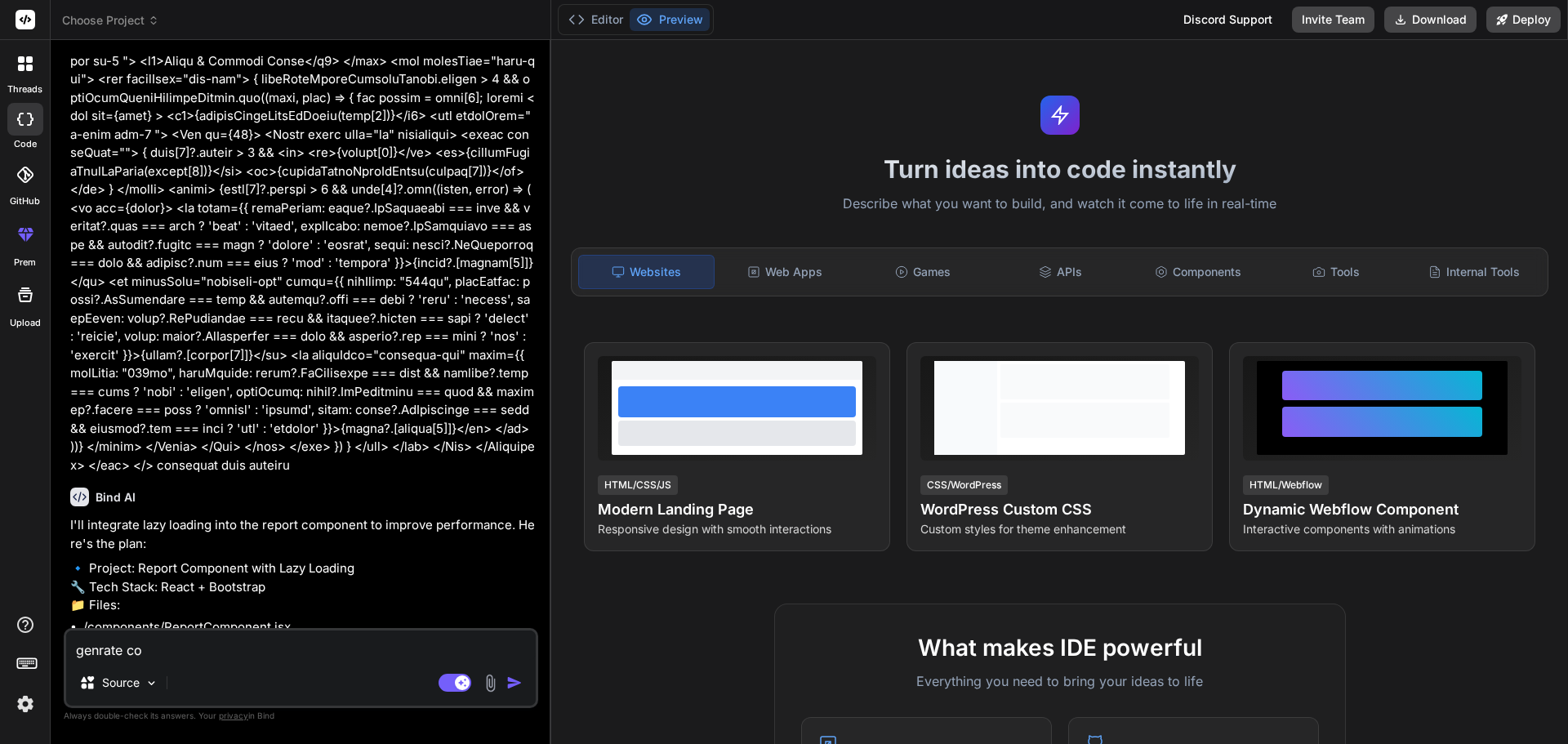
type textarea "genrate cod"
type textarea "x"
type textarea "genrate code"
type textarea "x"
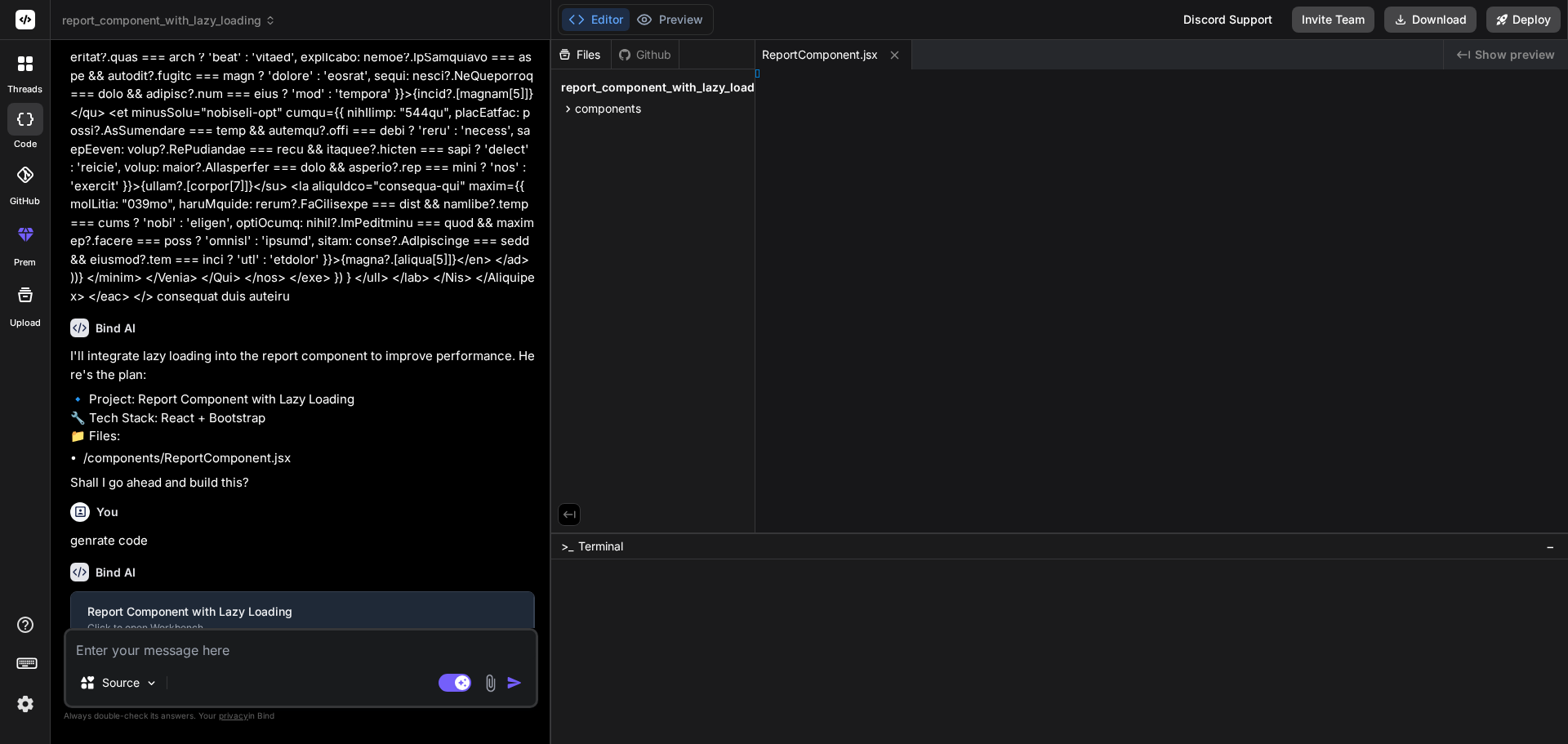
scroll to position [2034, 0]
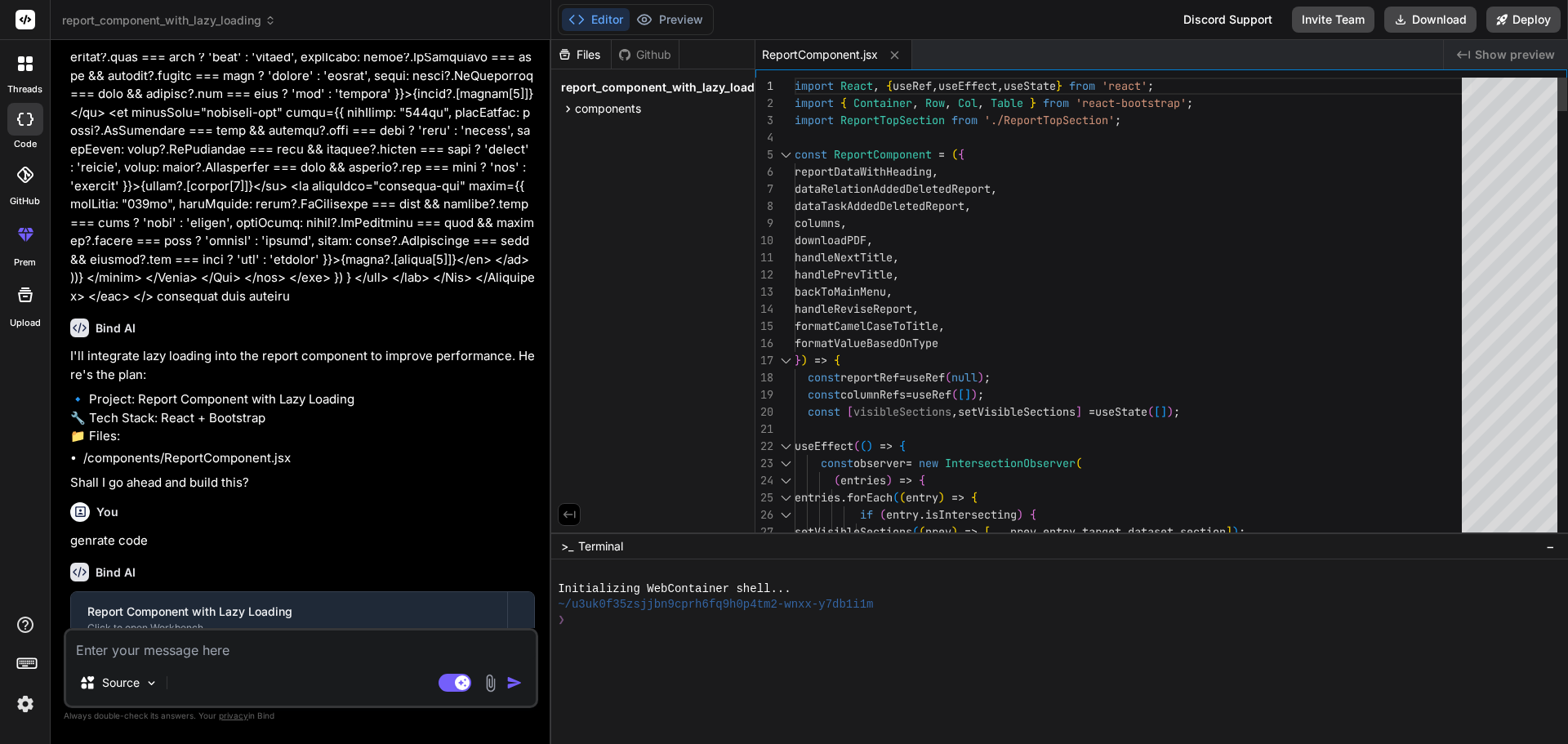
type textarea "x"
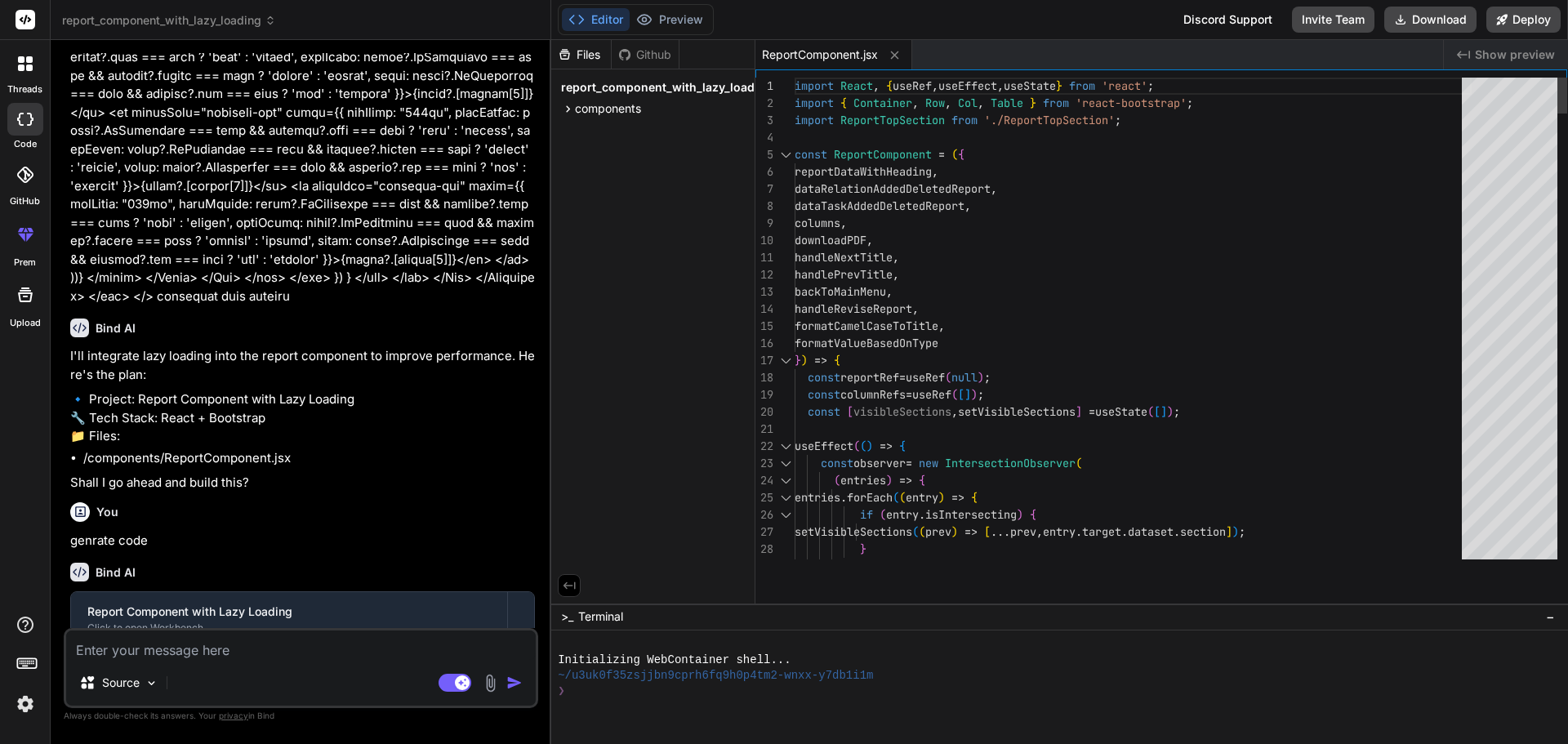
drag, startPoint x: 1102, startPoint y: 533, endPoint x: 1104, endPoint y: 783, distance: 250.0
click at [1104, 743] on html "threads code GitHub prem Upload report_component_with_lazy_loading Created with…" at bounding box center [784, 372] width 1568 height 744
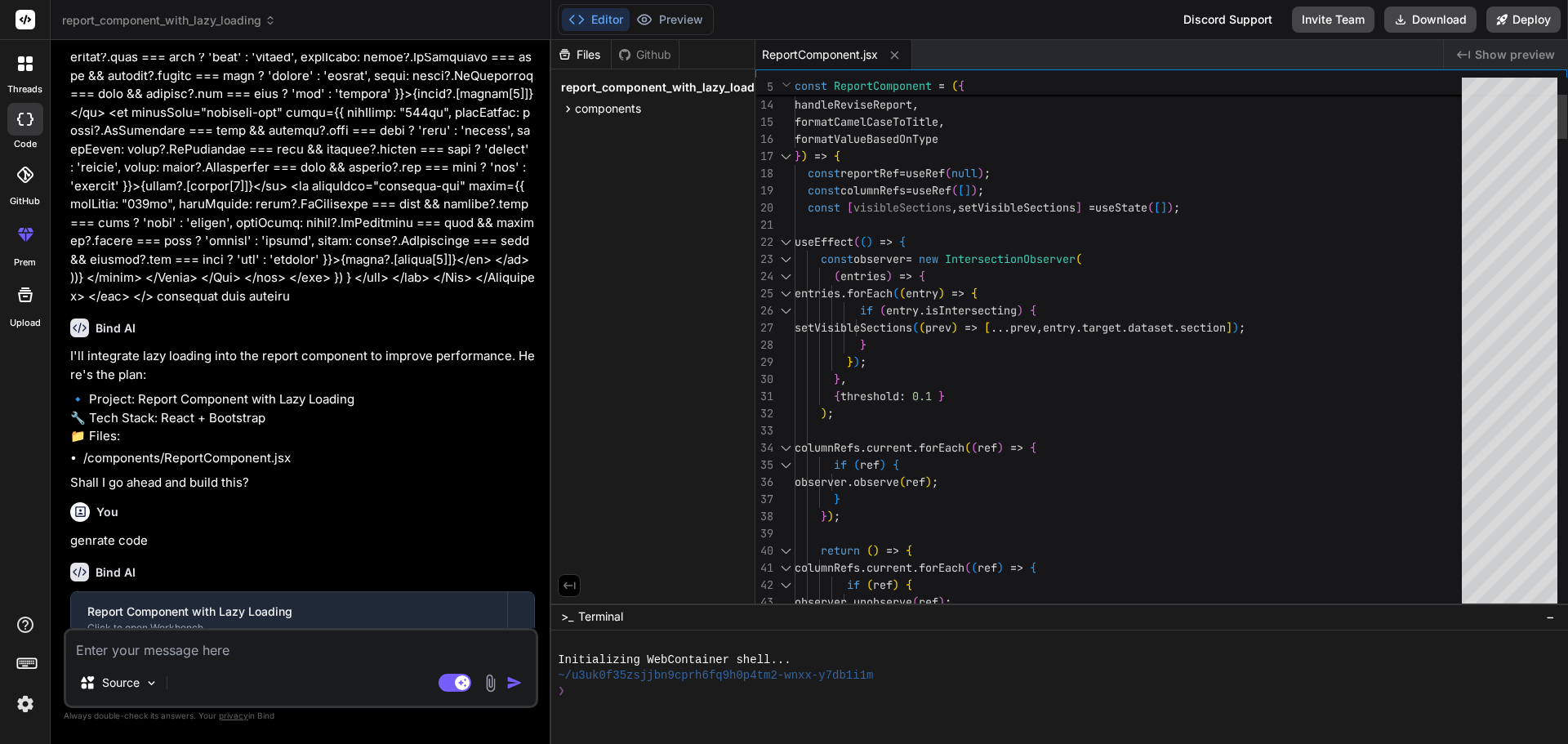
scroll to position [0, 0]
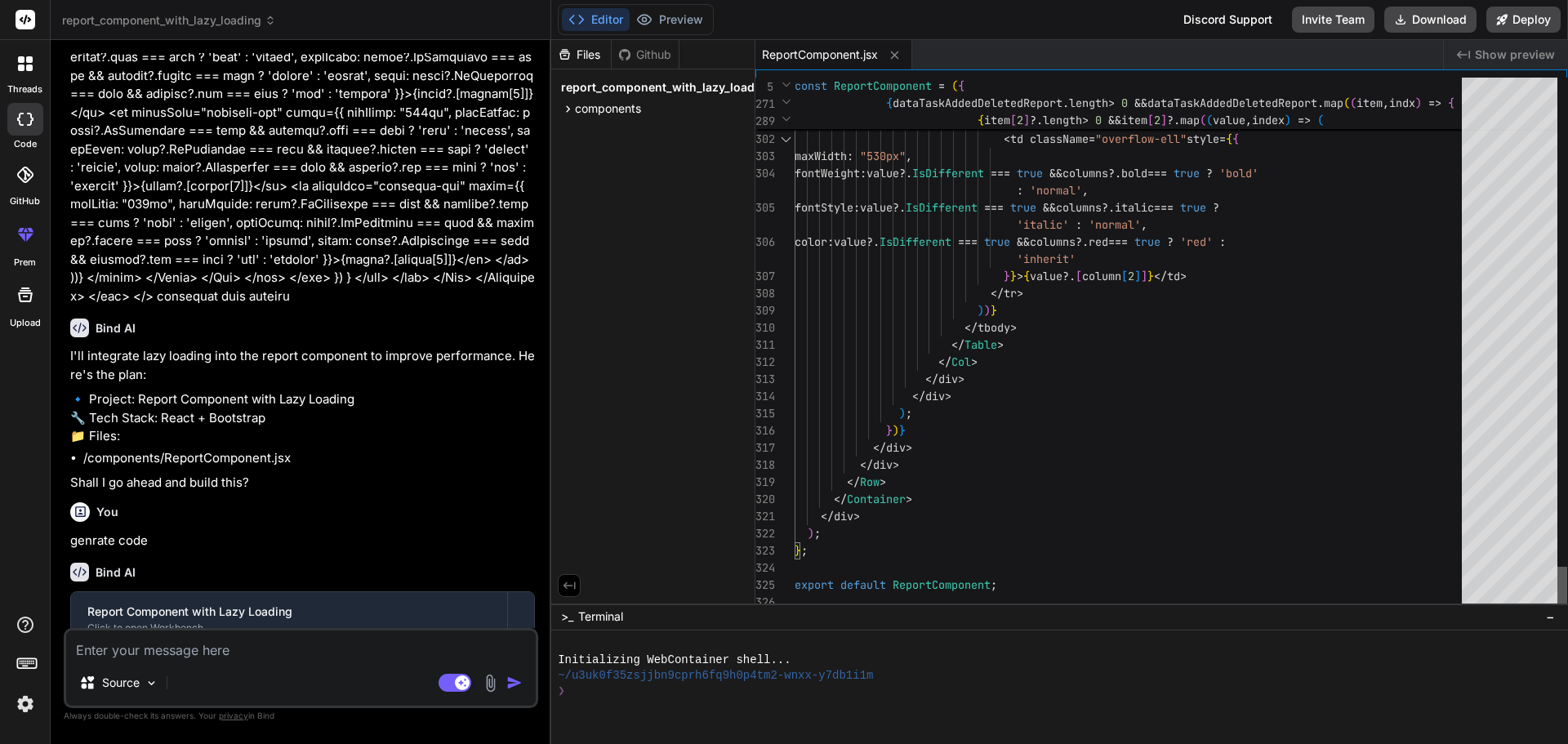
click at [1567, 594] on div at bounding box center [1562, 588] width 10 height 44
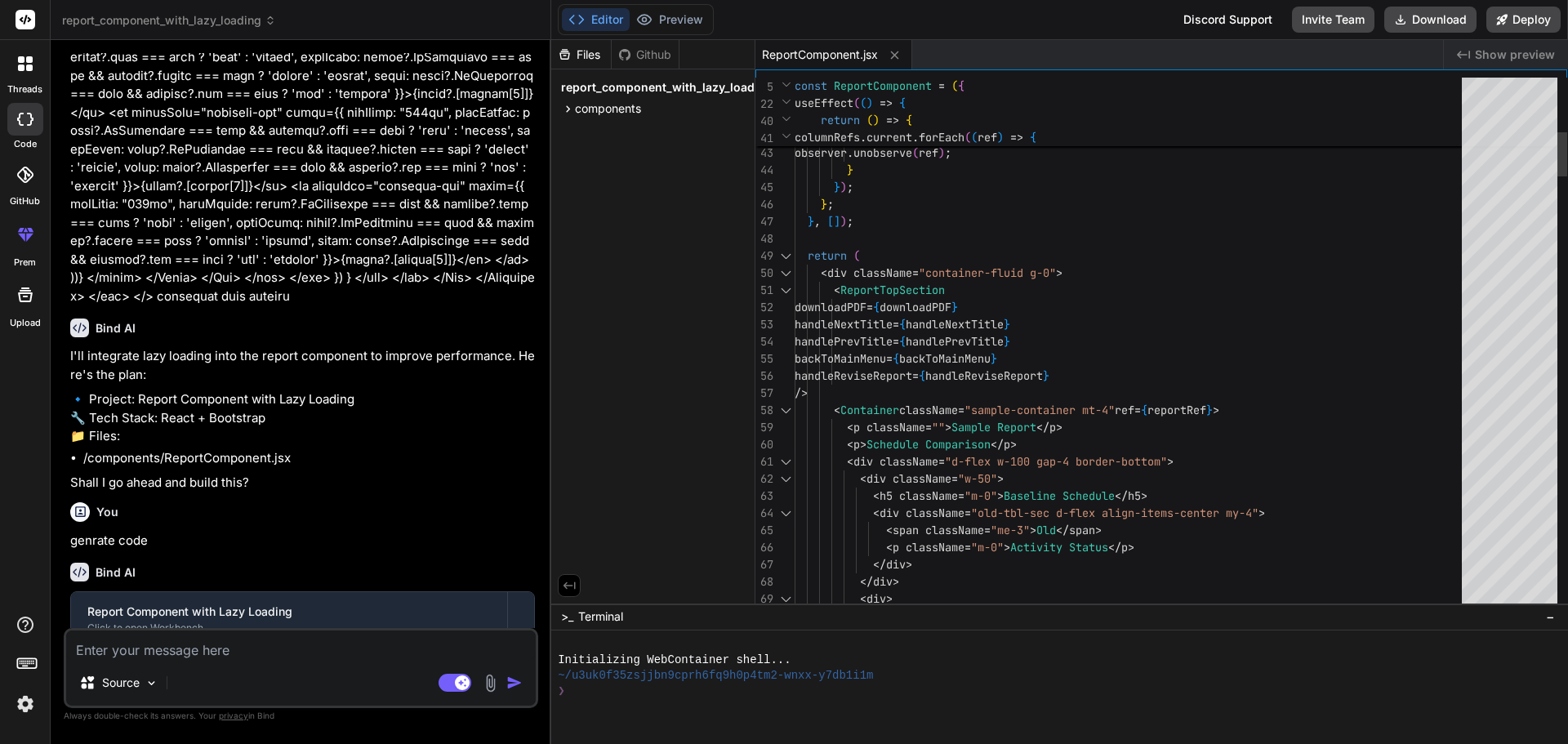
click at [791, 272] on div at bounding box center [785, 272] width 21 height 17
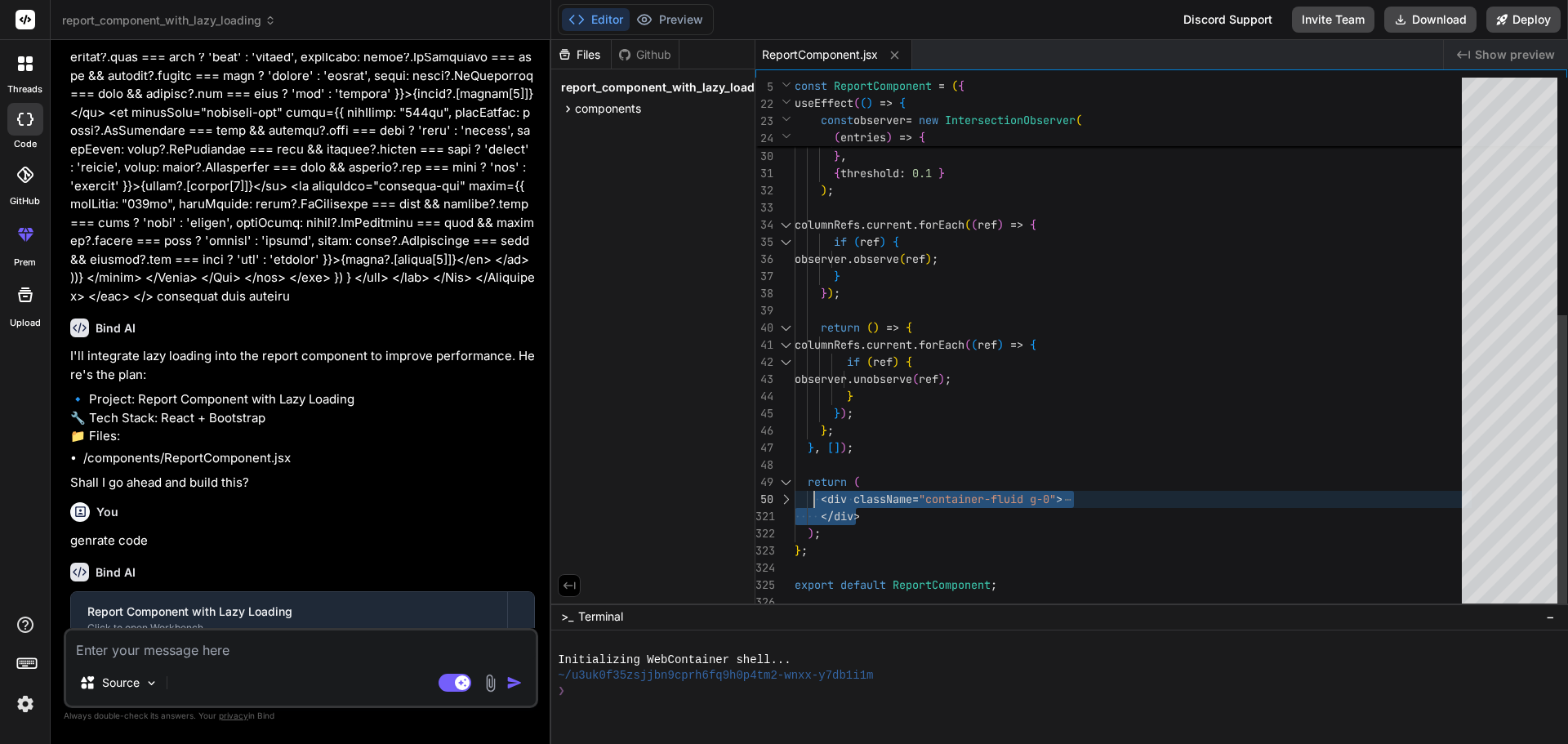
drag, startPoint x: 886, startPoint y: 515, endPoint x: 813, endPoint y: 498, distance: 75.0
click at [813, 498] on div "entries . forEach ( ( entry ) => { if ( entry . isIntersecting ) { setVisibleSe…" at bounding box center [1133, 131] width 677 height 961
click at [905, 524] on div "entries . forEach ( ( entry ) => { if ( entry . isIntersecting ) { setVisibleSe…" at bounding box center [1133, 131] width 677 height 961
drag, startPoint x: 879, startPoint y: 520, endPoint x: 800, endPoint y: 493, distance: 83.5
click at [800, 493] on div "entries . forEach ( ( entry ) => { if ( entry . isIntersecting ) { setVisibleSe…" at bounding box center [1133, 131] width 677 height 961
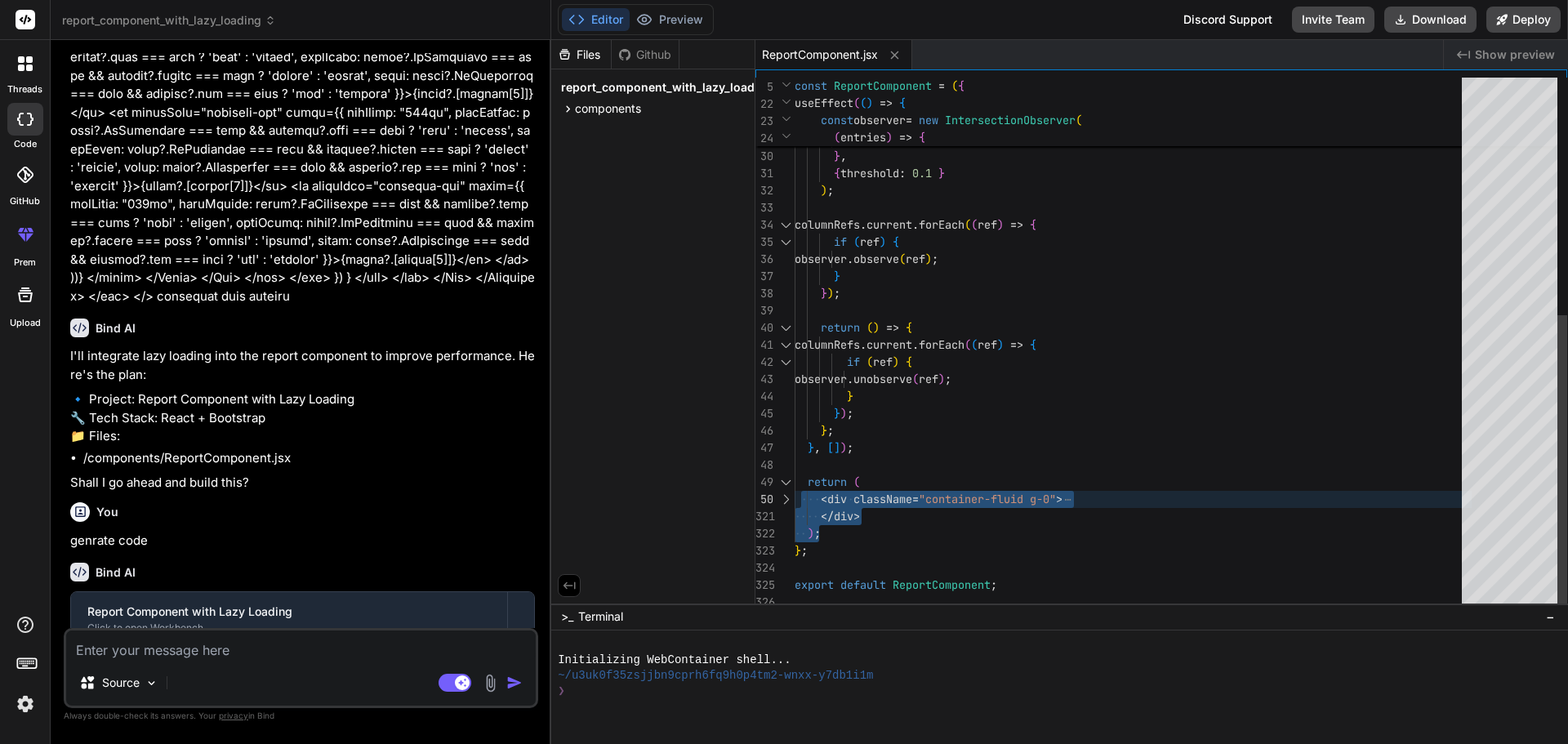
click at [906, 528] on div "entries . forEach ( ( entry ) => { if ( entry . isIntersecting ) { setVisibleSe…" at bounding box center [1133, 131] width 677 height 961
drag, startPoint x: 866, startPoint y: 514, endPoint x: 814, endPoint y: 499, distance: 54.1
click at [814, 499] on div "entries . forEach ( ( entry ) => { if ( entry . isIntersecting ) { setVisibleSe…" at bounding box center [1133, 131] width 677 height 961
click at [870, 520] on div "entries . forEach ( ( entry ) => { if ( entry . isIntersecting ) { setVisibleSe…" at bounding box center [1133, 131] width 677 height 961
drag, startPoint x: 879, startPoint y: 520, endPoint x: 819, endPoint y: 495, distance: 65.0
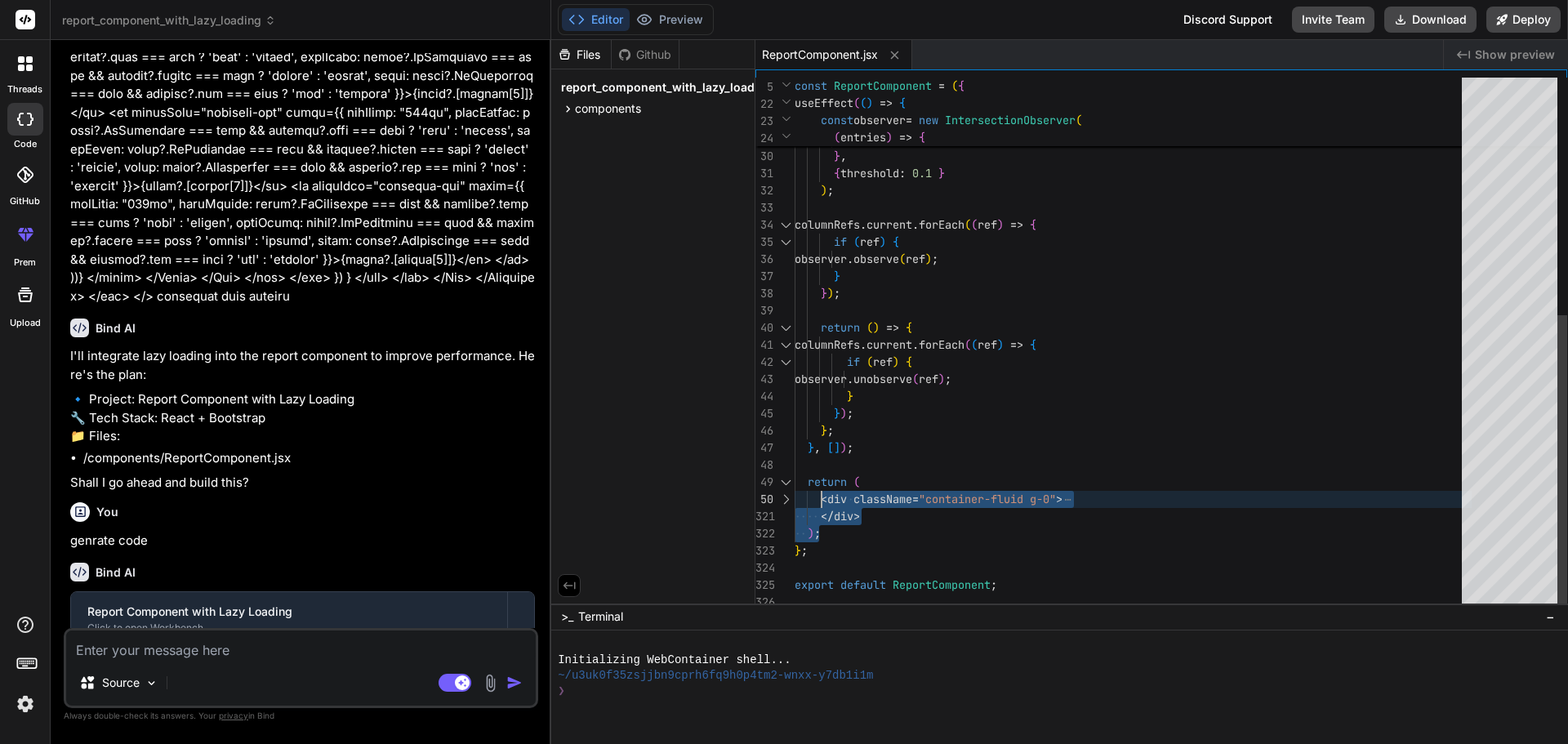
click at [819, 495] on div "entries . forEach ( ( entry ) => { if ( entry . isIntersecting ) { setVisibleSe…" at bounding box center [1133, 131] width 677 height 961
click at [814, 522] on div "entries . forEach ( ( entry ) => { if ( entry . isIntersecting ) { setVisibleSe…" at bounding box center [1133, 131] width 677 height 961
click at [796, 529] on div "entries . forEach ( ( entry ) => { if ( entry . isIntersecting ) { setVisibleSe…" at bounding box center [1133, 131] width 677 height 961
drag, startPoint x: 798, startPoint y: 529, endPoint x: 797, endPoint y: 491, distance: 38.0
click at [797, 491] on div "entries . forEach ( ( entry ) => { if ( entry . isIntersecting ) { setVisibleSe…" at bounding box center [1133, 131] width 677 height 961
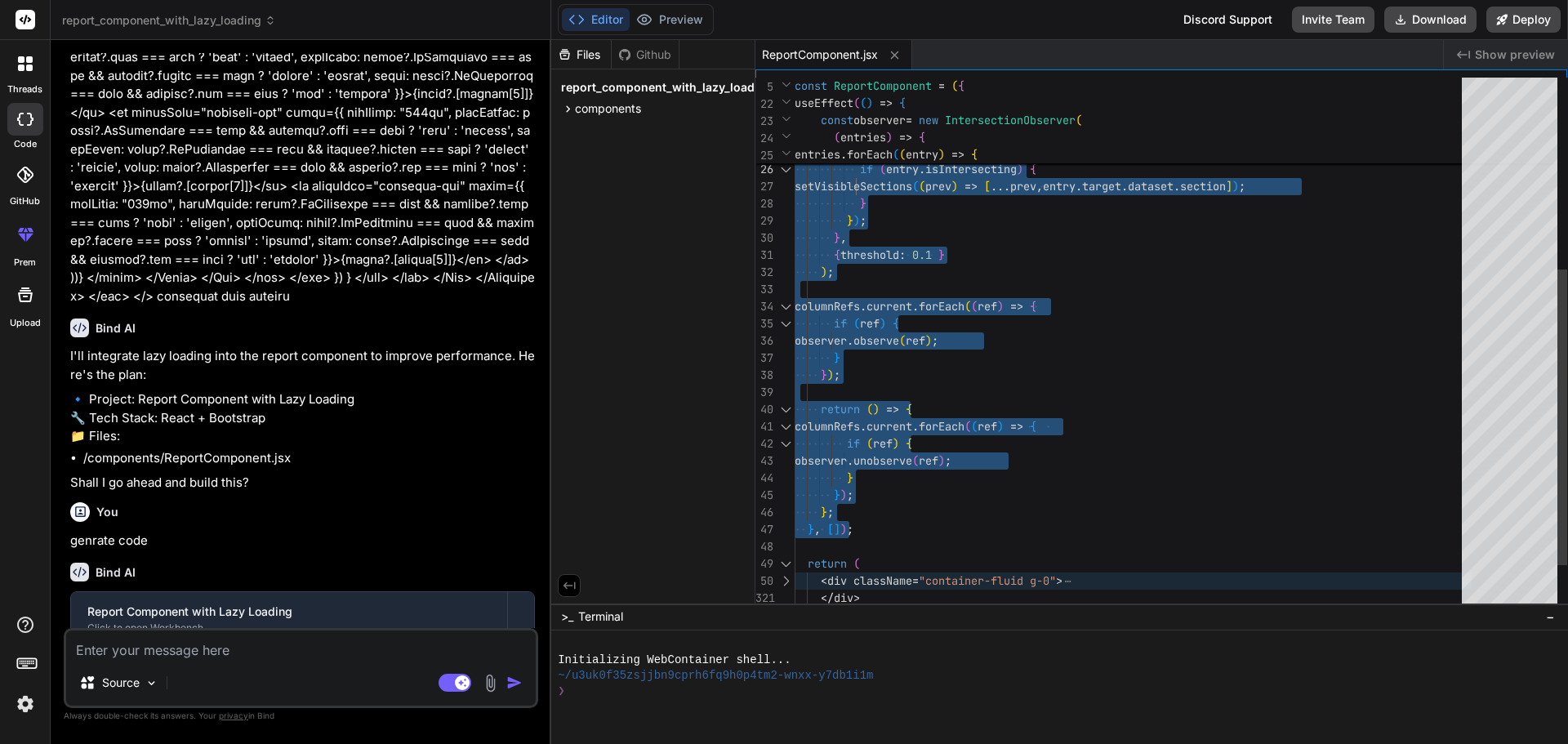
drag, startPoint x: 881, startPoint y: 525, endPoint x: 795, endPoint y: 85, distance: 448.3
click at [795, 85] on div "entries . forEach ( ( entry ) => { if ( entry . isIntersecting ) { setVisibleSe…" at bounding box center [1133, 213] width 677 height 961
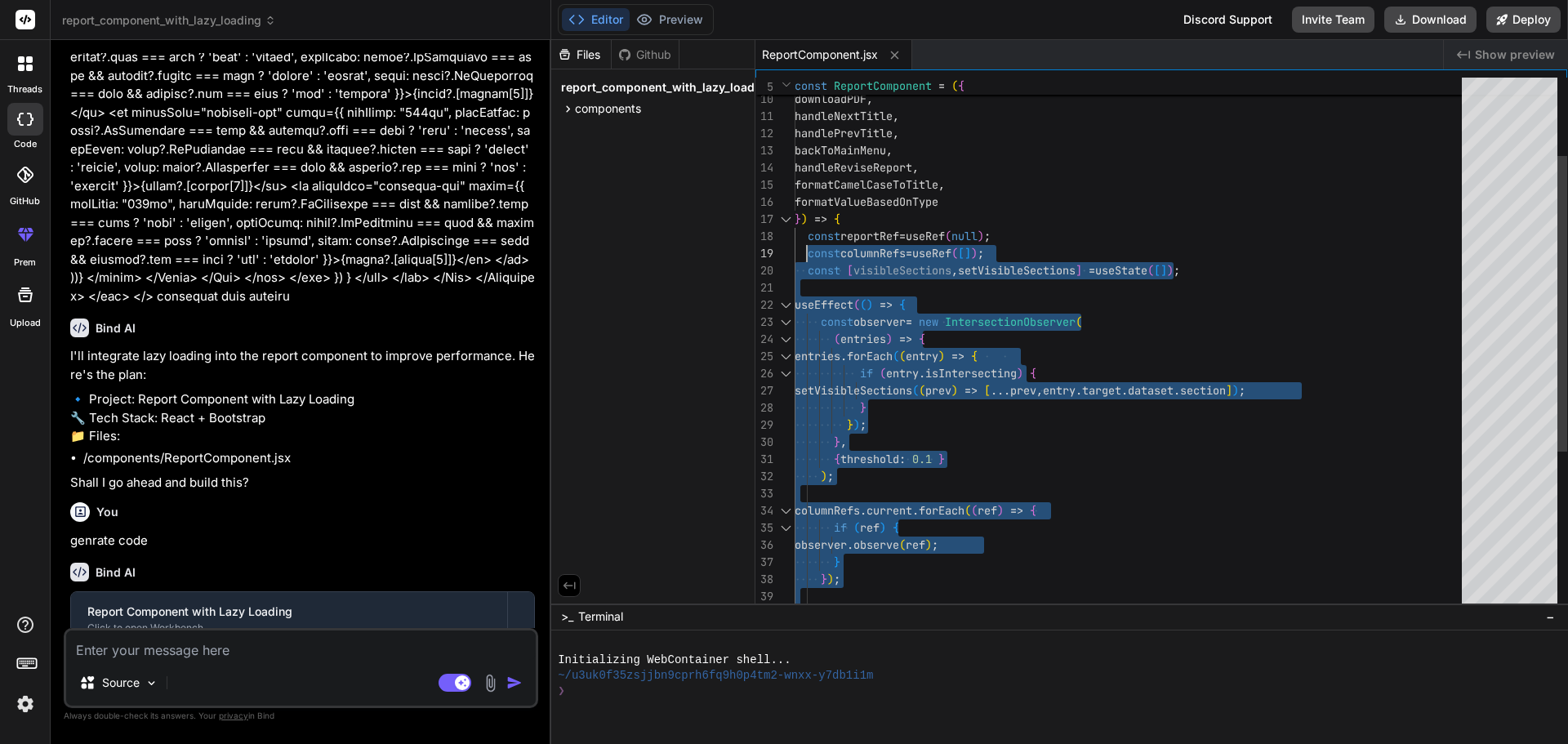
click at [804, 252] on div "entries . forEach ( ( entry ) => { if ( entry . isIntersecting ) { setVisibleSe…" at bounding box center [1133, 417] width 677 height 961
click at [807, 235] on div "25 26 27 28 29 30 31 32 33 34 35 23 24 21 22 36 37 38 39 40 18 19 20 16 17 14 1…" at bounding box center [1161, 336] width 812 height 533
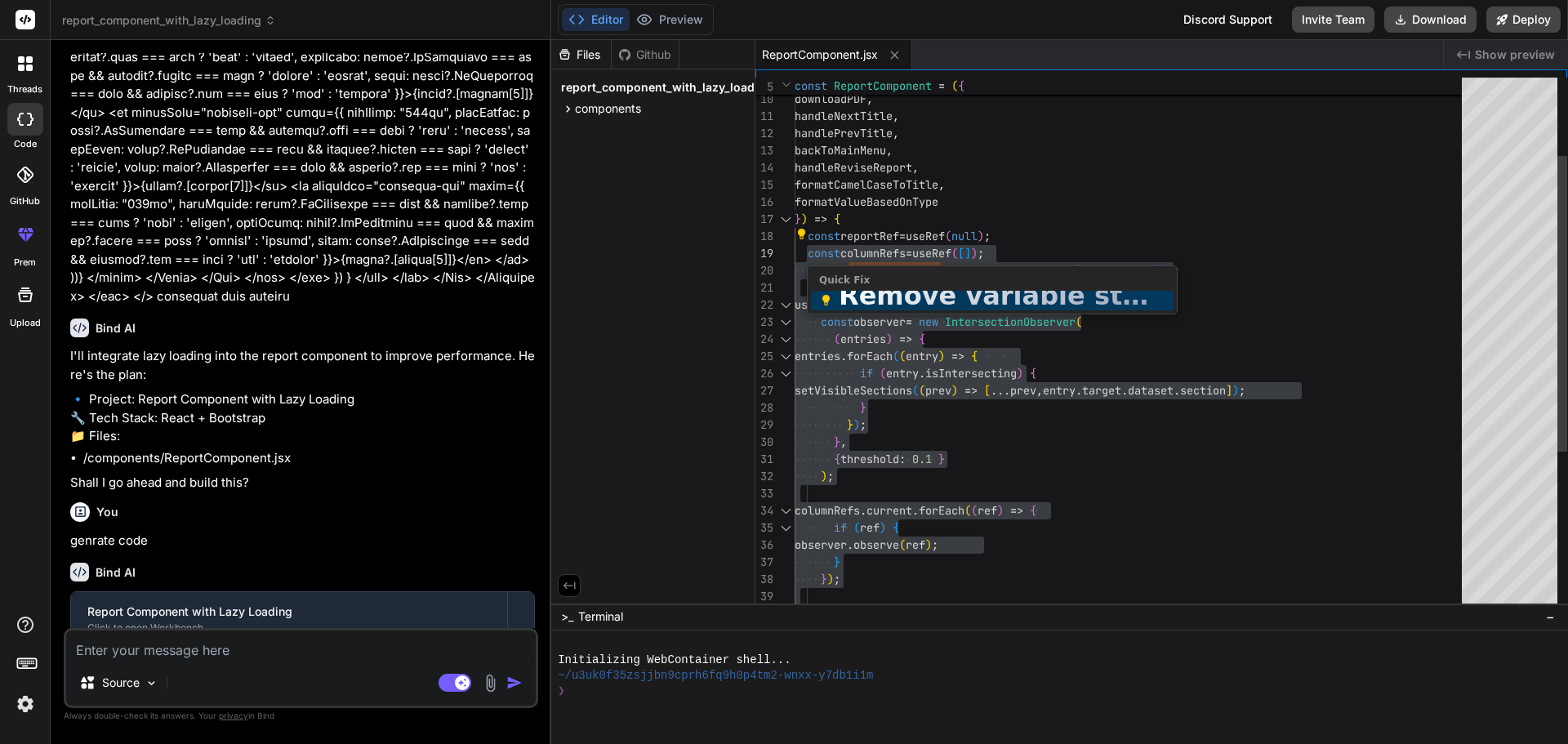
click at [1037, 233] on div "25 26 27 28 29 30 31 32 33 34 35 23 24 21 22 36 37 38 39 40 18 19 20 16 17 14 1…" at bounding box center [1161, 336] width 812 height 533
click at [807, 234] on div "25 26 27 28 29 30 31 32 33 34 35 23 24 21 22 36 37 38 39 40 18 19 20 16 17 14 1…" at bounding box center [1161, 336] width 812 height 533
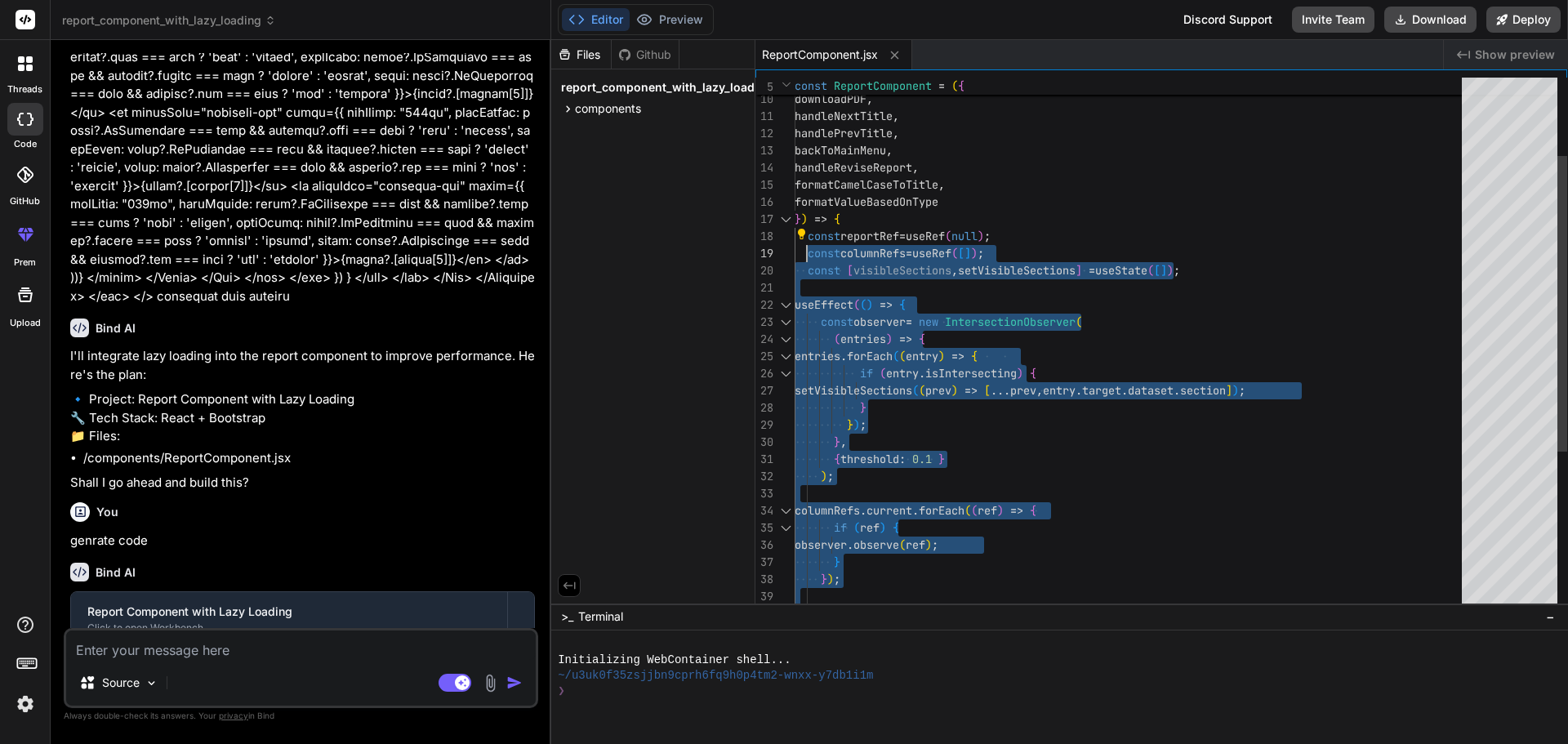
click at [800, 256] on div "25 26 27 28 29 30 31 32 33 34 35 23 24 21 22 36 37 38 39 40 18 19 20 16 17 14 1…" at bounding box center [1161, 336] width 812 height 533
click at [810, 231] on div "entries . forEach ( ( entry ) => { if ( entry . isIntersecting ) { setVisibleSe…" at bounding box center [1133, 417] width 677 height 961
click at [342, 435] on div "I'll integrate lazy loading into the report component to improve performance. H…" at bounding box center [303, 420] width 465 height 146
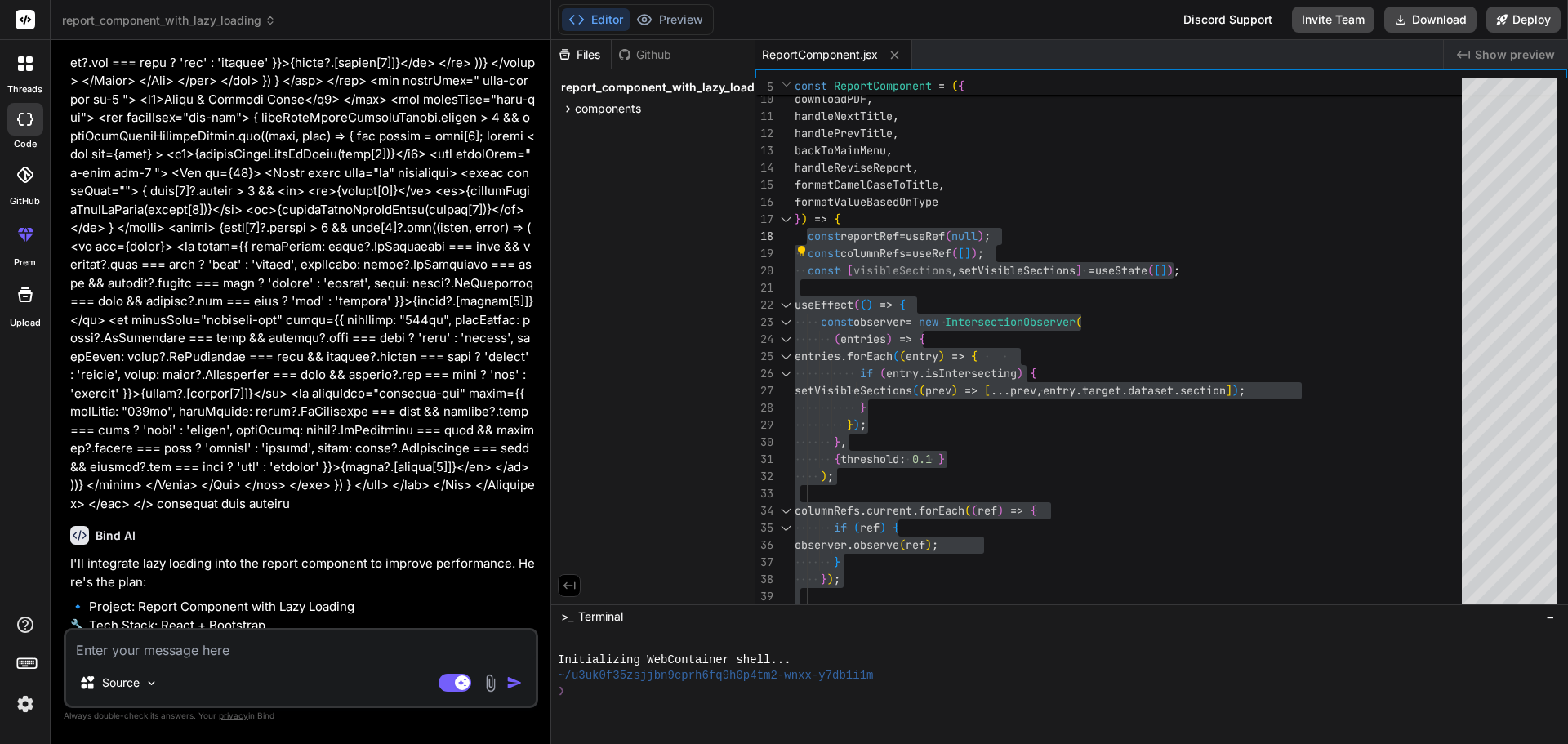
scroll to position [1740, 0]
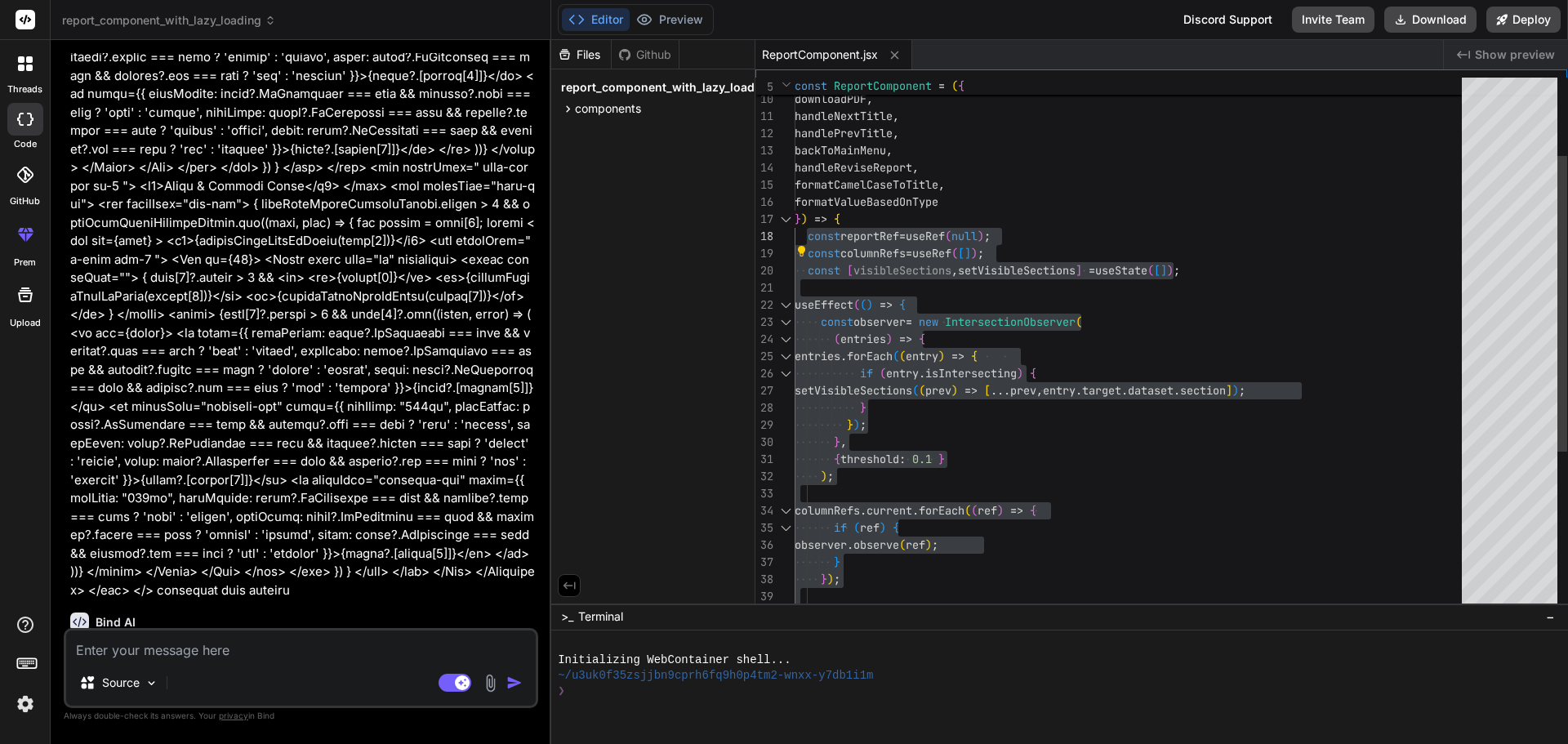
click at [1051, 450] on div "entries . forEach ( ( entry ) => { if ( entry . isIntersecting ) { setVisibleSe…" at bounding box center [1133, 417] width 677 height 961
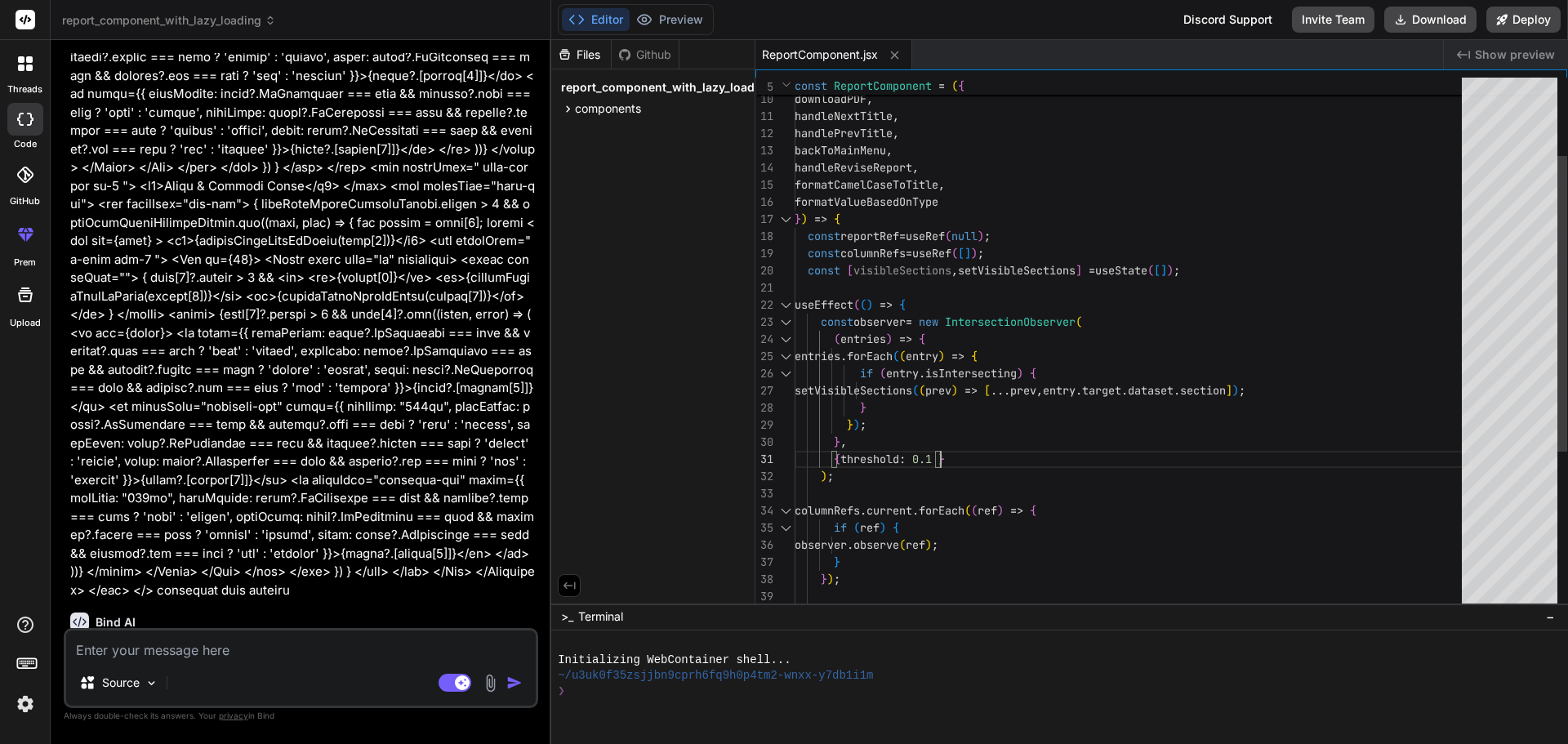
click at [911, 272] on div "entries . forEach ( ( entry ) => { if ( entry . isIntersecting ) { setVisibleSe…" at bounding box center [1133, 417] width 677 height 961
drag, startPoint x: 953, startPoint y: 274, endPoint x: 843, endPoint y: 274, distance: 110.0
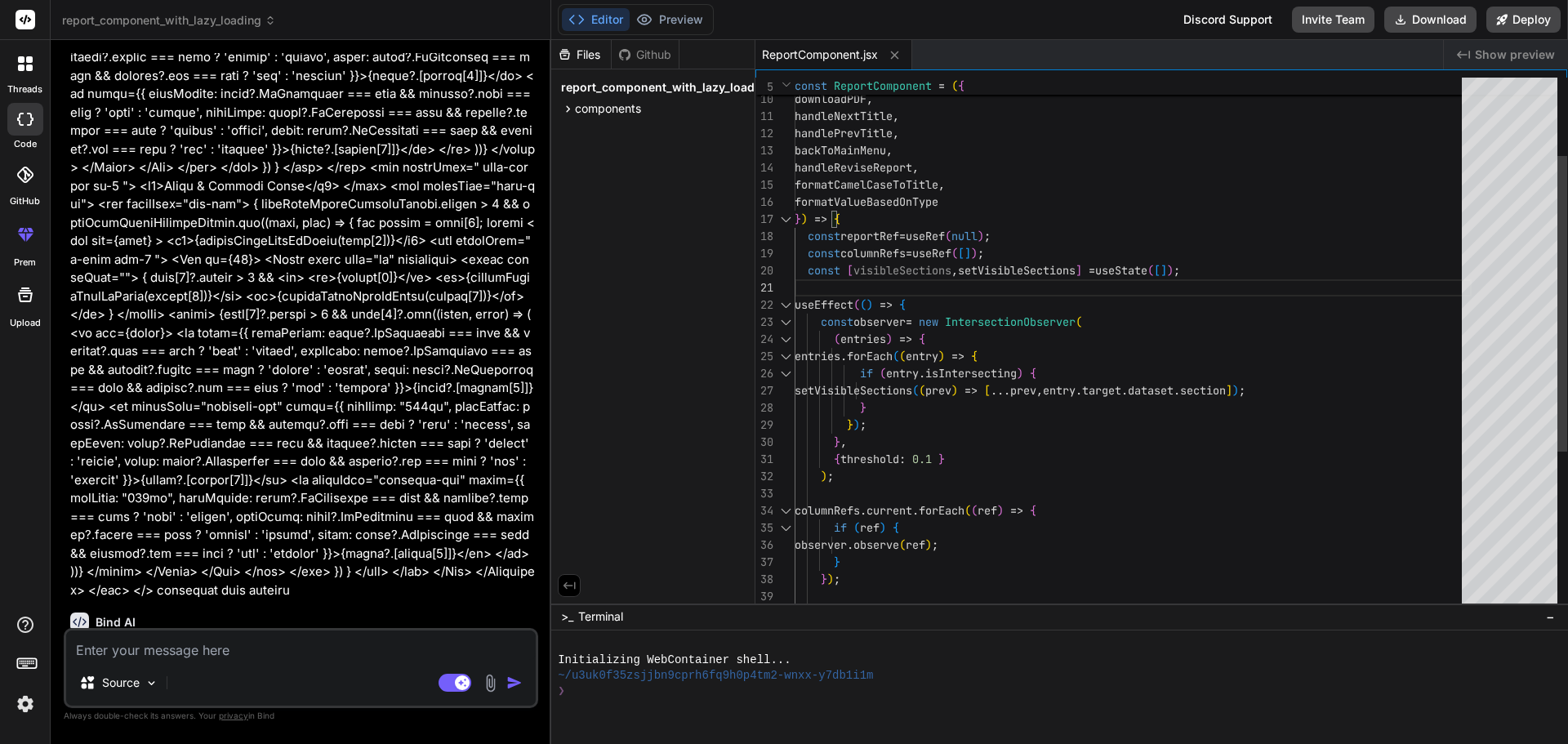
click at [843, 274] on div "entries . forEach ( ( entry ) => { if ( entry . isIntersecting ) { setVisibleSe…" at bounding box center [1133, 417] width 677 height 961
type textarea "handleNextTitle, handlePrevTitle, backToMainMenu, handleReviseReport, formatCam…"
click at [889, 266] on div "entries . forEach ( ( entry ) => { if ( entry . isIntersecting ) { setVisibleSe…" at bounding box center [1133, 417] width 677 height 961
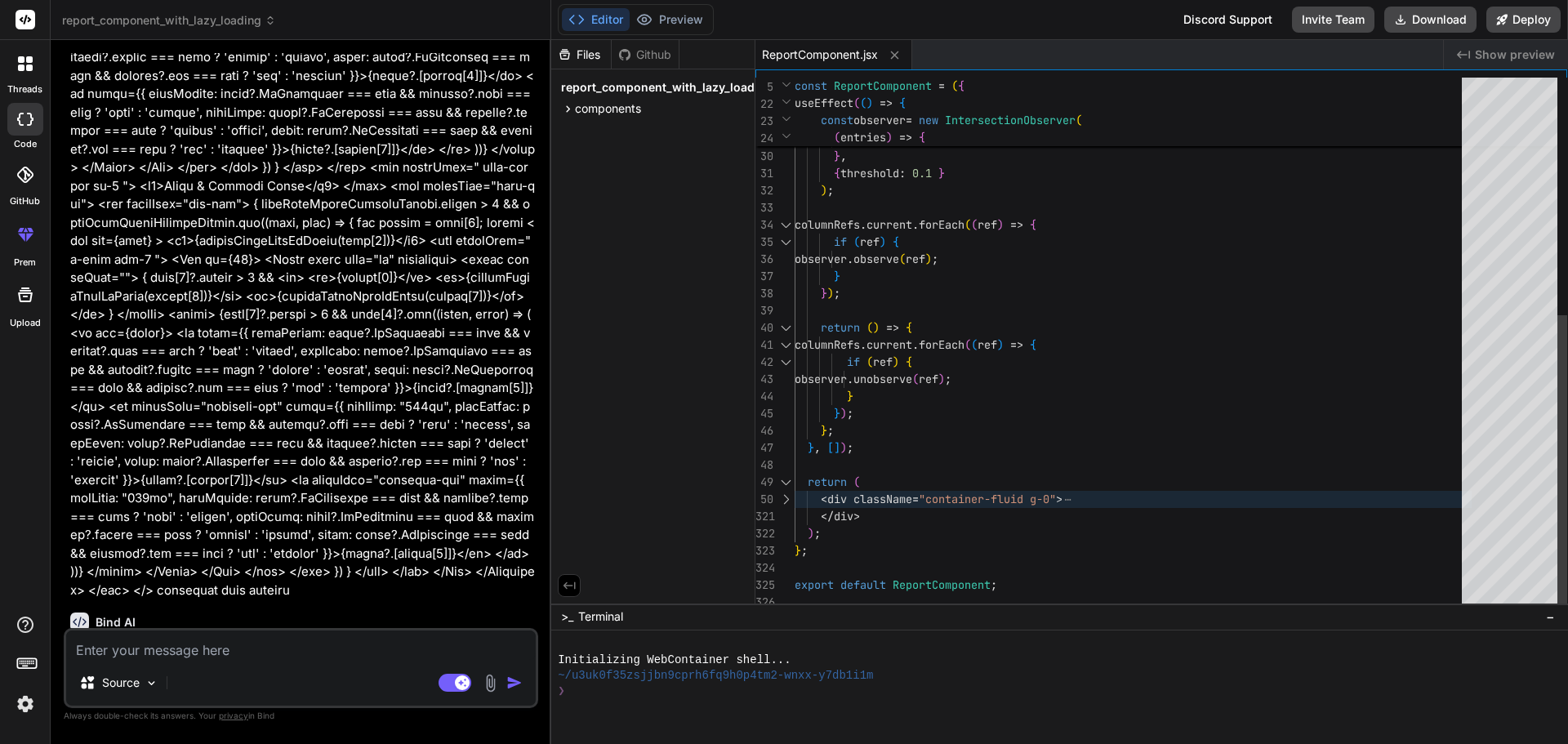
click at [786, 499] on div at bounding box center [785, 500] width 21 height 17
